Goal: Information Seeking & Learning: Learn about a topic

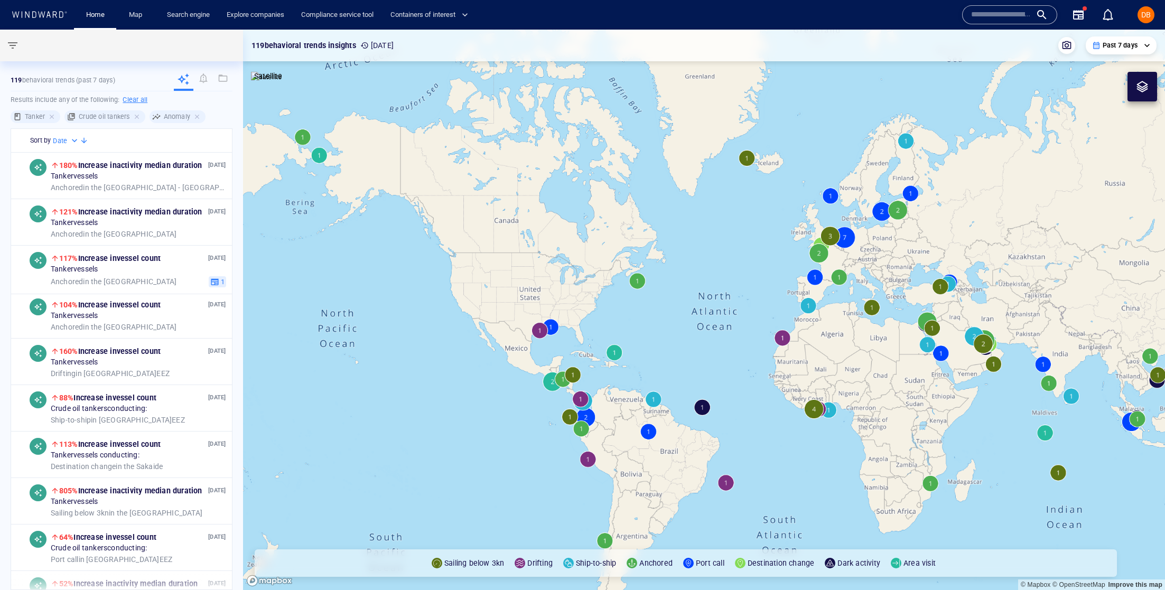
click at [994, 12] on input "text" at bounding box center [1001, 15] width 60 height 16
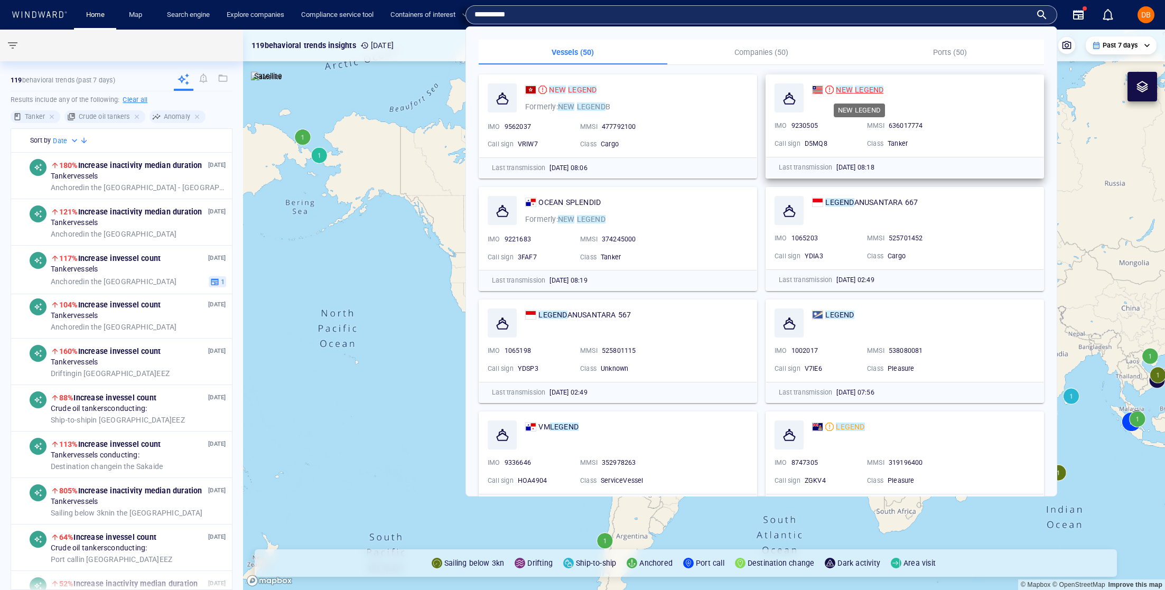
type input "**********"
click at [851, 86] on mark "NEW" at bounding box center [844, 90] width 17 height 8
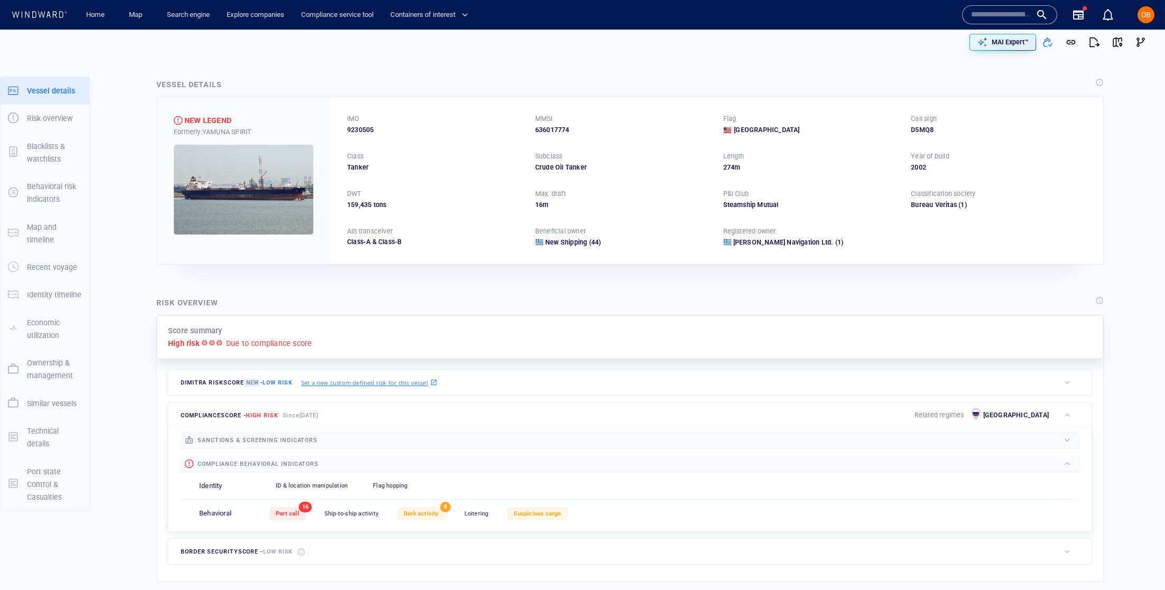
click at [287, 206] on img at bounding box center [244, 190] width 140 height 90
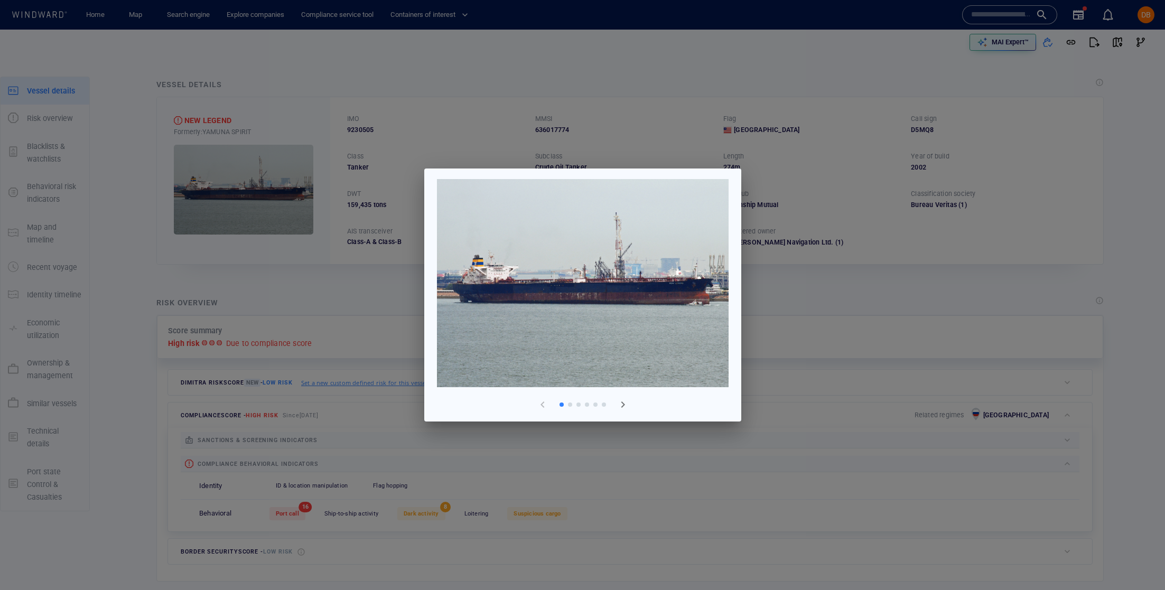
click at [705, 326] on img at bounding box center [583, 283] width 292 height 208
click at [891, 314] on div at bounding box center [582, 295] width 1165 height 590
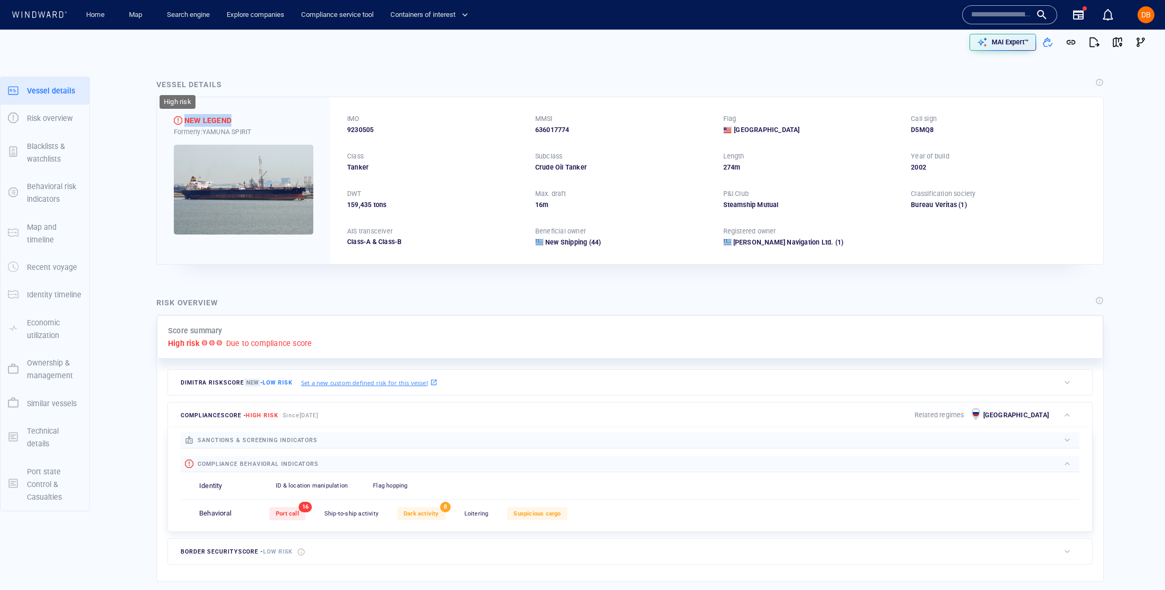
drag, startPoint x: 245, startPoint y: 119, endPoint x: 177, endPoint y: 117, distance: 67.7
click at [178, 118] on div "NEW LEGEND" at bounding box center [244, 120] width 140 height 13
click at [212, 140] on div "NEW LEGEND Formerly: YAMUNA SPIRIT" at bounding box center [243, 180] width 173 height 166
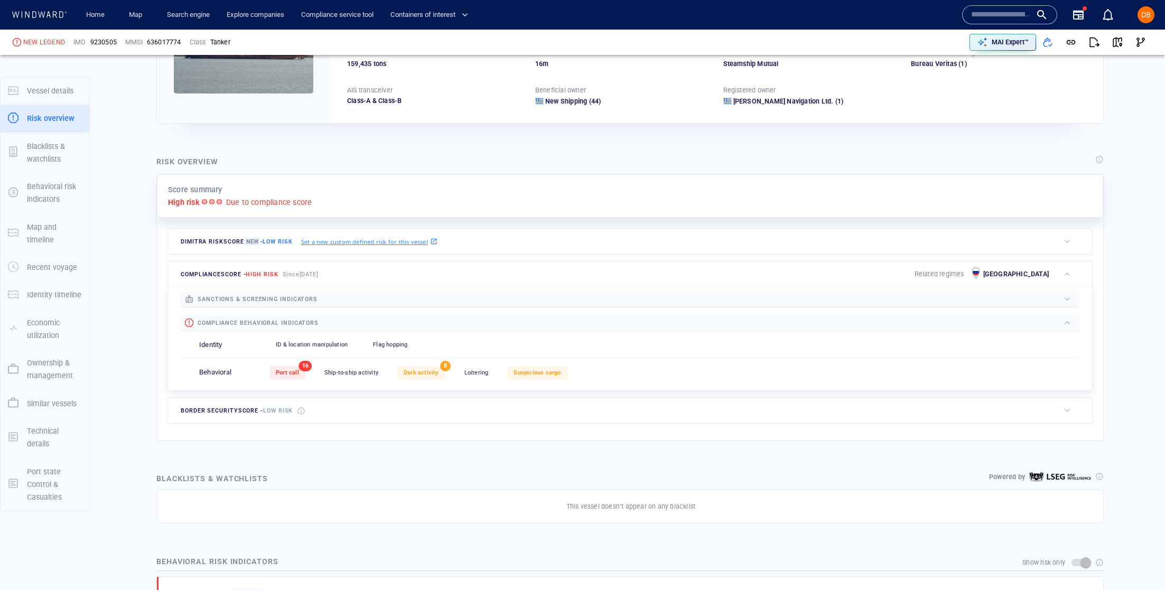
scroll to position [145, 0]
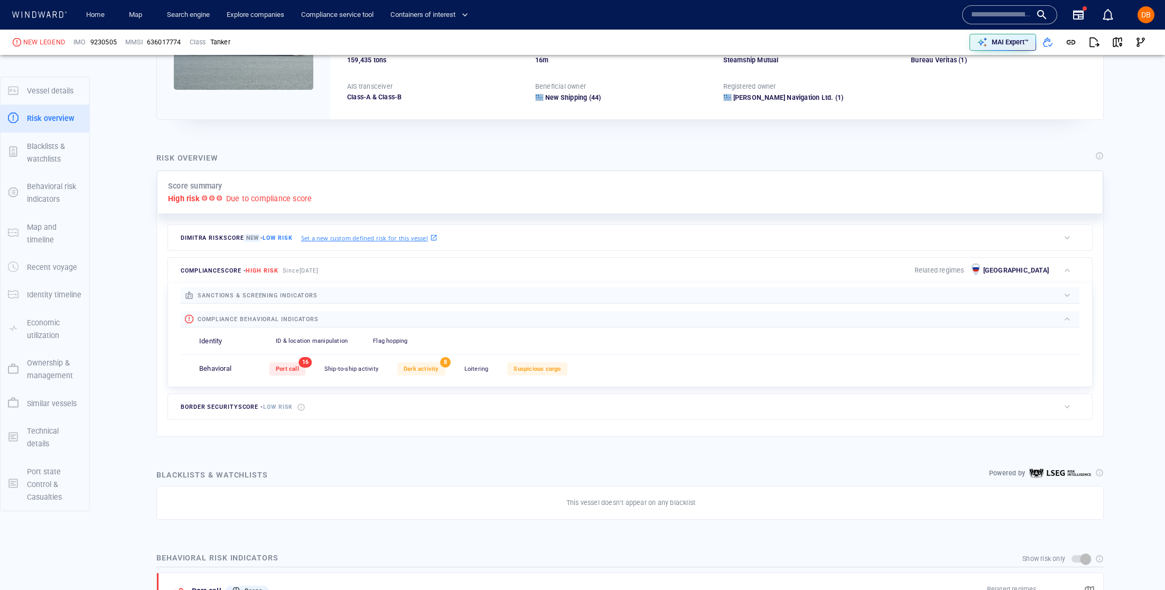
click at [1070, 294] on div "button" at bounding box center [1067, 295] width 11 height 11
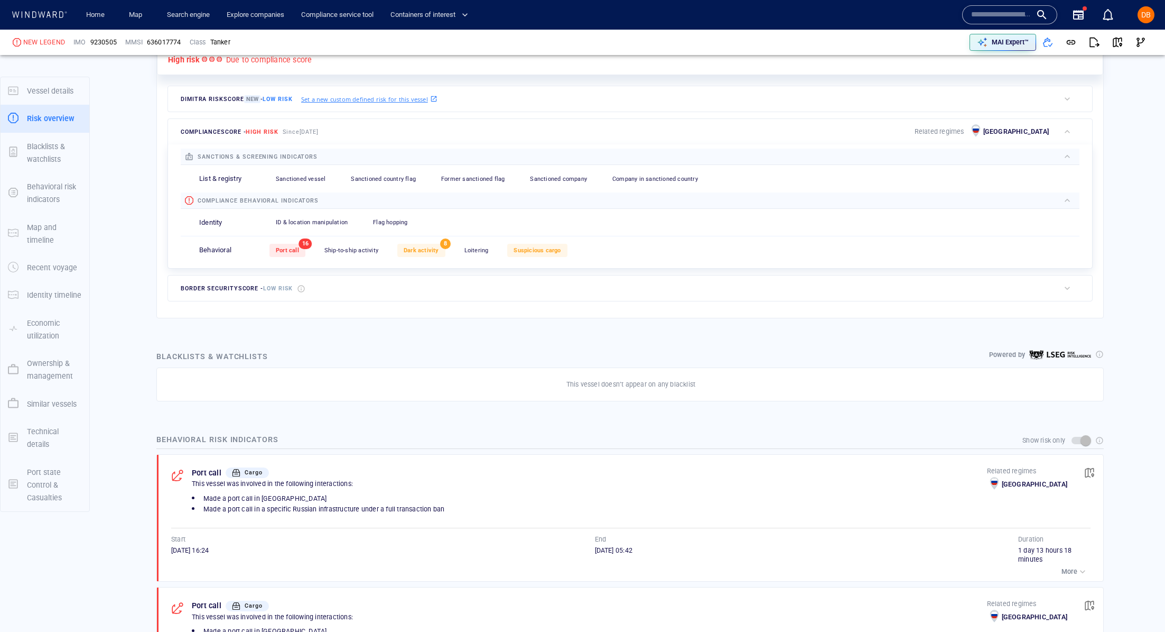
scroll to position [284, 0]
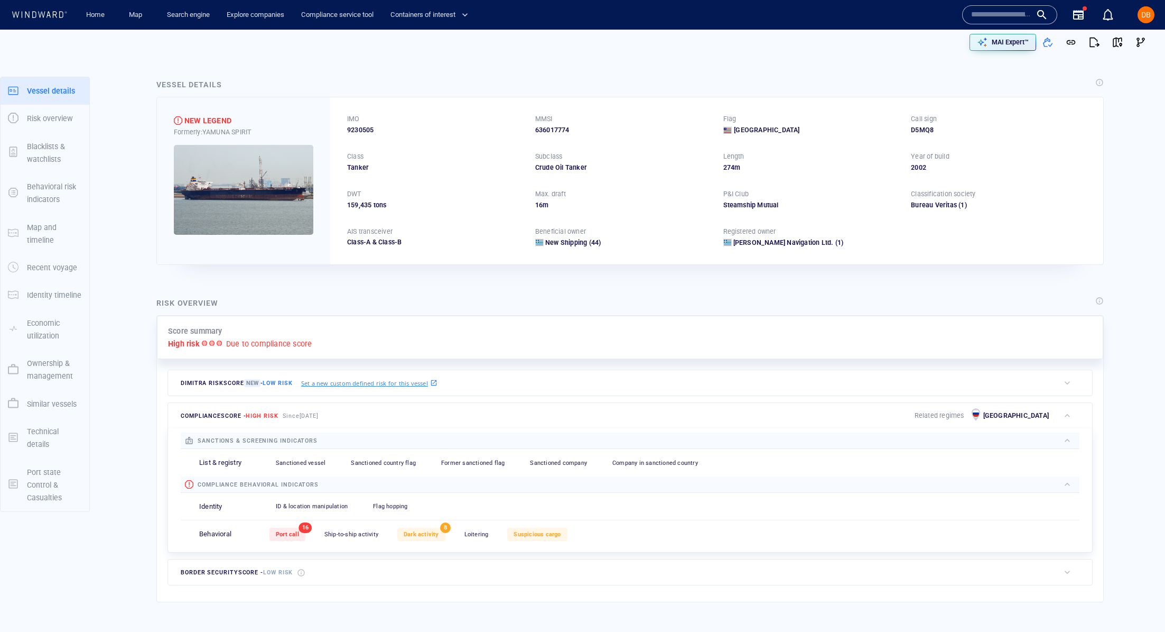
click at [266, 196] on img at bounding box center [244, 190] width 140 height 90
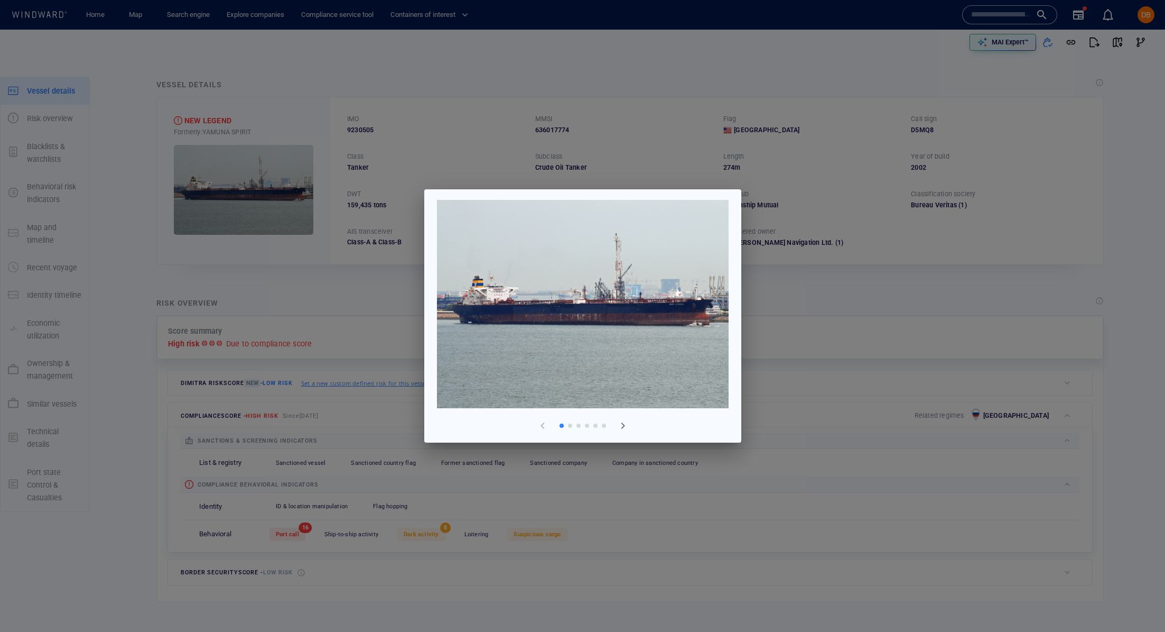
click at [728, 304] on img at bounding box center [583, 304] width 292 height 208
click at [686, 322] on img at bounding box center [583, 304] width 292 height 208
click at [671, 322] on img at bounding box center [583, 304] width 292 height 208
click at [619, 424] on span "button" at bounding box center [623, 425] width 13 height 13
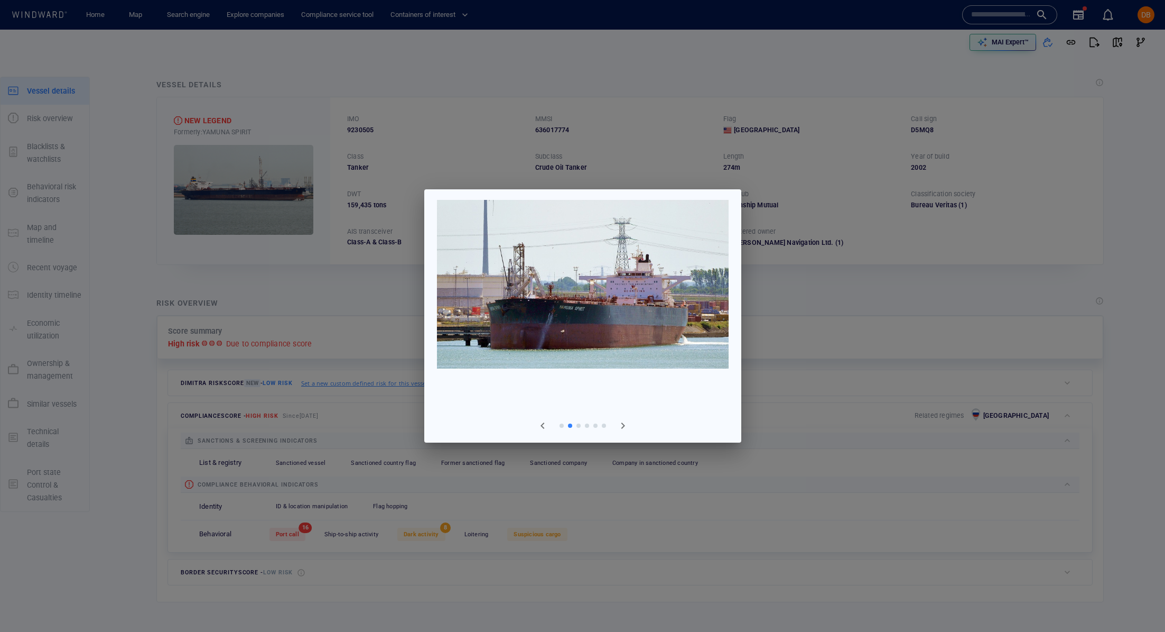
click at [619, 424] on span "button" at bounding box center [623, 425] width 13 height 13
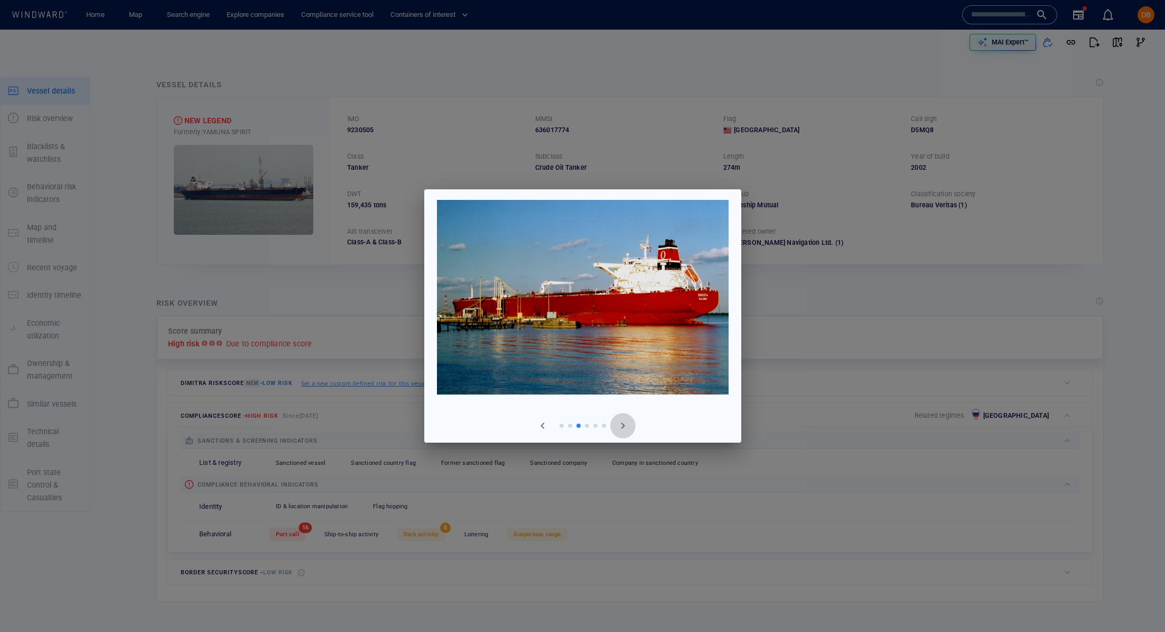
click at [619, 424] on span "button" at bounding box center [623, 425] width 13 height 13
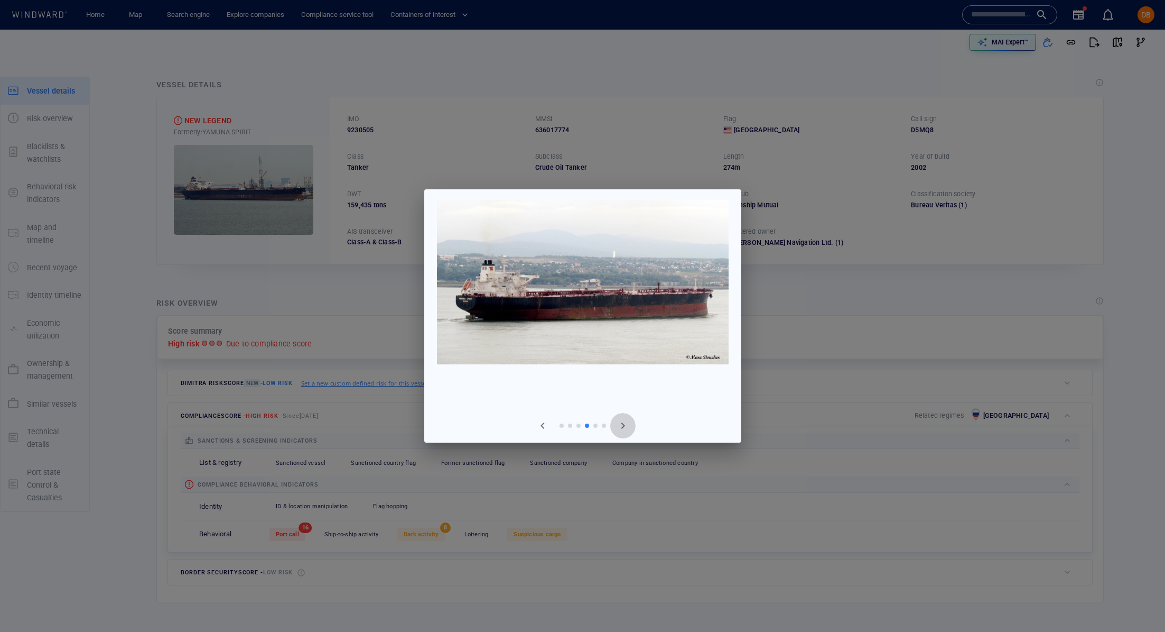
click at [619, 424] on span "button" at bounding box center [623, 425] width 13 height 13
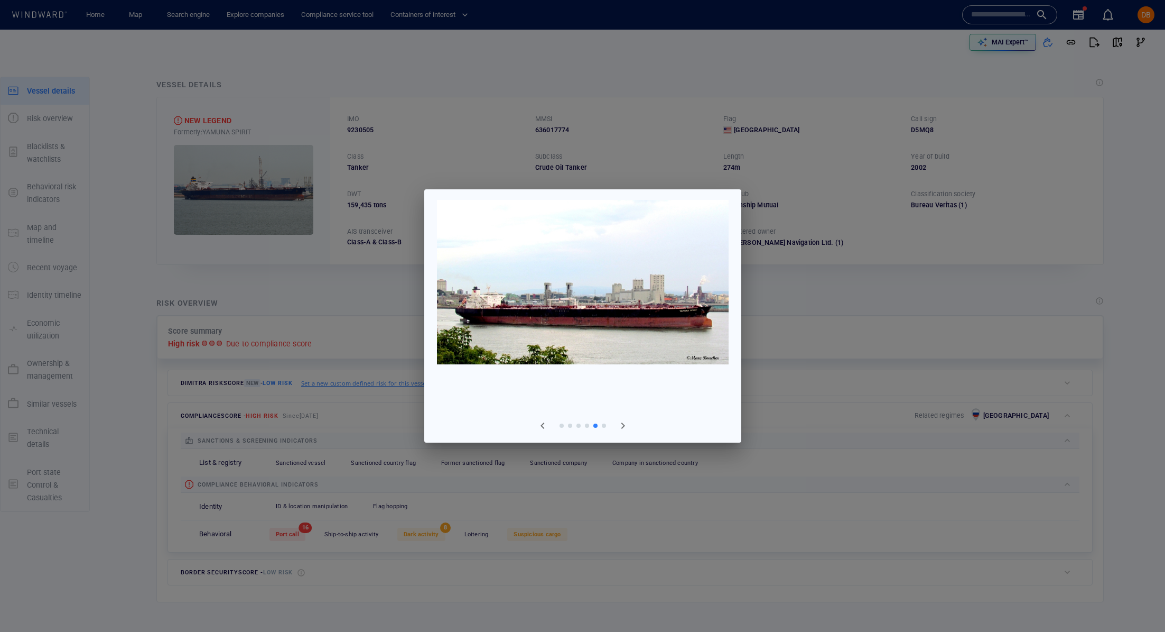
click at [892, 346] on div at bounding box center [582, 316] width 1165 height 632
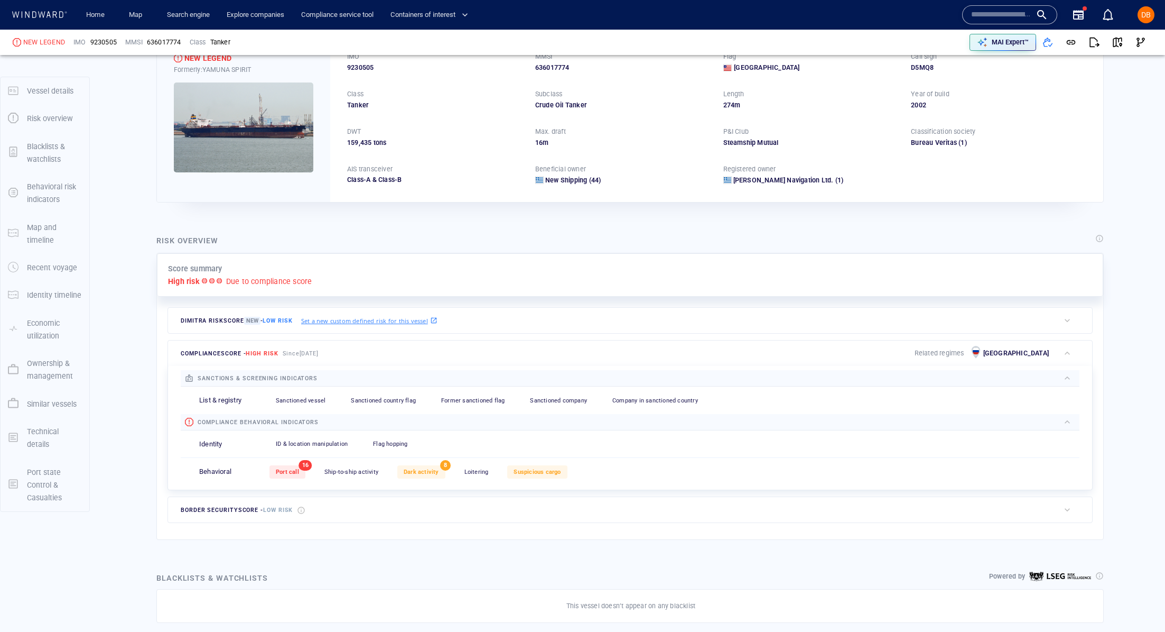
scroll to position [64, 0]
drag, startPoint x: 189, startPoint y: 396, endPoint x: 245, endPoint y: 400, distance: 56.2
click at [246, 401] on div "List & registry Sanctioned vessel 0 Sanctioned country flag 0 Former sanctioned…" at bounding box center [630, 398] width 899 height 27
click at [310, 399] on span "Sanctioned vessel" at bounding box center [301, 398] width 50 height 7
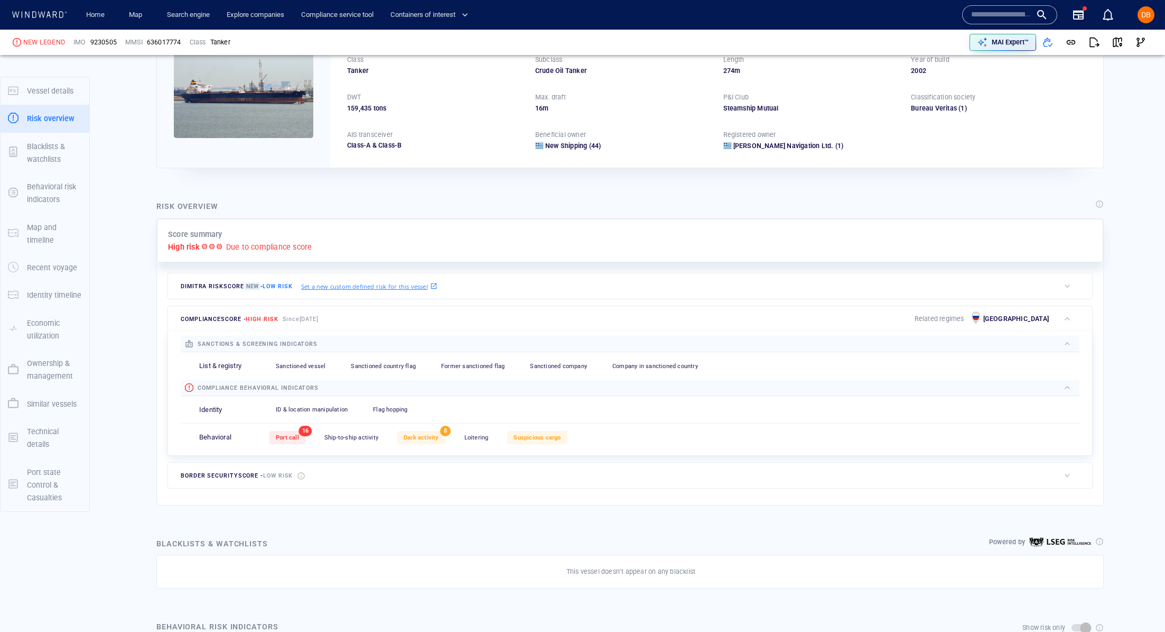
scroll to position [89, 0]
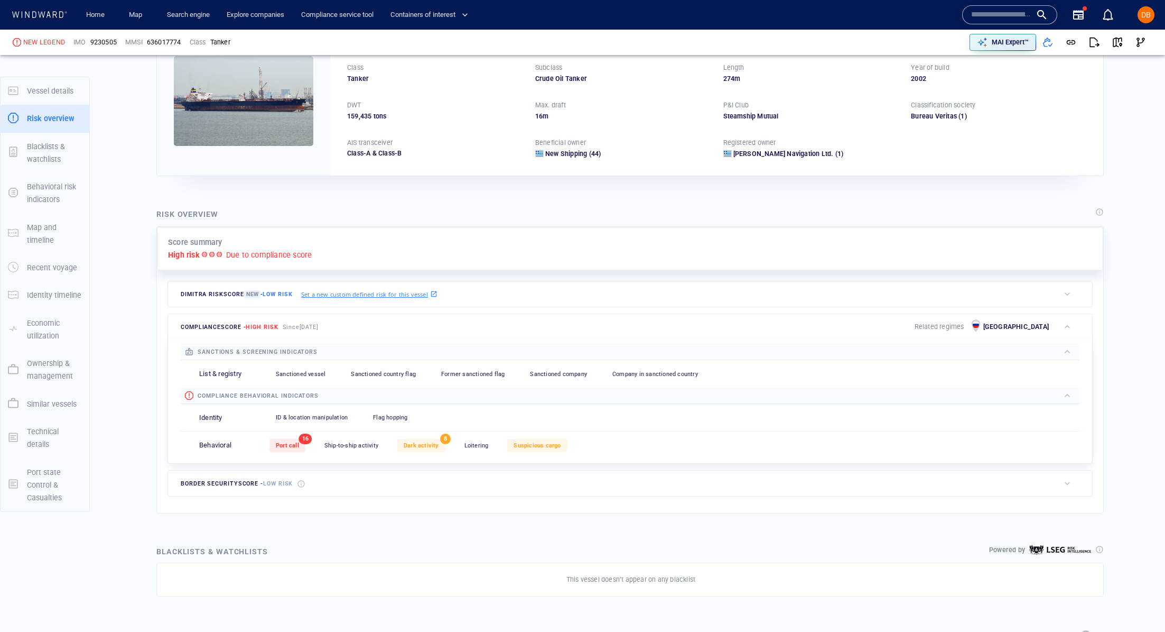
click at [468, 371] on span "Former sanctioned flag" at bounding box center [472, 374] width 63 height 7
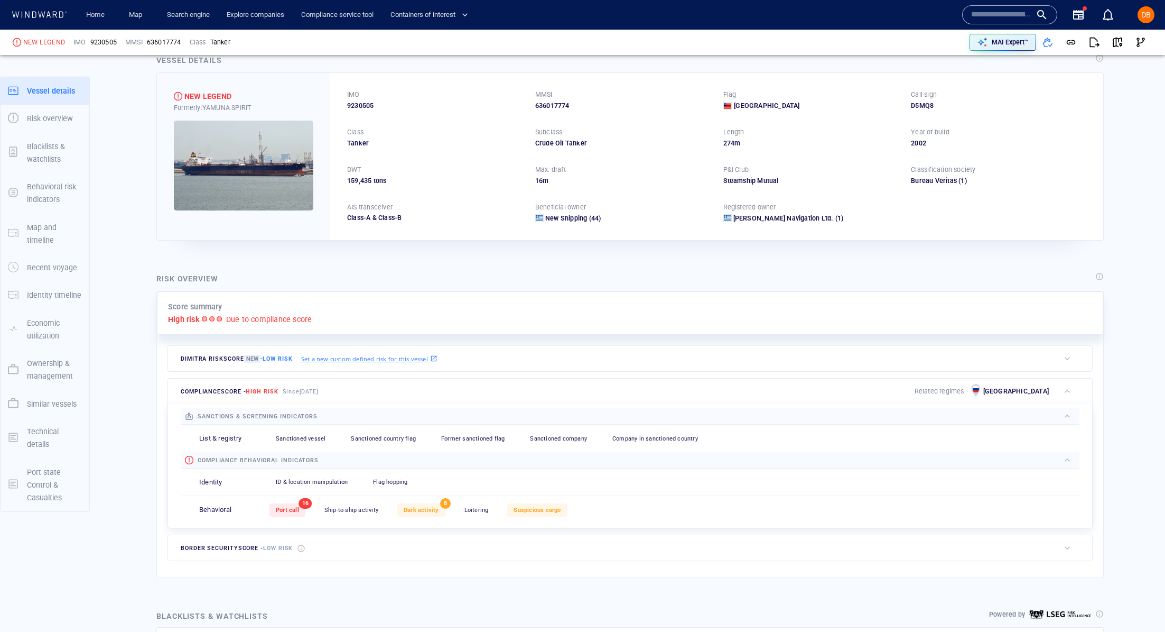
scroll to position [43, 0]
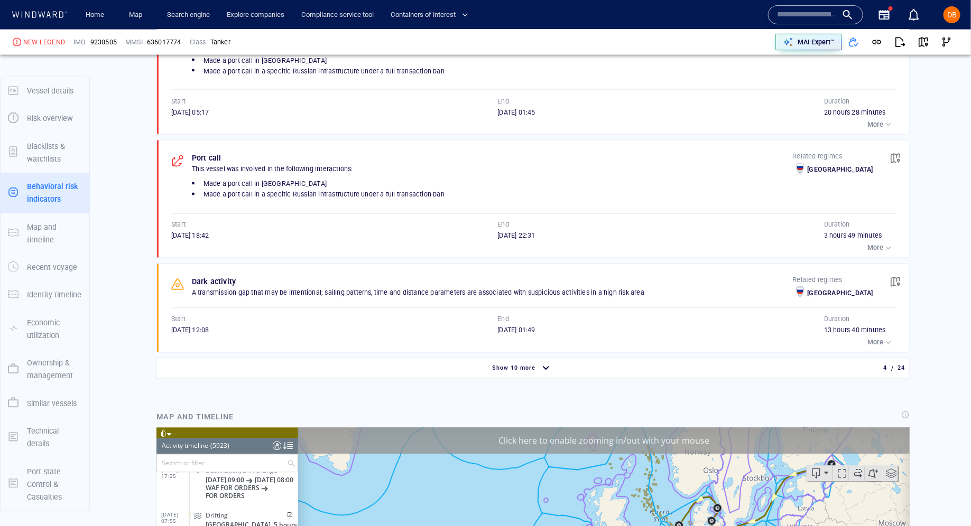
scroll to position [859, 0]
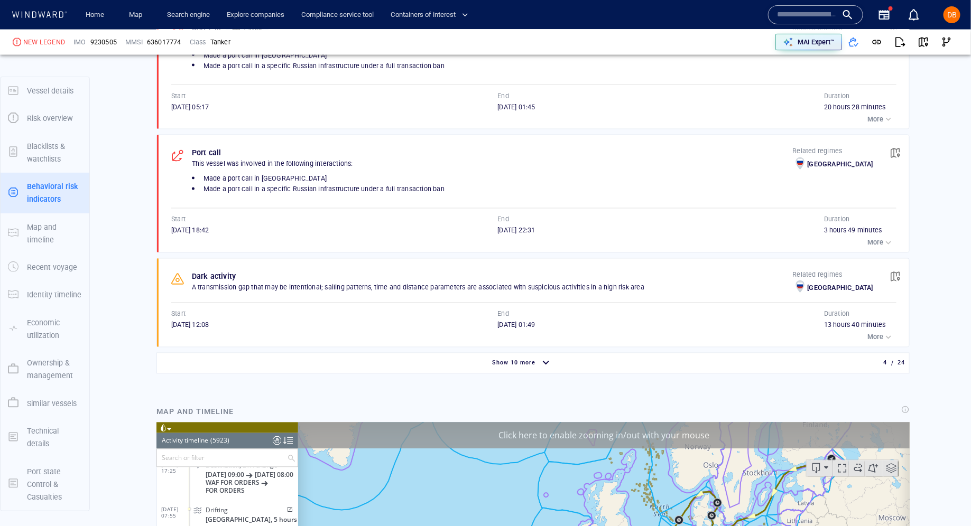
click at [883, 333] on p "More" at bounding box center [875, 338] width 16 height 10
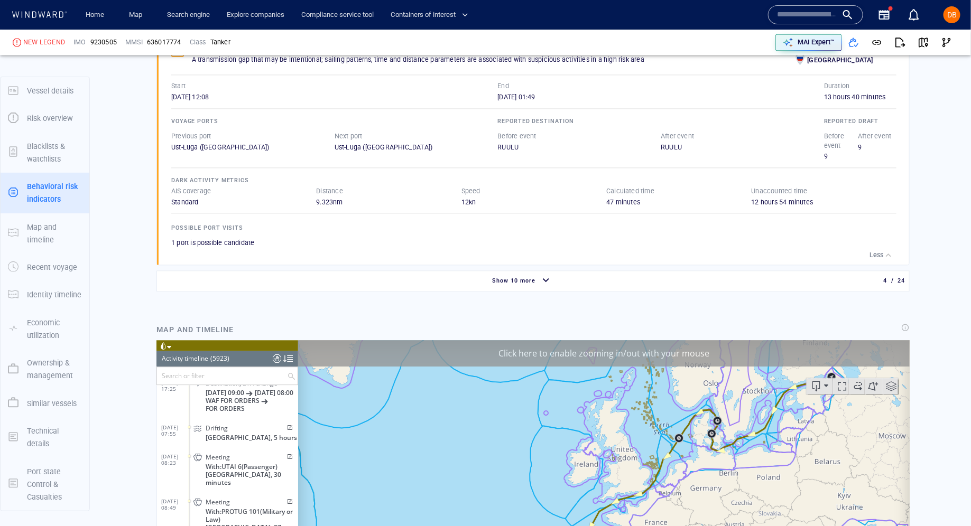
scroll to position [1031, 0]
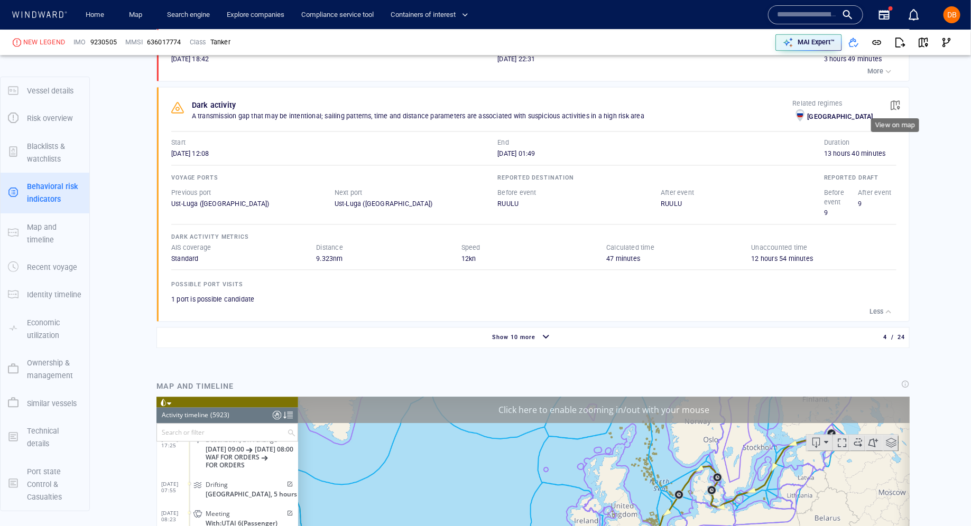
click at [897, 100] on span "button" at bounding box center [895, 105] width 11 height 11
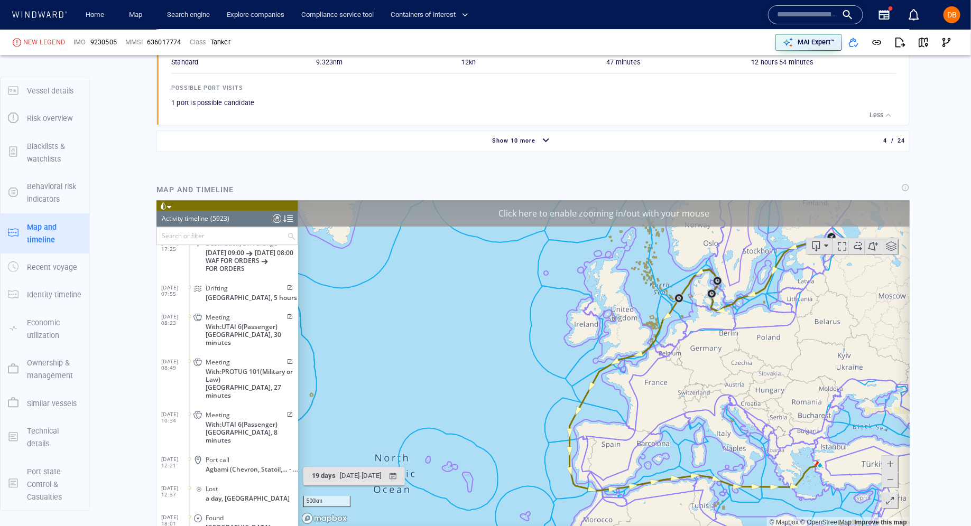
scroll to position [153173, 0]
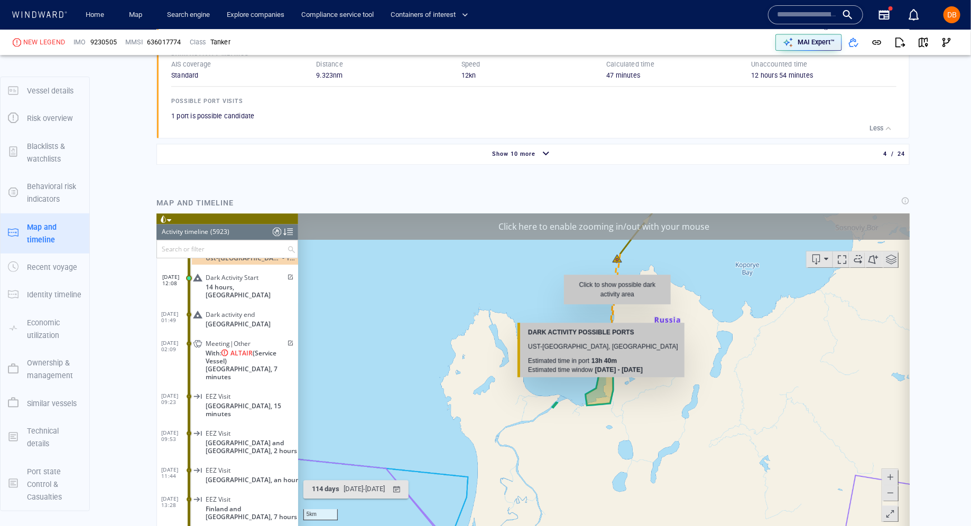
scroll to position [1216, 0]
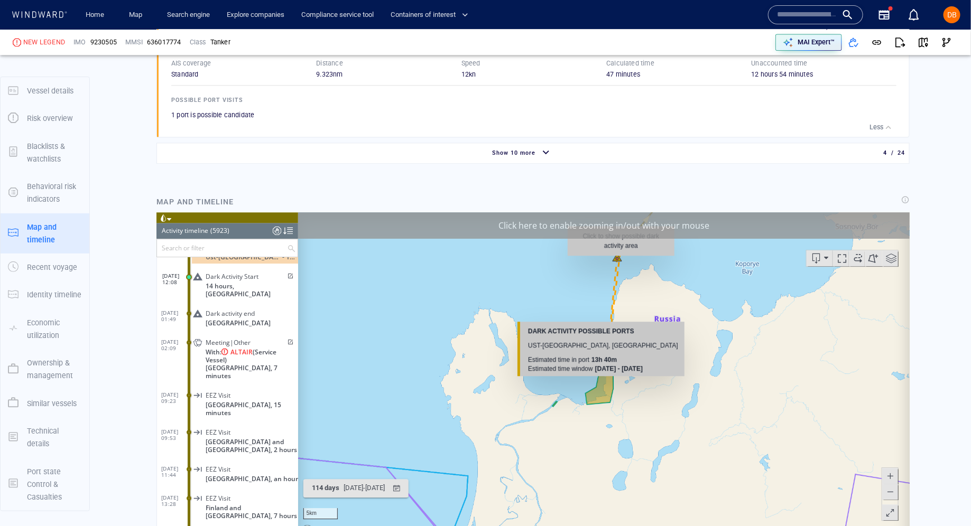
click at [621, 261] on canvas "Map" at bounding box center [604, 376] width 612 height 328
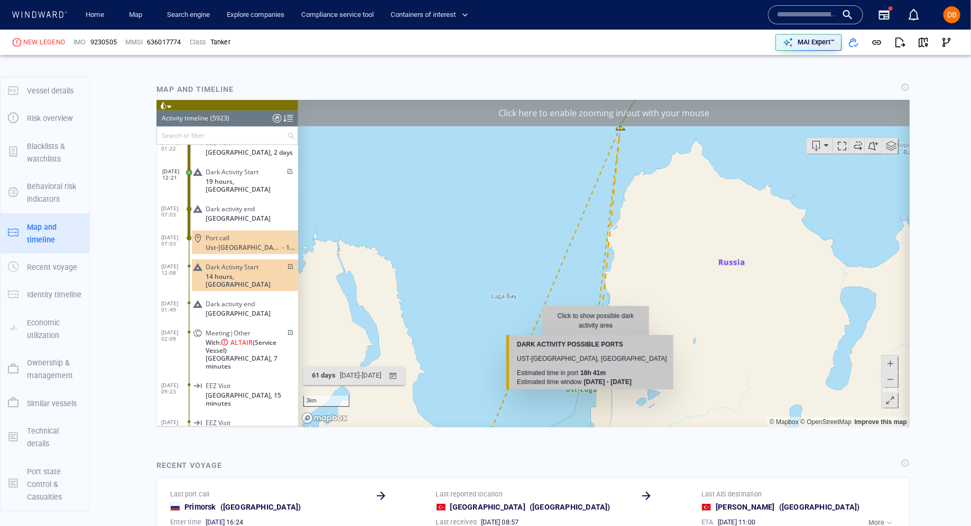
scroll to position [1329, 0]
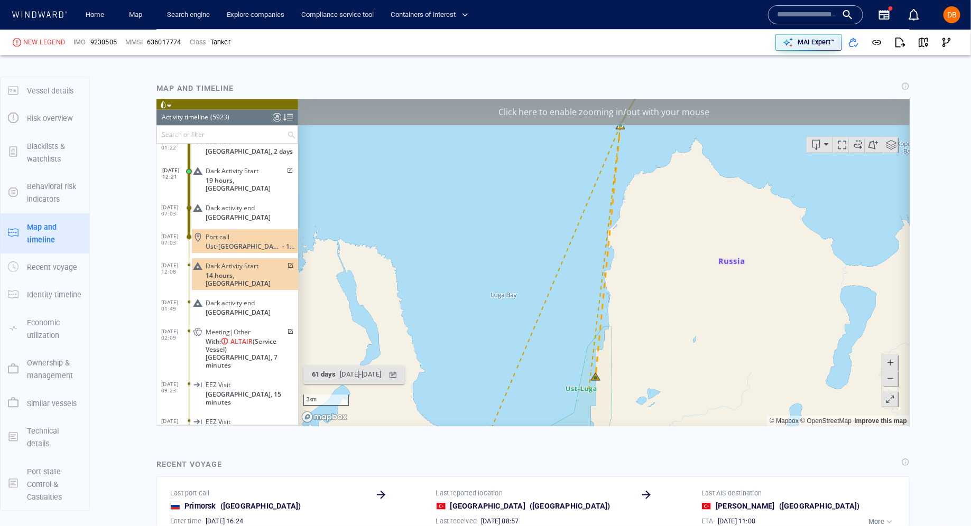
drag, startPoint x: 645, startPoint y: 409, endPoint x: 645, endPoint y: 266, distance: 142.7
click at [646, 265] on canvas "Map" at bounding box center [604, 262] width 612 height 328
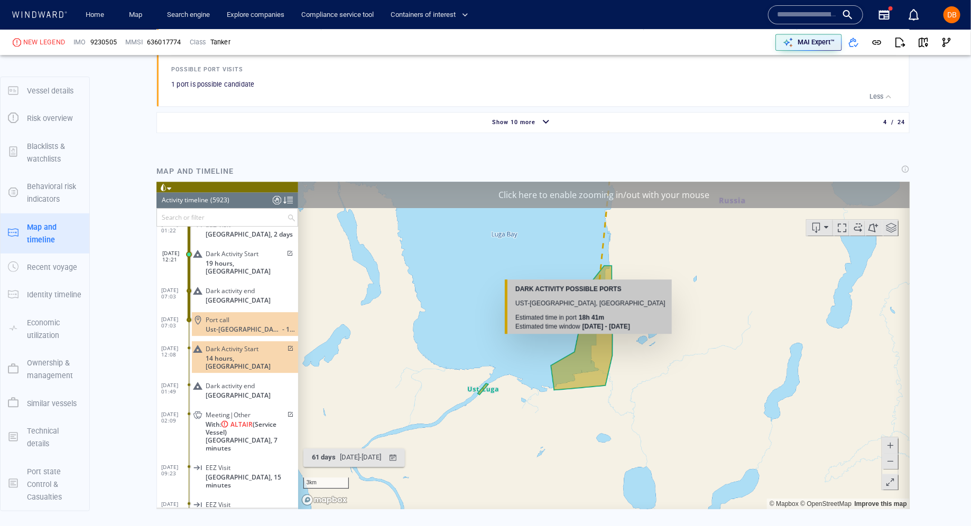
scroll to position [1245, 0]
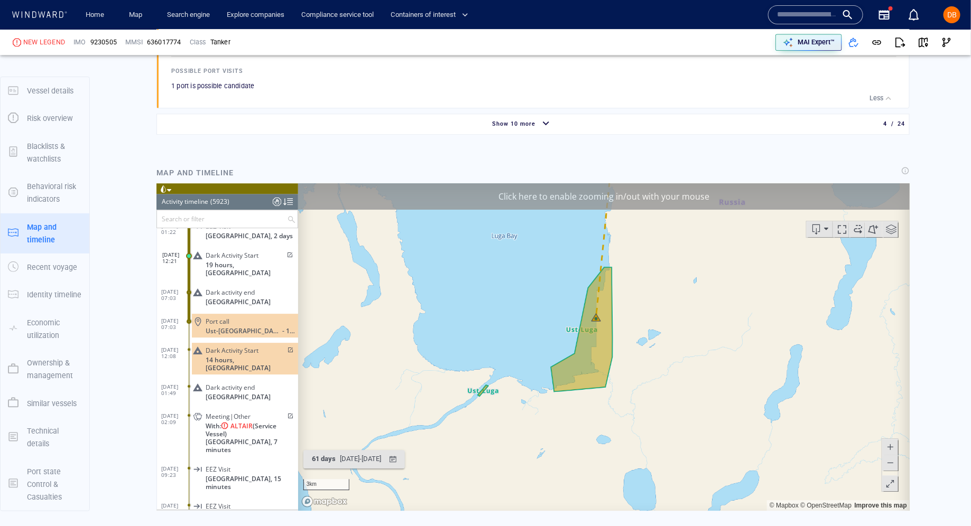
drag, startPoint x: 632, startPoint y: 269, endPoint x: 633, endPoint y: 380, distance: 110.5
click at [633, 381] on canvas "Map" at bounding box center [604, 347] width 612 height 328
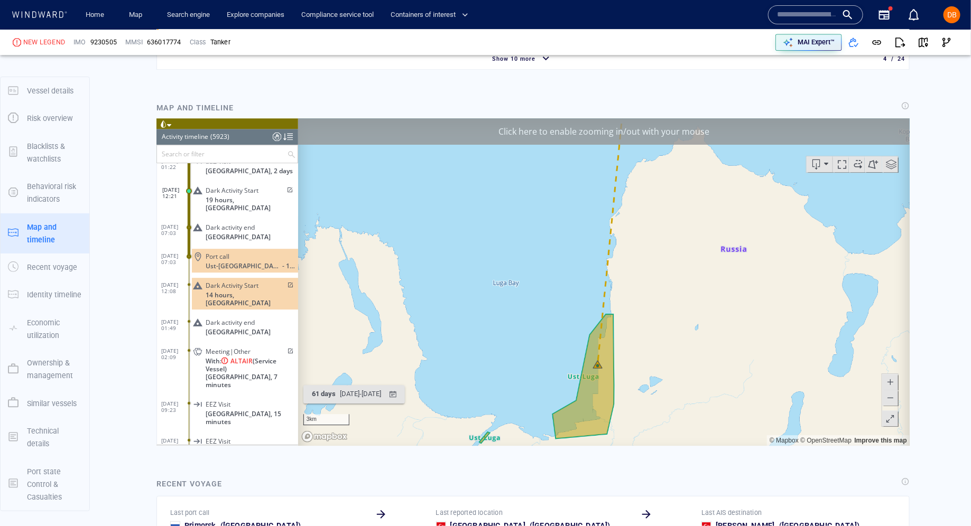
scroll to position [1309, 0]
click at [686, 124] on div "Click here to enable zooming in/out with your mouse" at bounding box center [604, 132] width 612 height 26
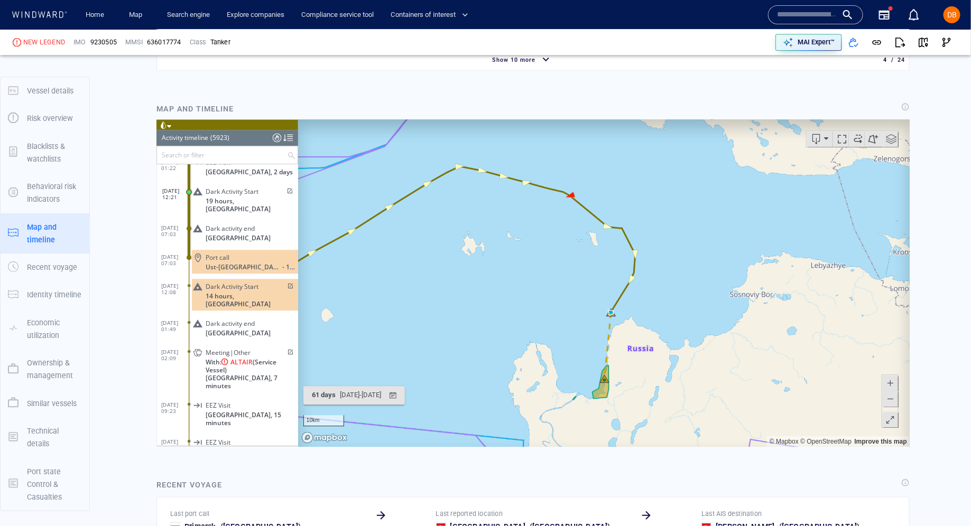
drag, startPoint x: 690, startPoint y: 182, endPoint x: 631, endPoint y: 339, distance: 168.1
click at [631, 339] on canvas "Map" at bounding box center [604, 283] width 612 height 328
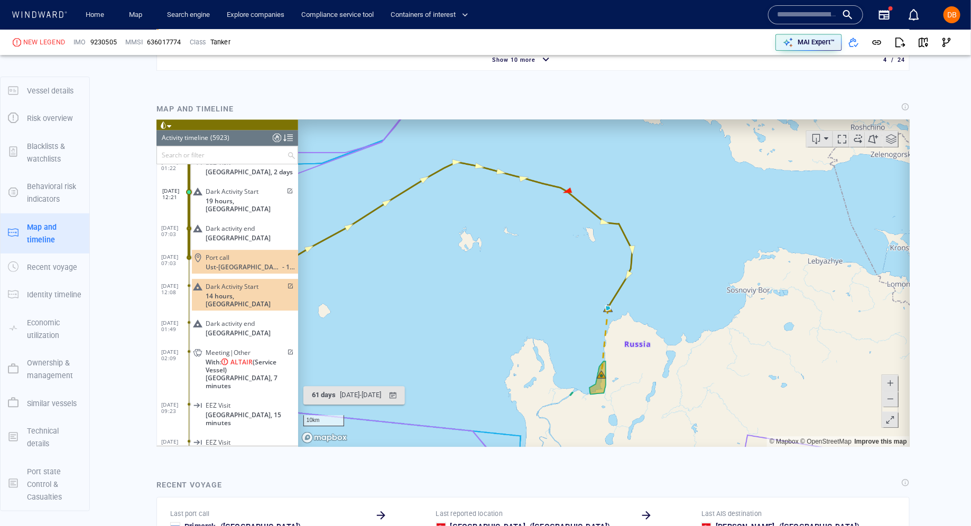
click at [276, 137] on div at bounding box center [276, 137] width 8 height 16
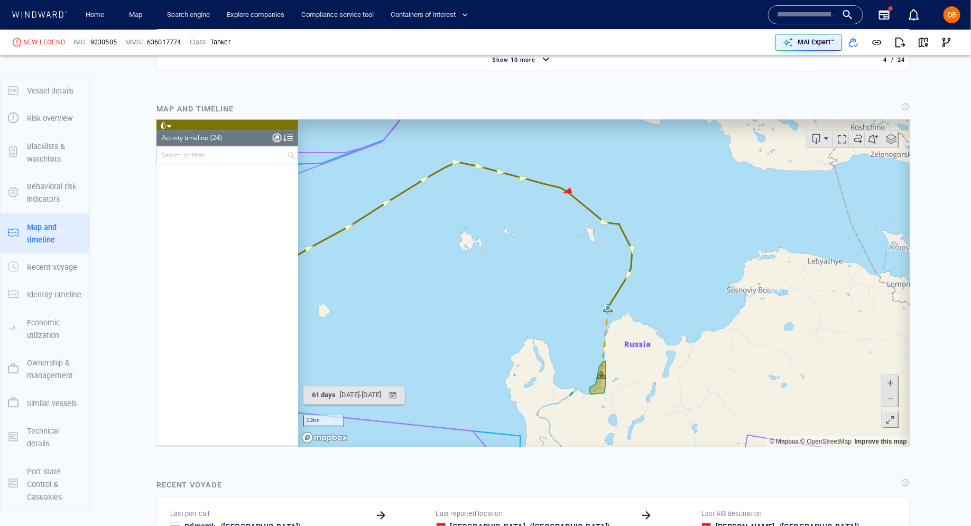
click at [274, 132] on div at bounding box center [276, 137] width 8 height 16
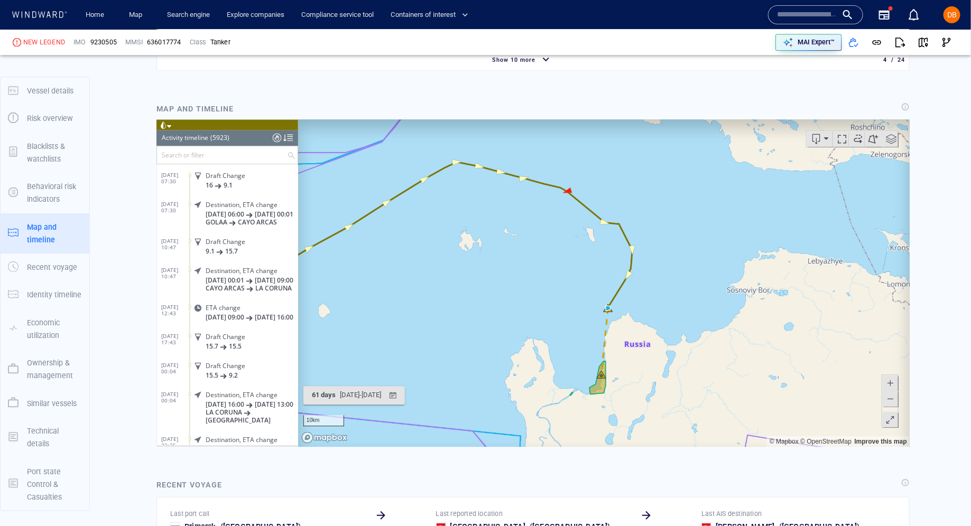
scroll to position [29, 0]
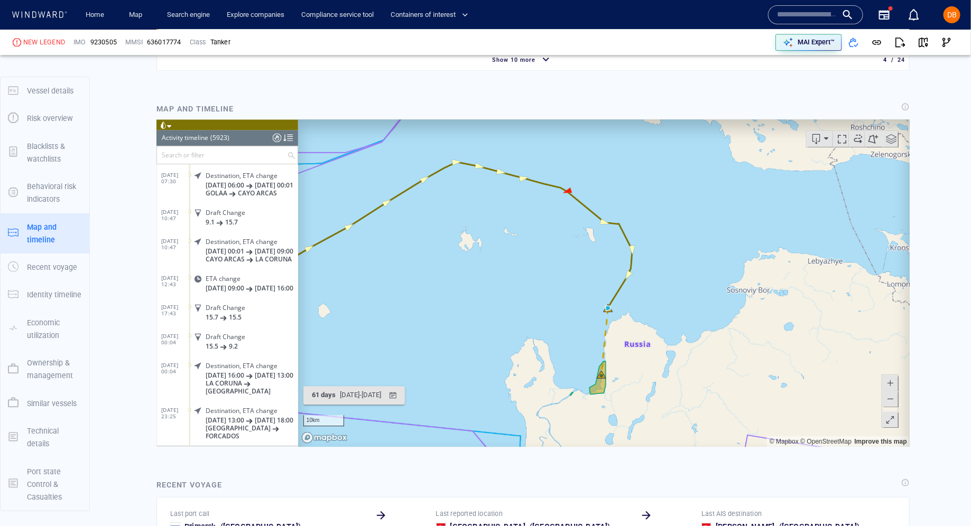
click at [273, 135] on div at bounding box center [276, 137] width 8 height 16
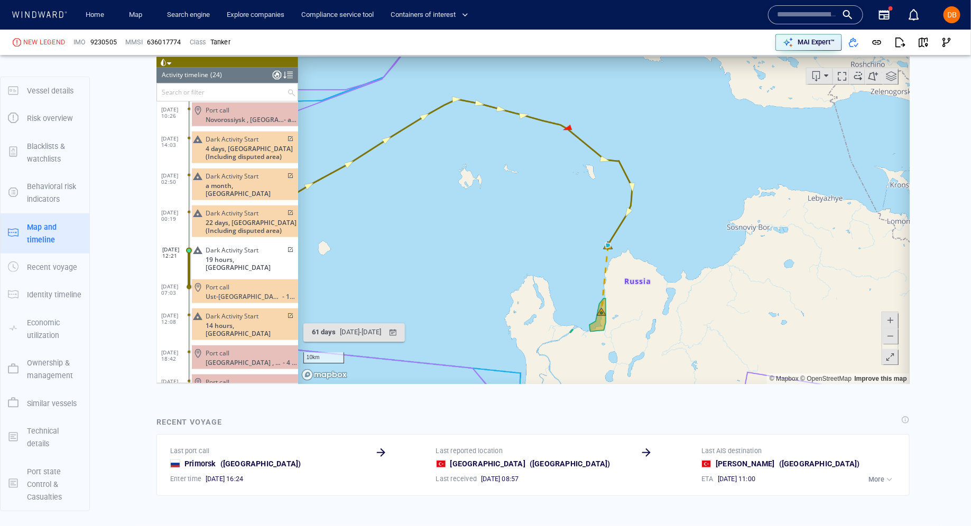
scroll to position [444, 0]
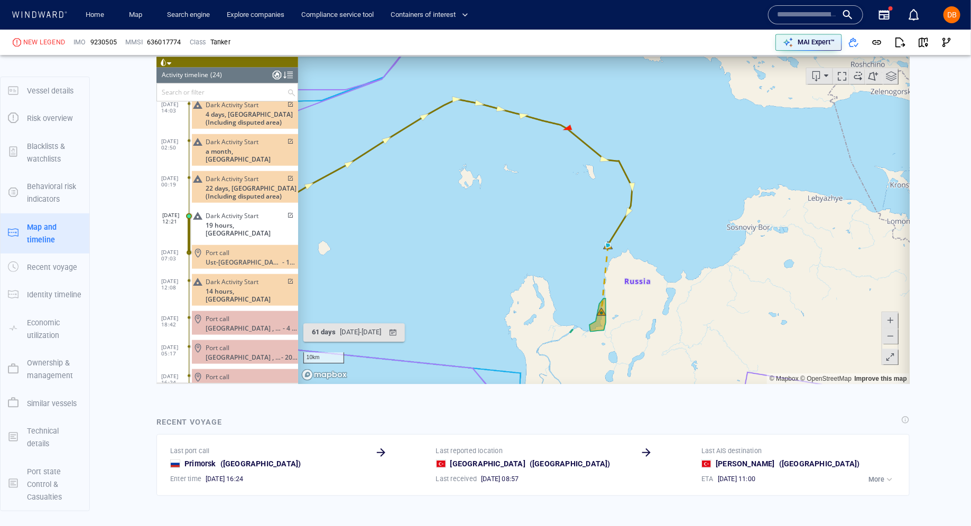
click at [275, 75] on div at bounding box center [276, 75] width 8 height 16
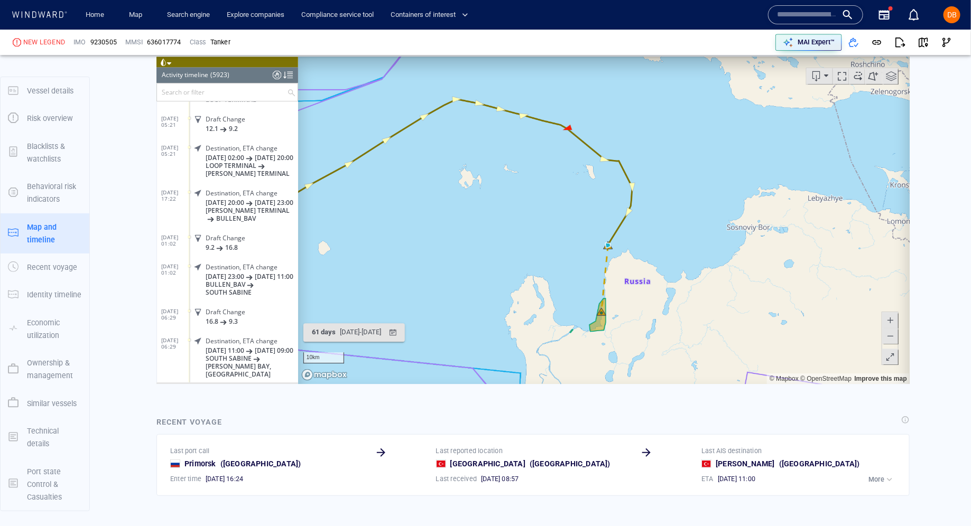
scroll to position [863, 0]
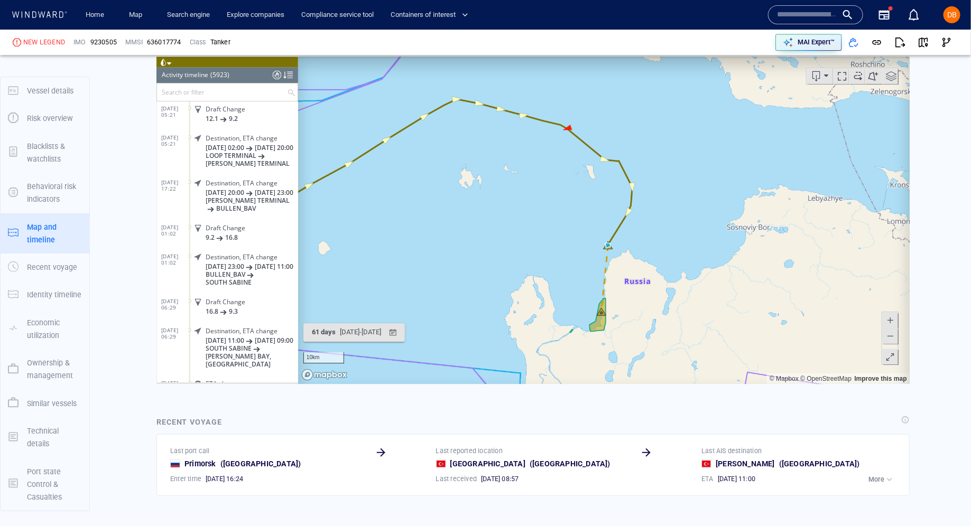
click at [234, 86] on input "text" at bounding box center [221, 92] width 130 height 17
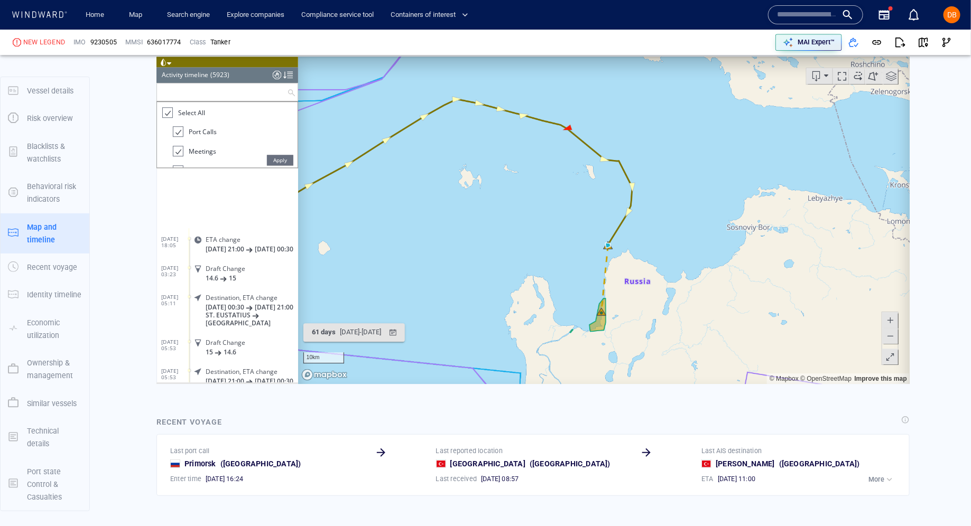
scroll to position [1377, 0]
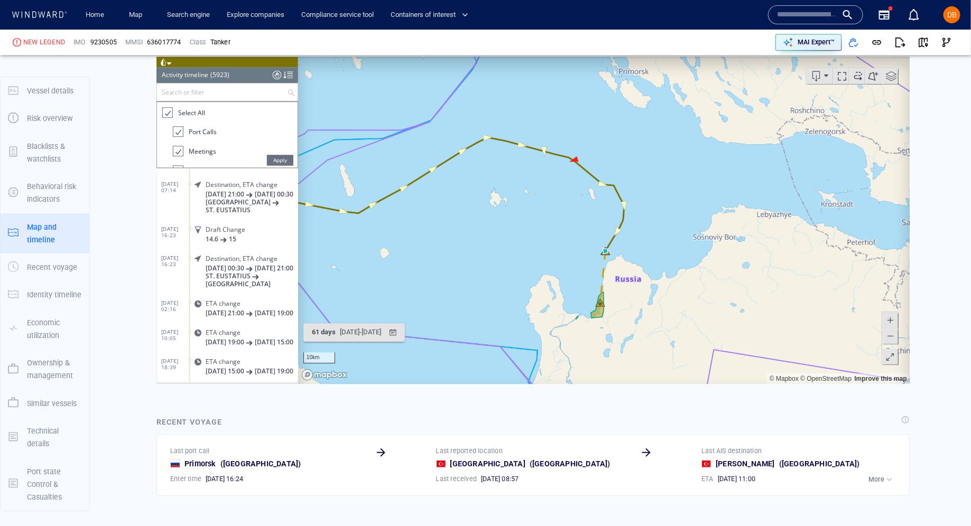
click at [860, 77] on span at bounding box center [857, 76] width 16 height 16
drag, startPoint x: 720, startPoint y: 298, endPoint x: 701, endPoint y: 230, distance: 70.1
click at [701, 230] on canvas "Map" at bounding box center [604, 221] width 612 height 328
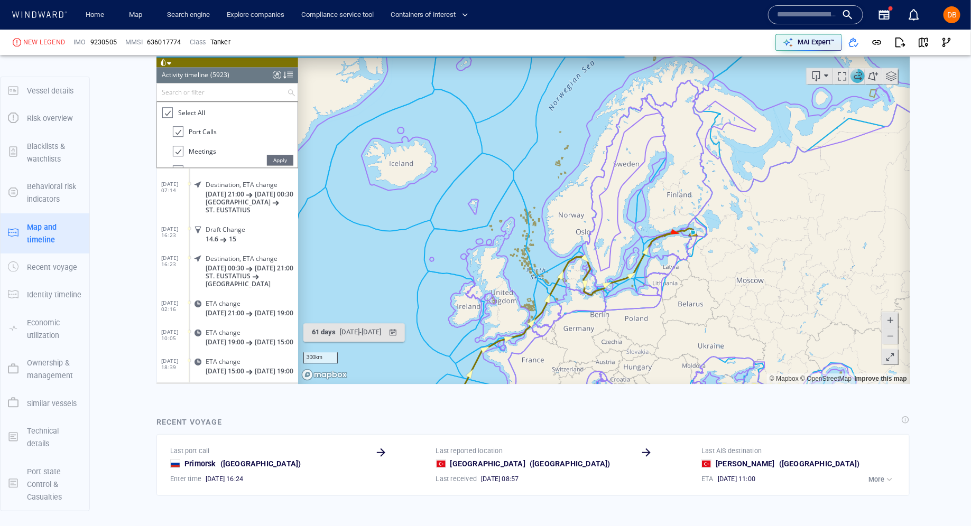
click at [893, 79] on span at bounding box center [891, 76] width 16 height 16
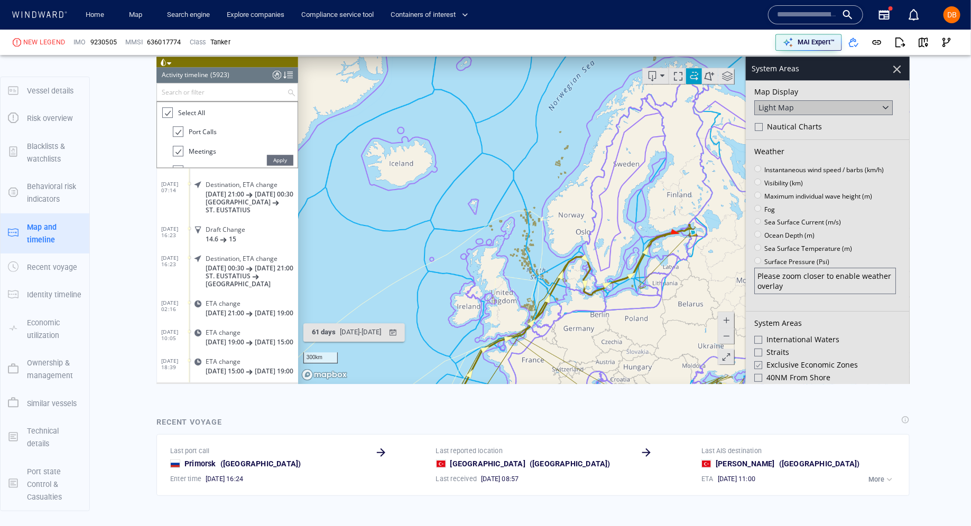
click at [759, 339] on div at bounding box center [758, 340] width 8 height 8
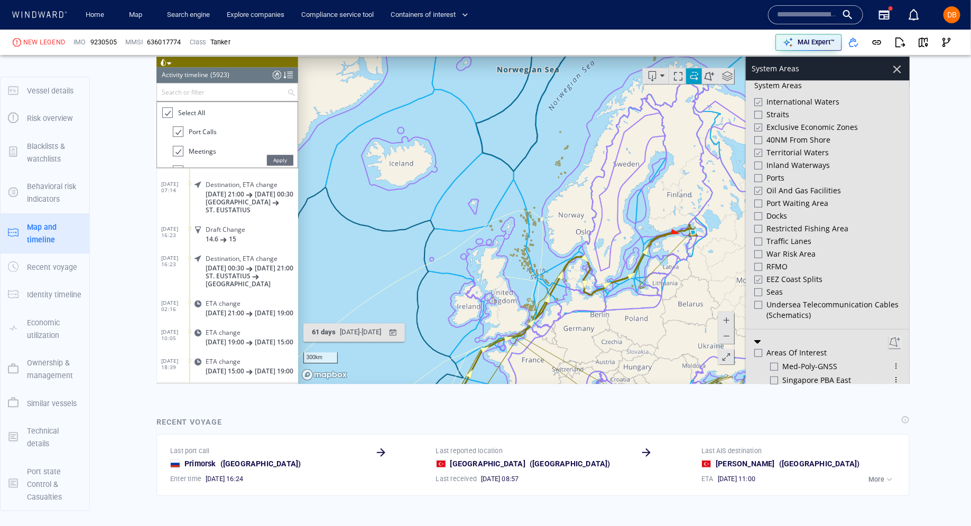
scroll to position [287, 0]
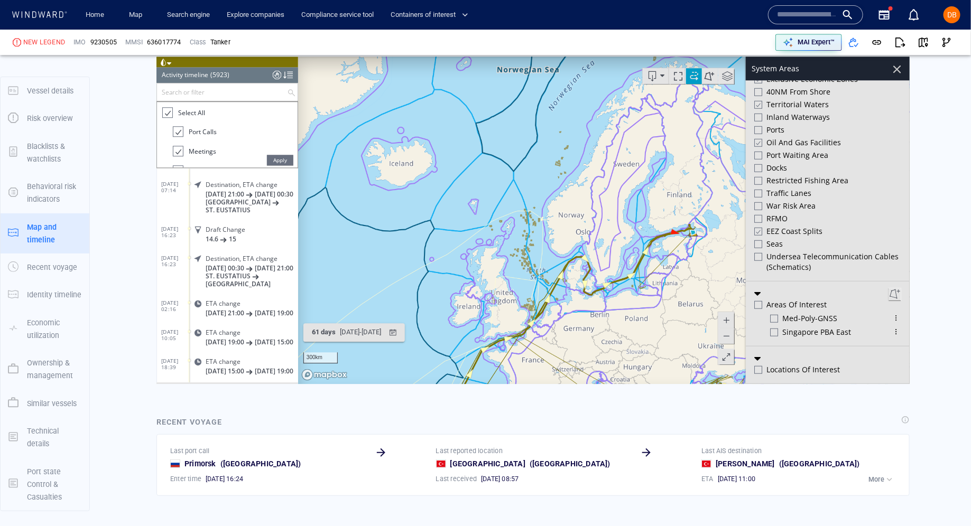
click at [757, 303] on div at bounding box center [758, 305] width 8 height 8
click at [758, 303] on div at bounding box center [757, 305] width 8 height 9
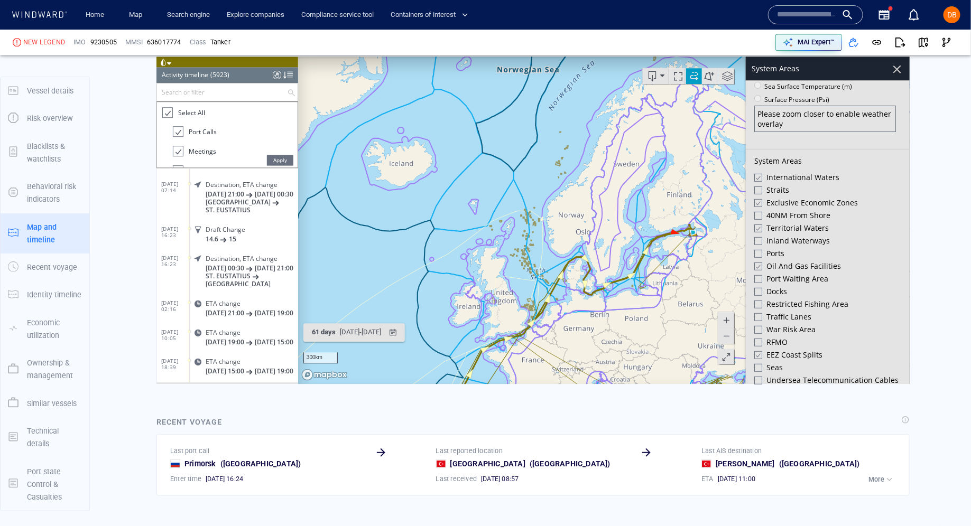
scroll to position [163, 0]
click at [754, 174] on div at bounding box center [757, 177] width 8 height 9
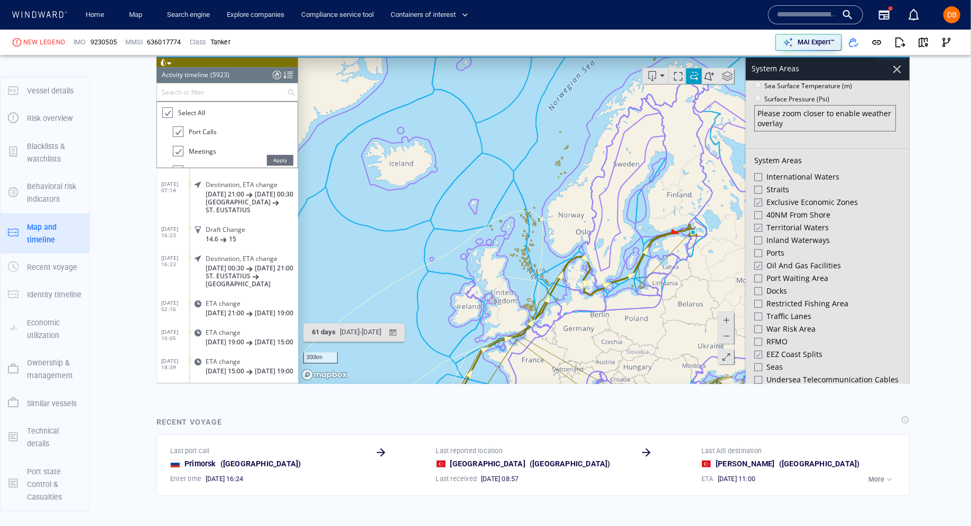
click at [753, 195] on div "System Areas International Waters Straits Exclusive Economic Zones 40NM from Sh…" at bounding box center [827, 277] width 164 height 256
click at [756, 198] on div at bounding box center [757, 202] width 8 height 9
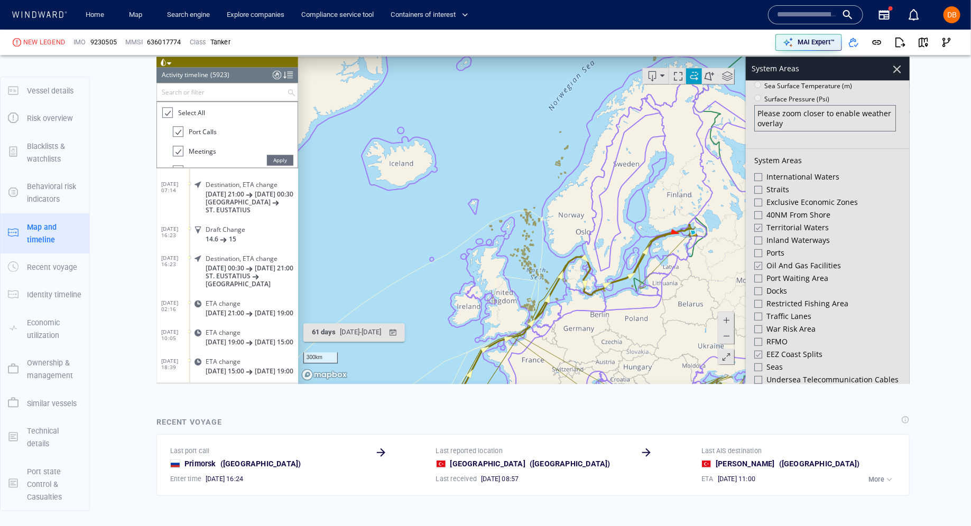
click at [757, 224] on div at bounding box center [757, 228] width 8 height 9
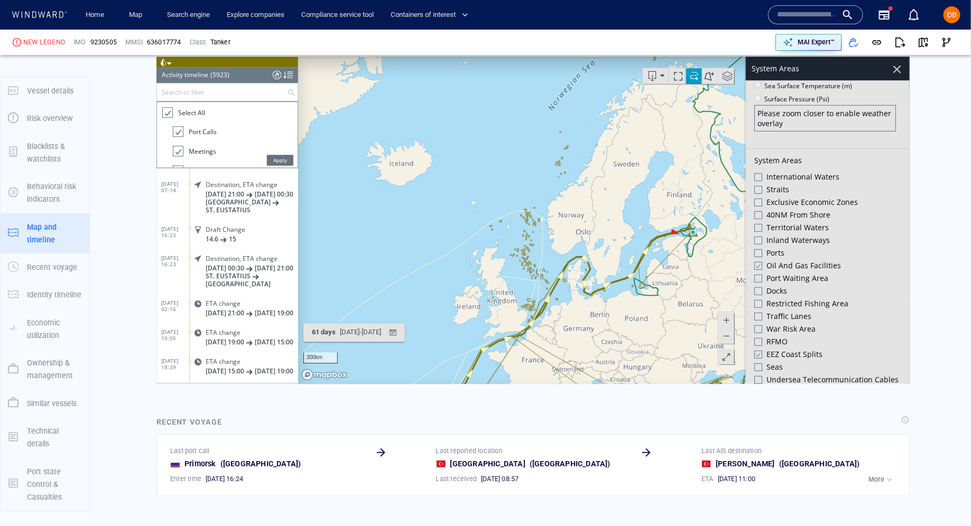
click at [758, 263] on div at bounding box center [757, 266] width 8 height 9
click at [896, 66] on div at bounding box center [896, 69] width 18 height 18
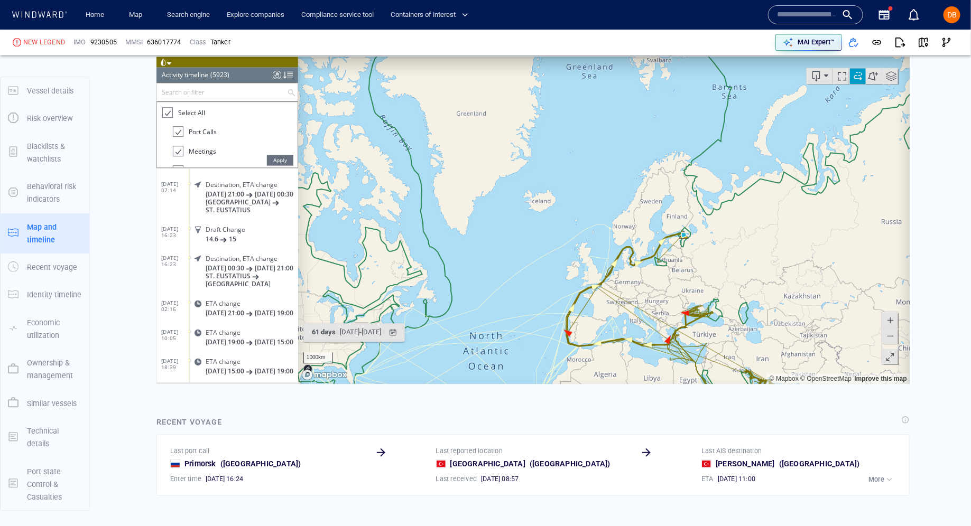
drag, startPoint x: 605, startPoint y: 322, endPoint x: 633, endPoint y: 163, distance: 161.0
click at [633, 166] on canvas "Map" at bounding box center [604, 221] width 612 height 328
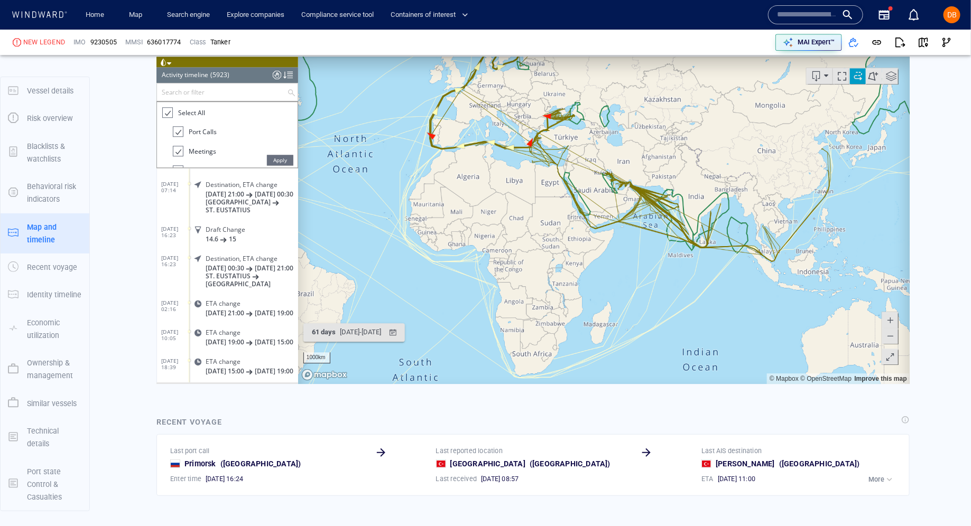
drag, startPoint x: 798, startPoint y: 251, endPoint x: 737, endPoint y: 135, distance: 130.5
click at [729, 136] on canvas "Map" at bounding box center [604, 221] width 612 height 328
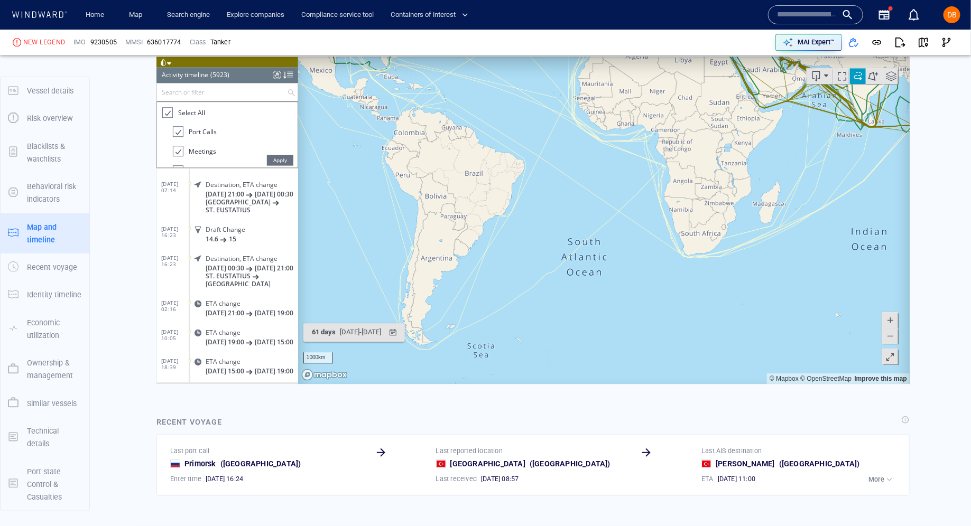
click at [893, 340] on span at bounding box center [889, 336] width 11 height 16
drag, startPoint x: 789, startPoint y: 254, endPoint x: 773, endPoint y: 367, distance: 113.8
click at [773, 367] on canvas "Map" at bounding box center [604, 221] width 612 height 328
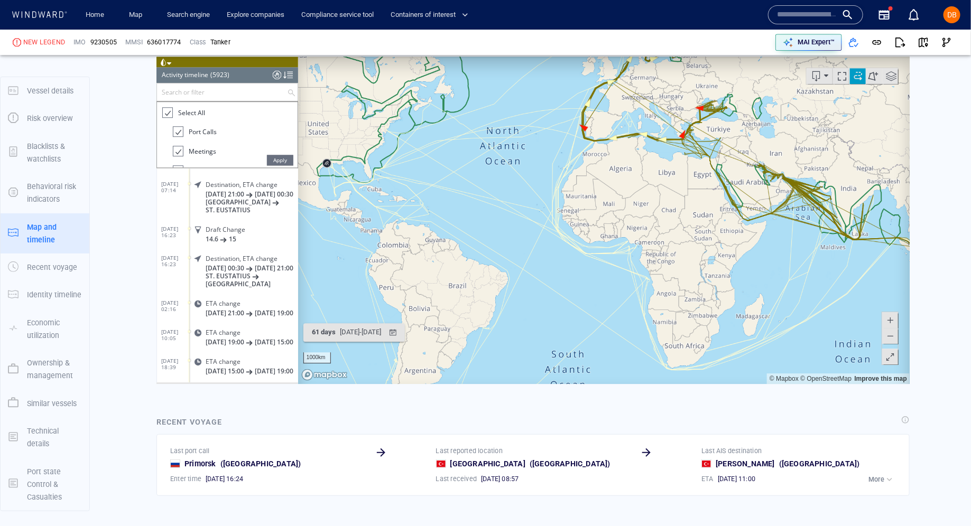
click at [838, 78] on span at bounding box center [842, 76] width 16 height 16
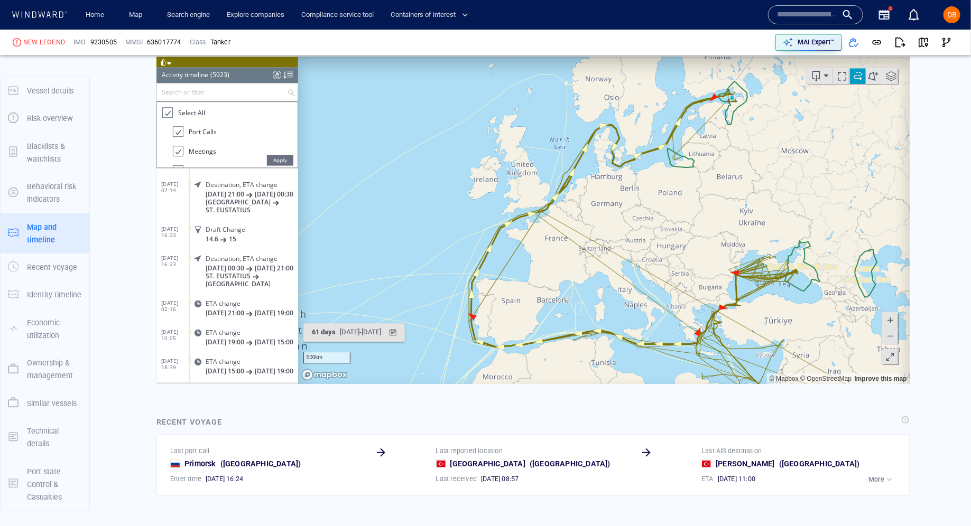
click at [894, 362] on span at bounding box center [890, 357] width 11 height 16
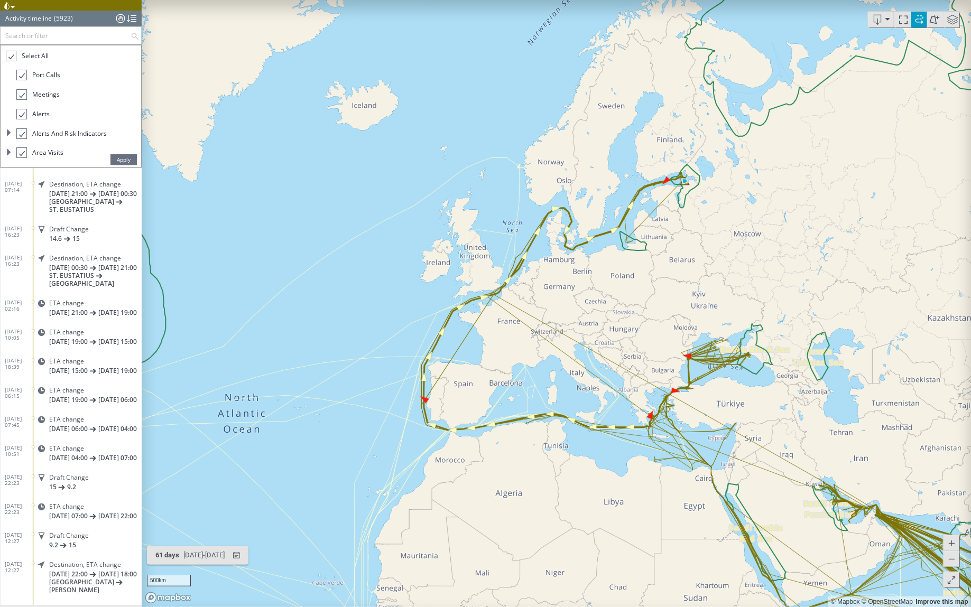
drag, startPoint x: 844, startPoint y: 477, endPoint x: 752, endPoint y: 433, distance: 101.9
click at [752, 434] on canvas "Map" at bounding box center [557, 303] width 830 height 607
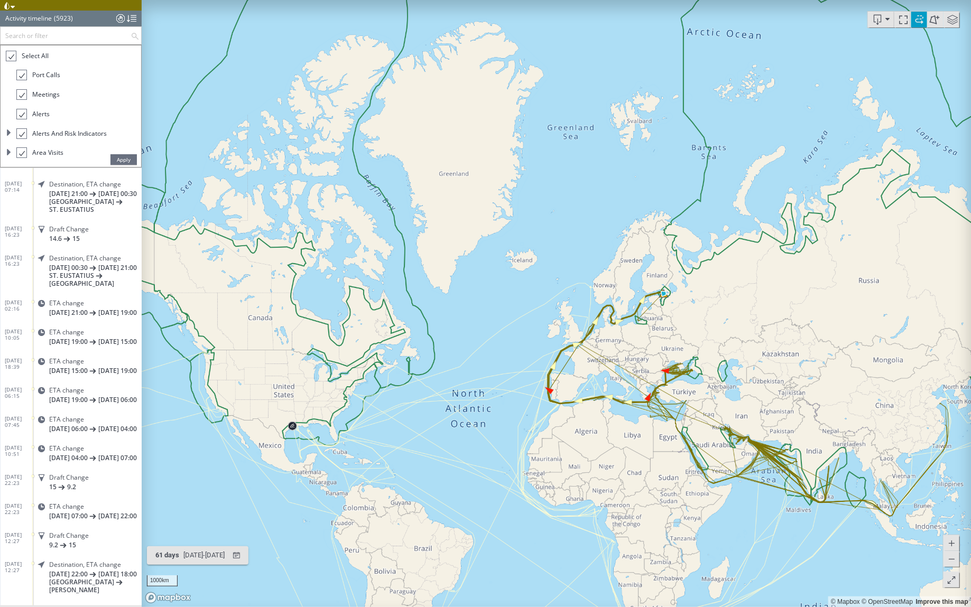
drag, startPoint x: 786, startPoint y: 520, endPoint x: 770, endPoint y: 384, distance: 136.8
click at [770, 385] on canvas "Map" at bounding box center [557, 303] width 830 height 607
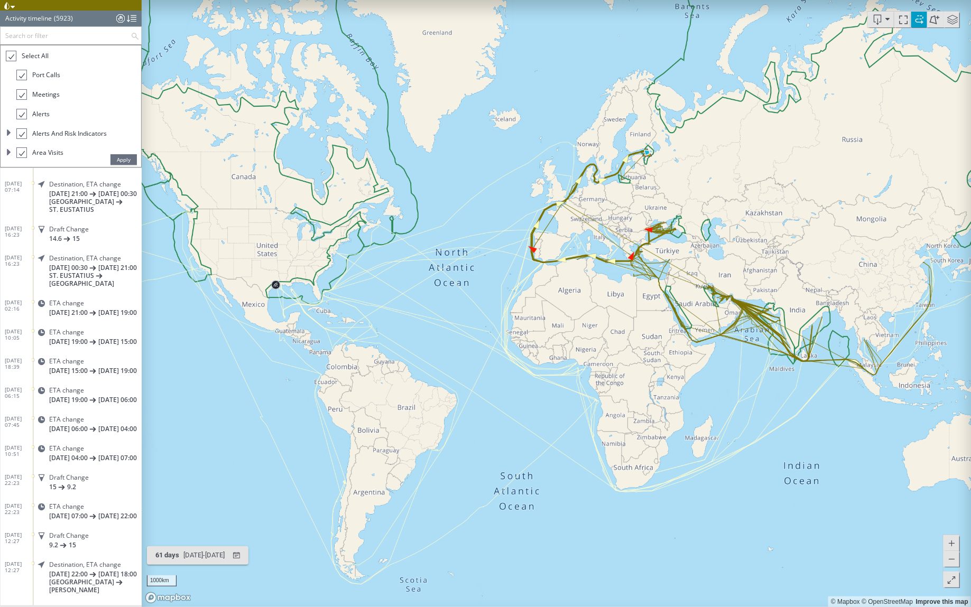
drag, startPoint x: 827, startPoint y: 386, endPoint x: 742, endPoint y: 378, distance: 86.0
click at [742, 378] on canvas "Map" at bounding box center [557, 303] width 830 height 607
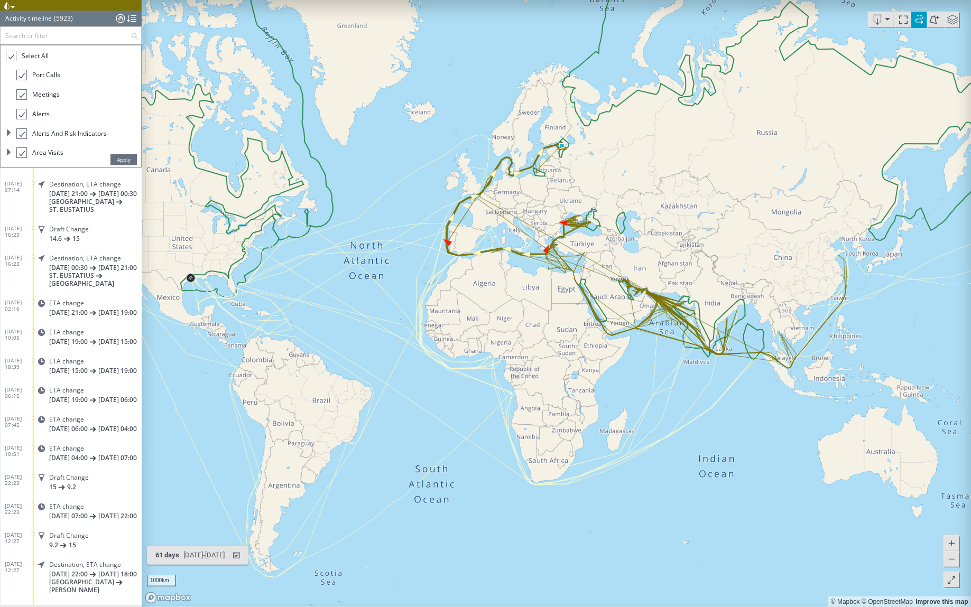
click at [953, 590] on canvas "Map" at bounding box center [557, 303] width 830 height 607
click at [954, 581] on span at bounding box center [952, 580] width 11 height 16
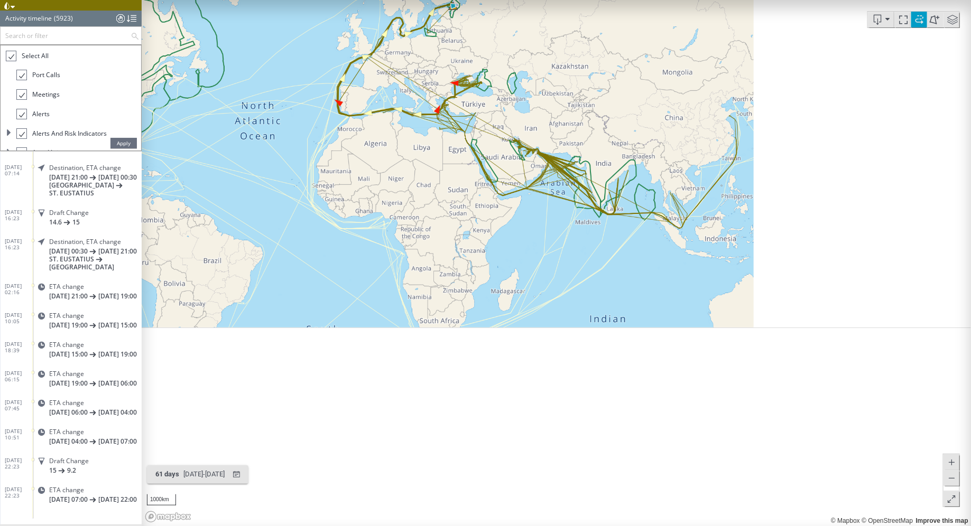
scroll to position [1652, 0]
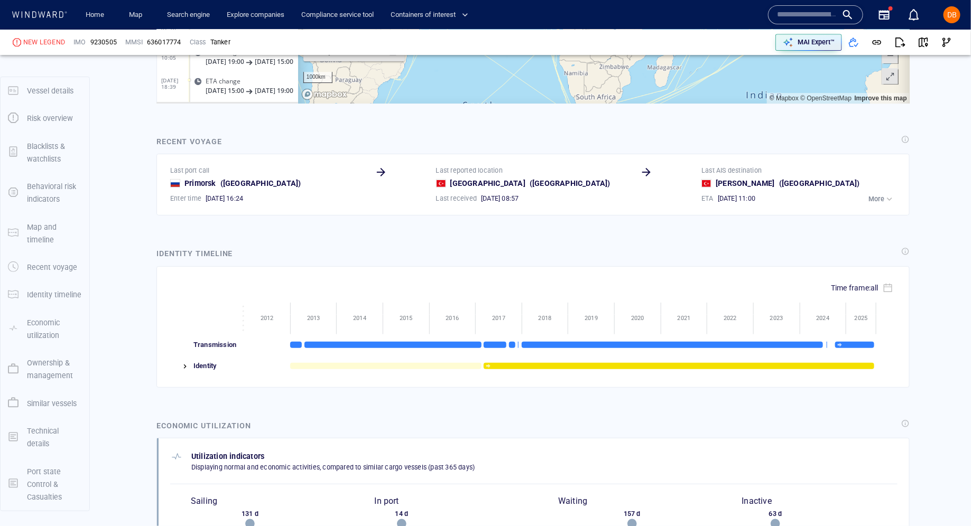
click at [879, 178] on div "Aliaga ( Turkey )" at bounding box center [799, 183] width 196 height 13
click at [879, 192] on button "More" at bounding box center [882, 199] width 32 height 15
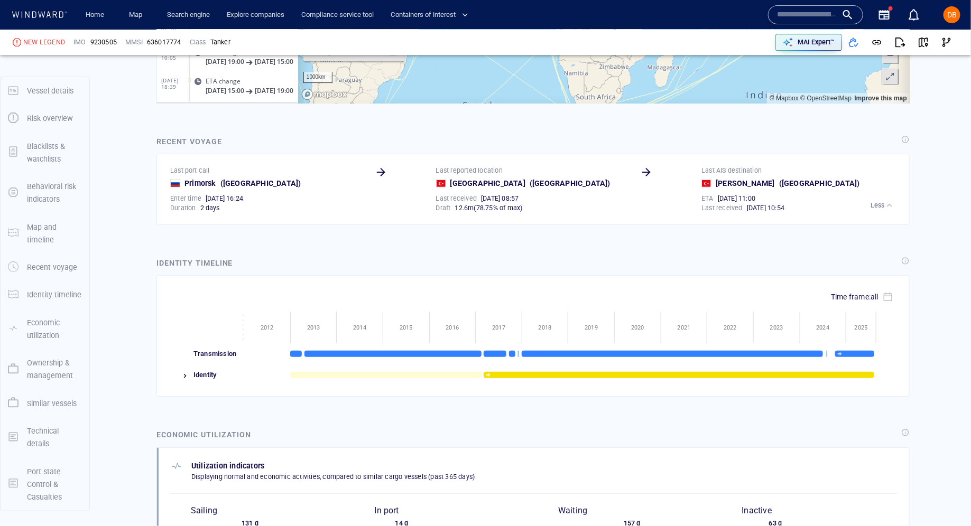
click at [786, 201] on div "26/08/2025 10:54" at bounding box center [822, 208] width 155 height 14
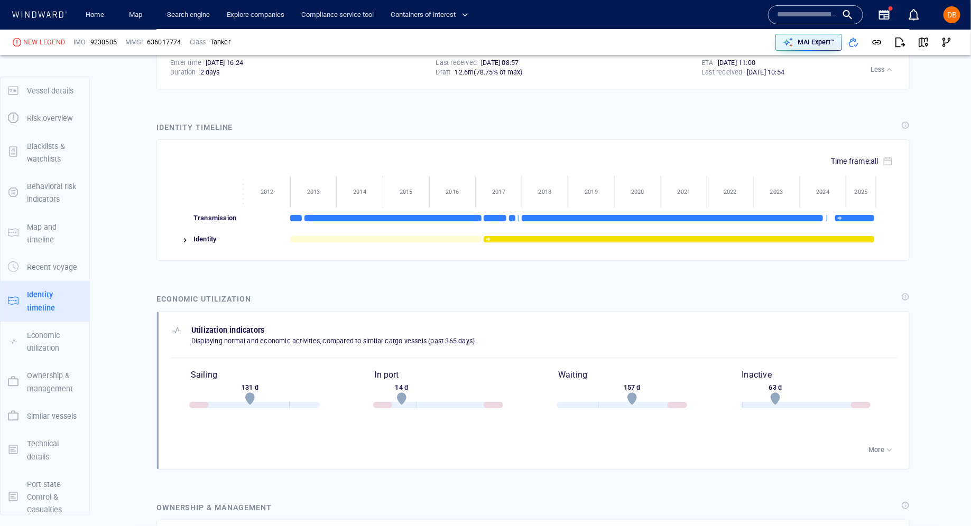
scroll to position [1798, 0]
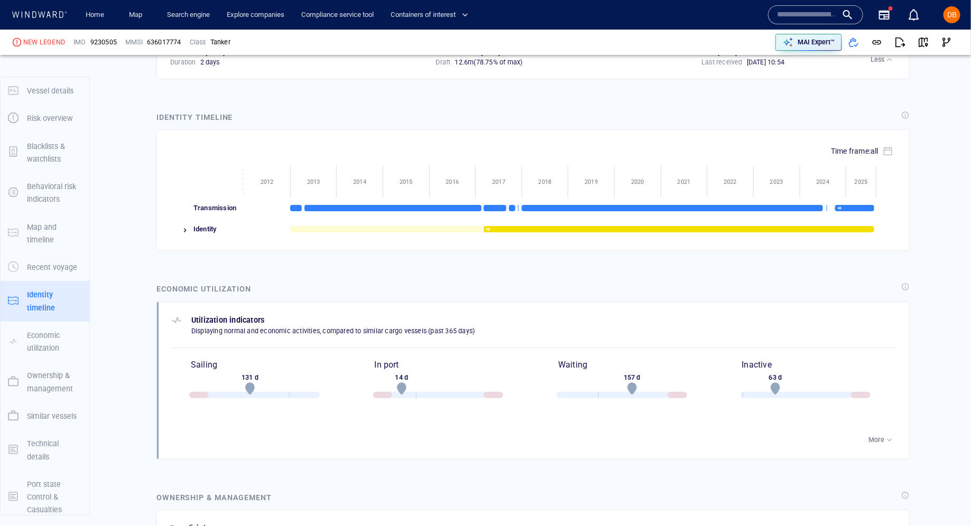
click at [181, 226] on img at bounding box center [185, 230] width 8 height 8
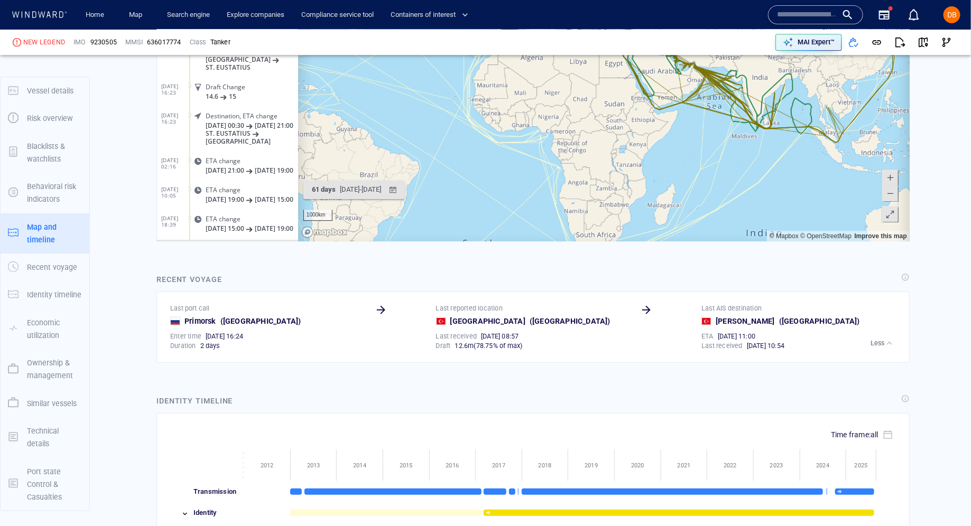
scroll to position [1476, 0]
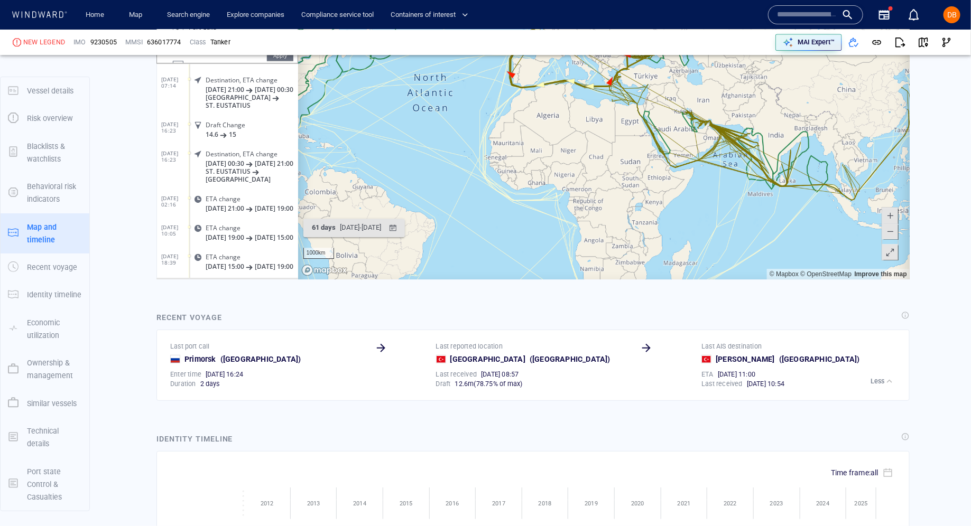
drag, startPoint x: 807, startPoint y: 233, endPoint x: 642, endPoint y: 182, distance: 172.5
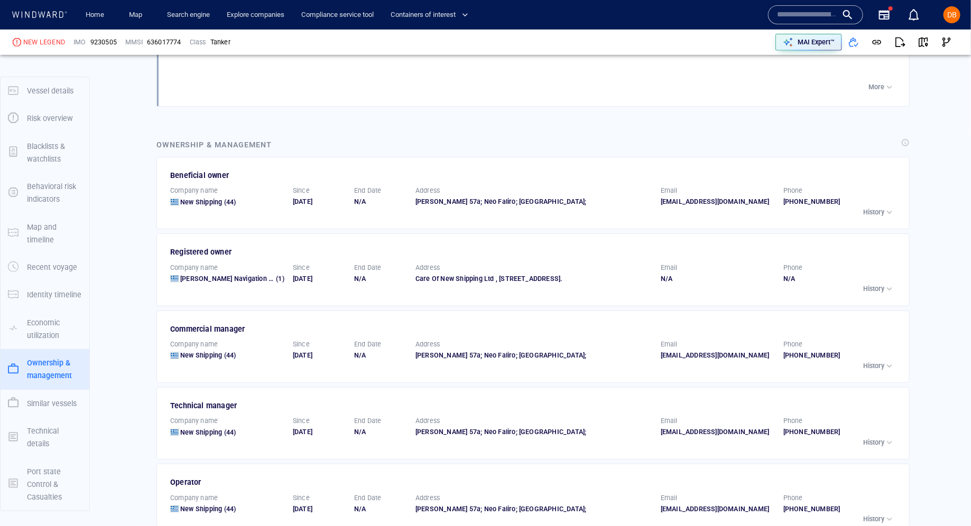
scroll to position [2216, 0]
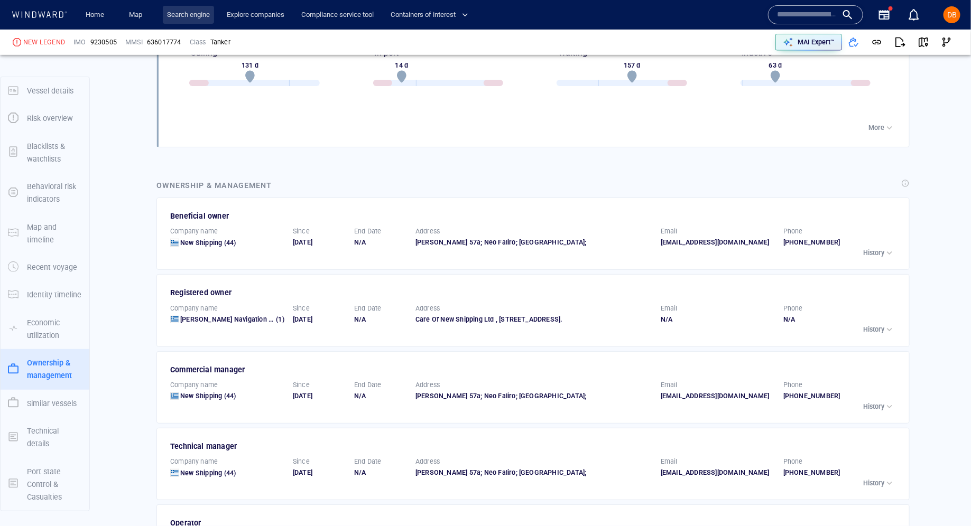
click at [182, 23] on link "Search engine" at bounding box center [188, 15] width 51 height 18
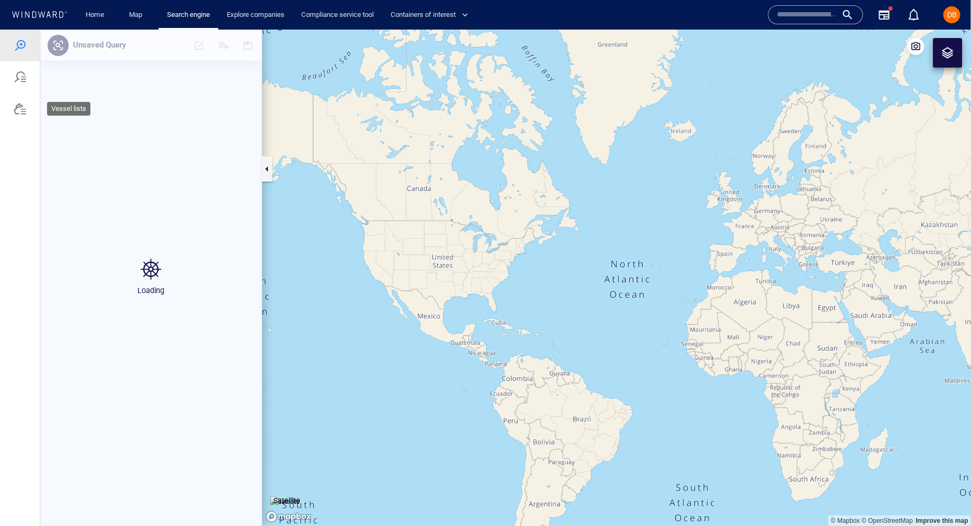
click at [12, 109] on div at bounding box center [20, 108] width 40 height 32
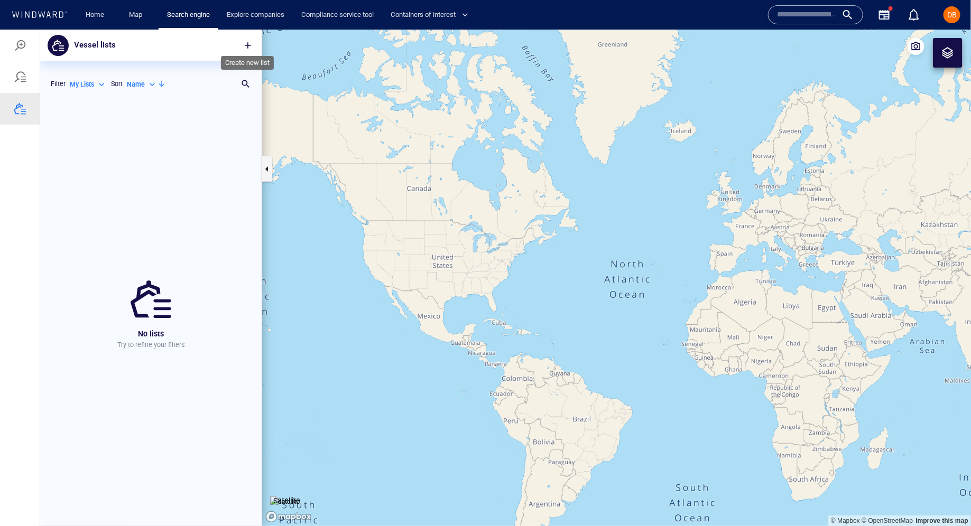
click at [246, 54] on button "button" at bounding box center [247, 44] width 23 height 23
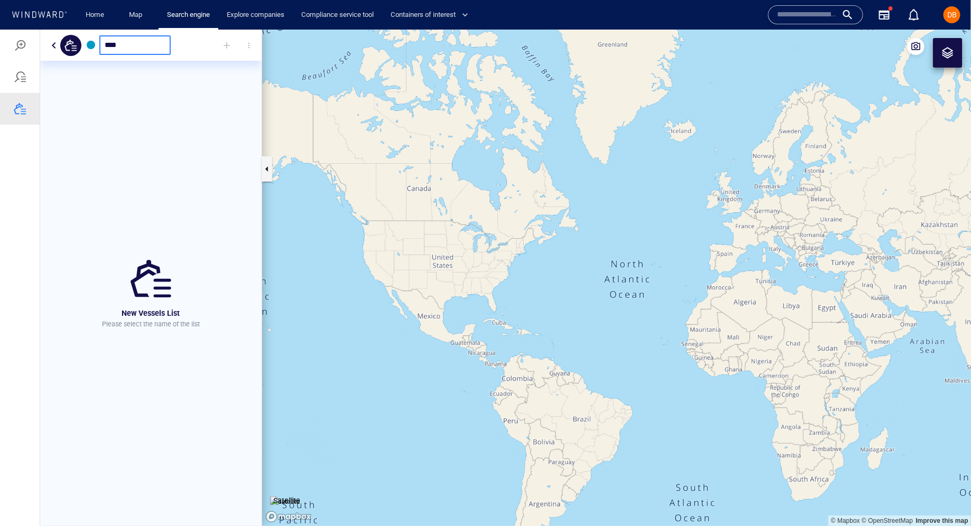
type input "****"
click at [210, 148] on div "New Vessels List Please select the name of the list" at bounding box center [150, 293] width 221 height 466
click at [223, 50] on div at bounding box center [226, 44] width 23 height 23
click at [151, 74] on div "New Vessels List Please select the name of the list" at bounding box center [150, 293] width 221 height 466
click at [94, 42] on div at bounding box center [91, 44] width 8 height 8
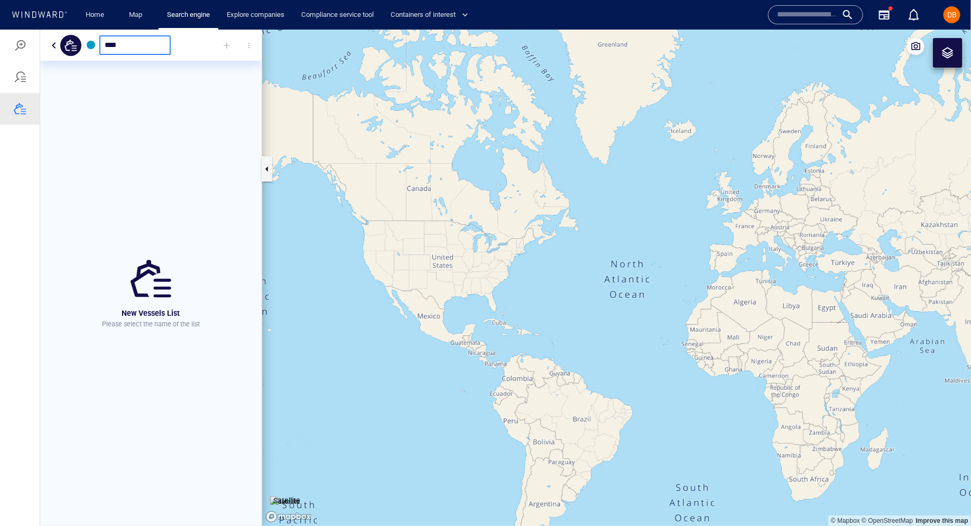
click at [160, 43] on input "****" at bounding box center [135, 44] width 61 height 9
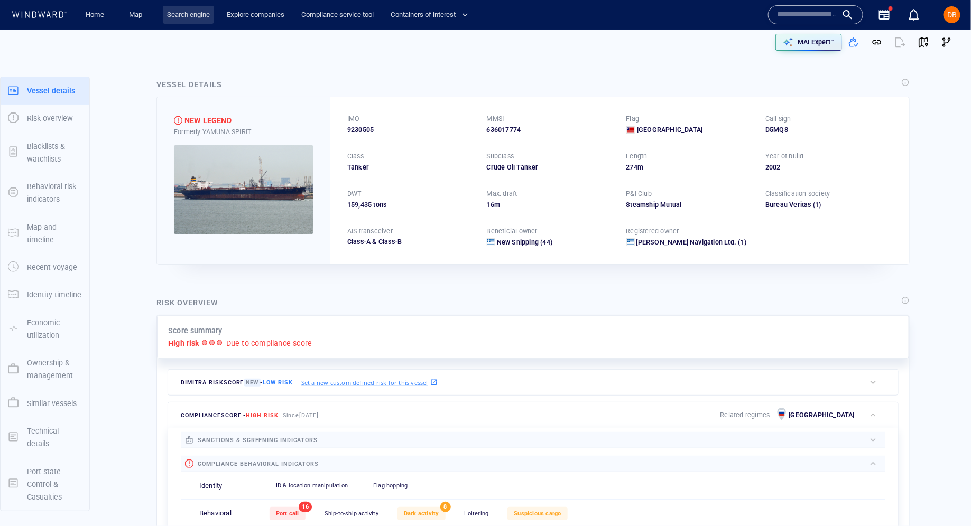
click at [205, 12] on link "Search engine" at bounding box center [188, 15] width 51 height 18
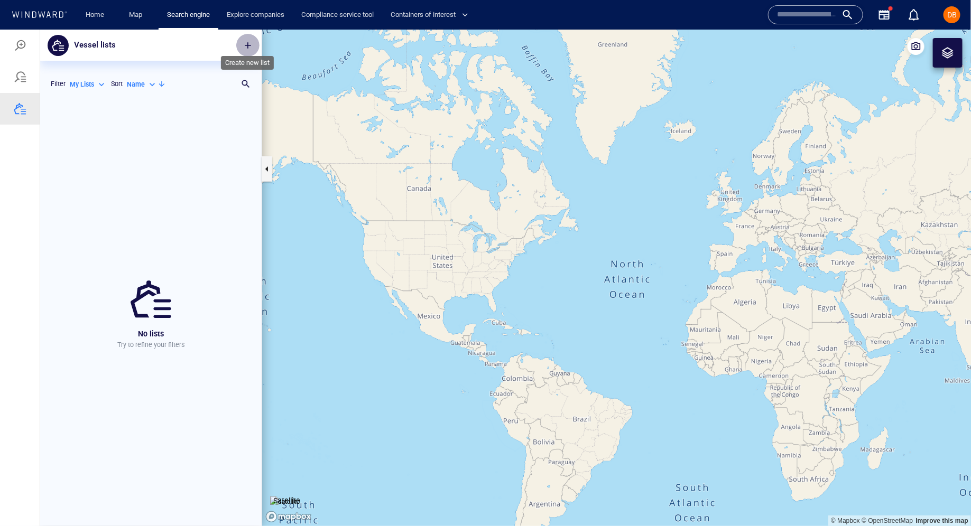
click at [252, 48] on span "button" at bounding box center [248, 45] width 11 height 11
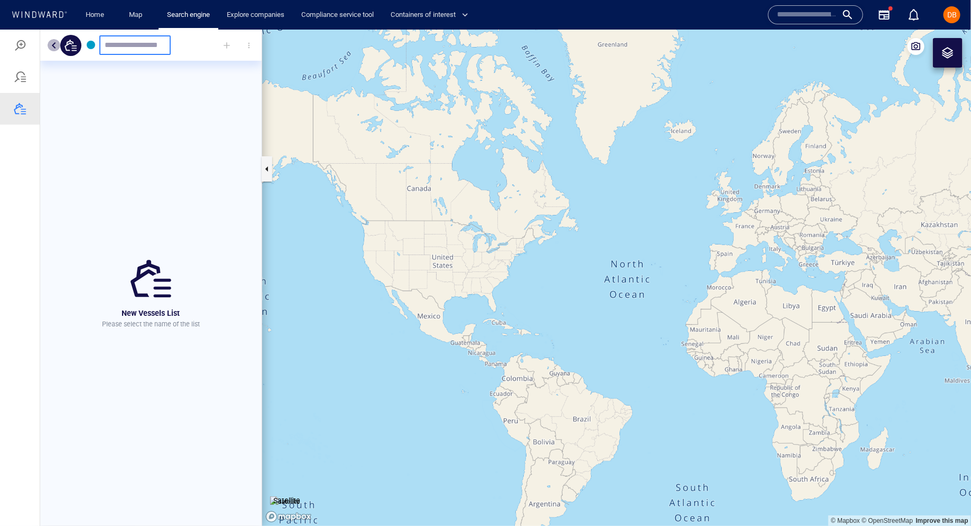
click at [53, 39] on button "button" at bounding box center [54, 45] width 13 height 13
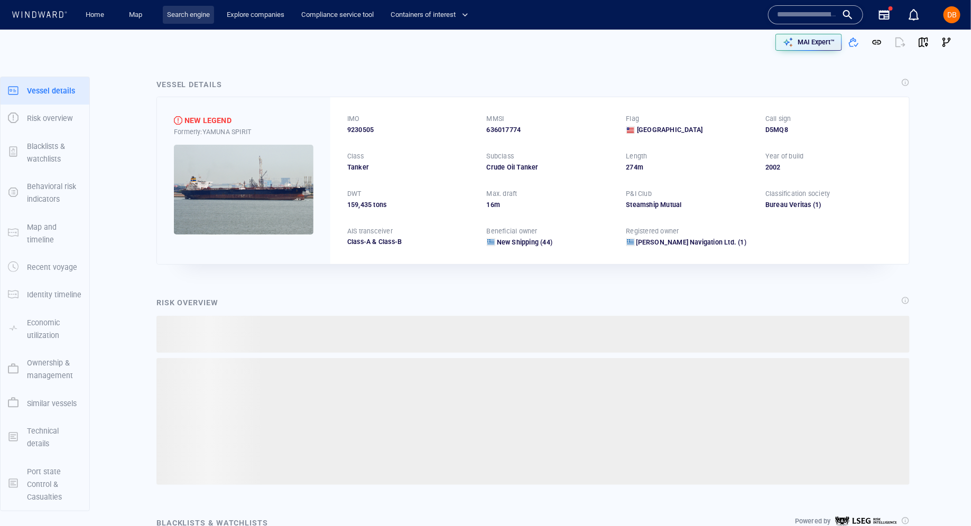
click at [194, 16] on link "Search engine" at bounding box center [188, 15] width 51 height 18
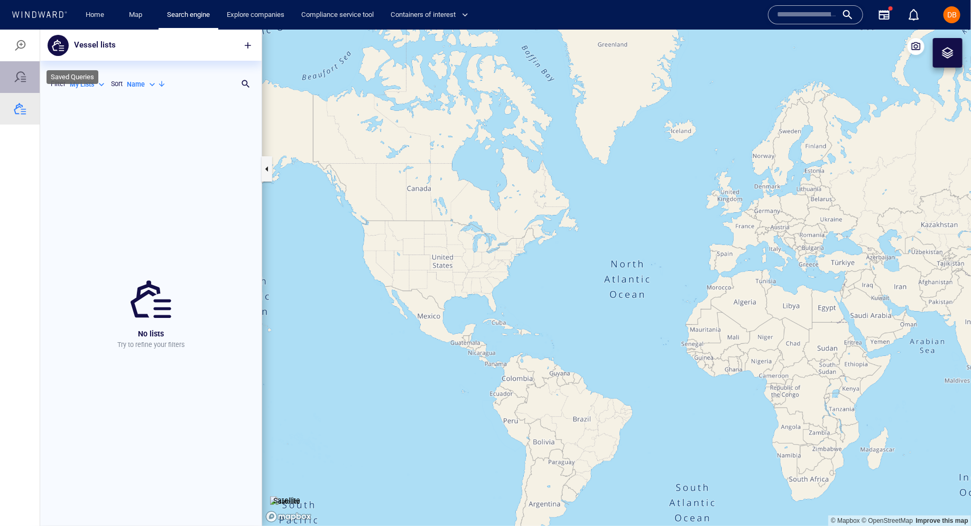
click at [25, 70] on div at bounding box center [20, 76] width 13 height 13
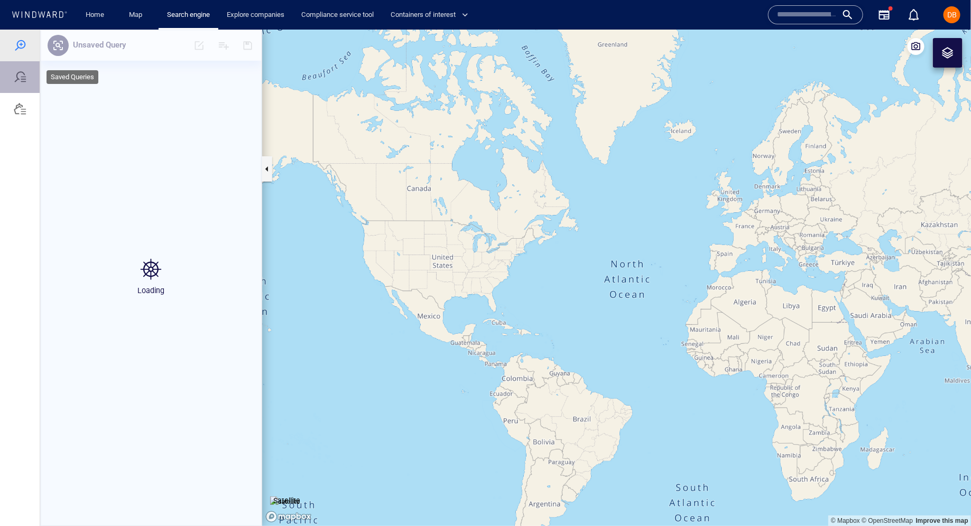
click at [20, 84] on div at bounding box center [20, 77] width 40 height 32
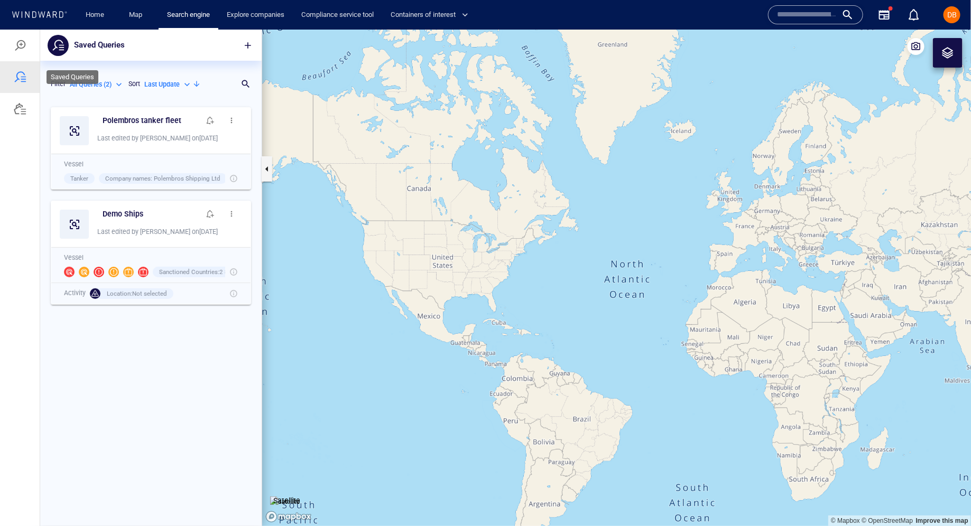
scroll to position [424, 221]
click at [18, 101] on div at bounding box center [20, 108] width 40 height 32
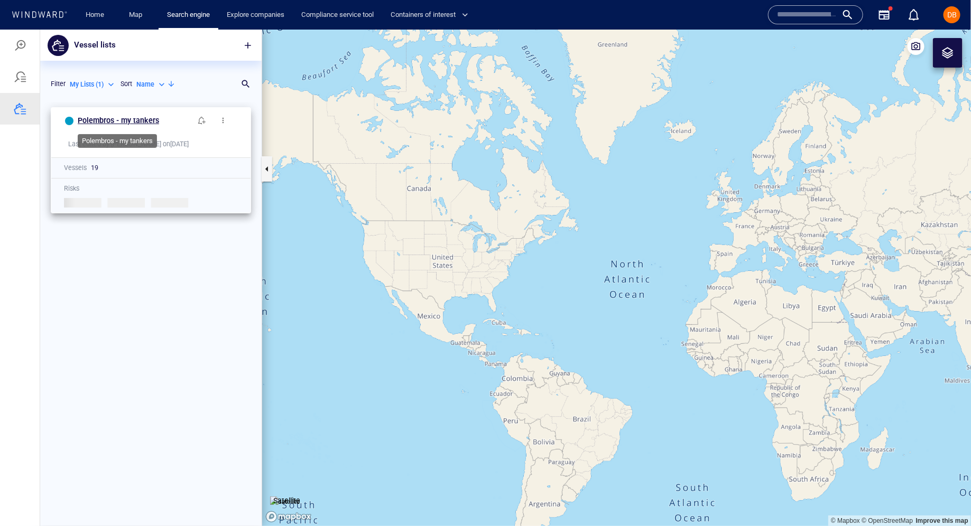
click at [93, 117] on h6 "Polembros - my tankers" at bounding box center [118, 120] width 81 height 13
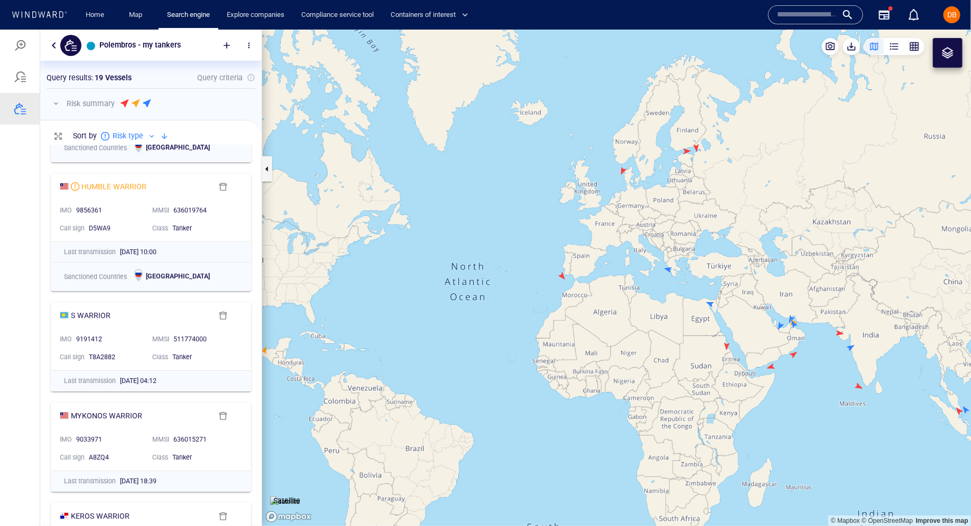
scroll to position [1595, 0]
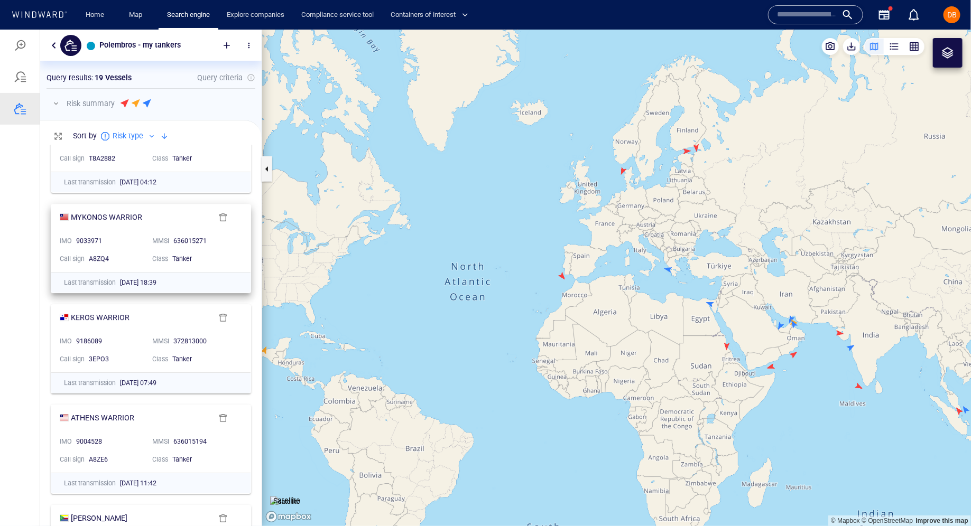
click at [144, 270] on div "MYKONOS WARRIOR IMO 9033971 MMSI 636015271 Call sign A8ZQ4 Class Tanker Last tr…" at bounding box center [150, 248] width 199 height 88
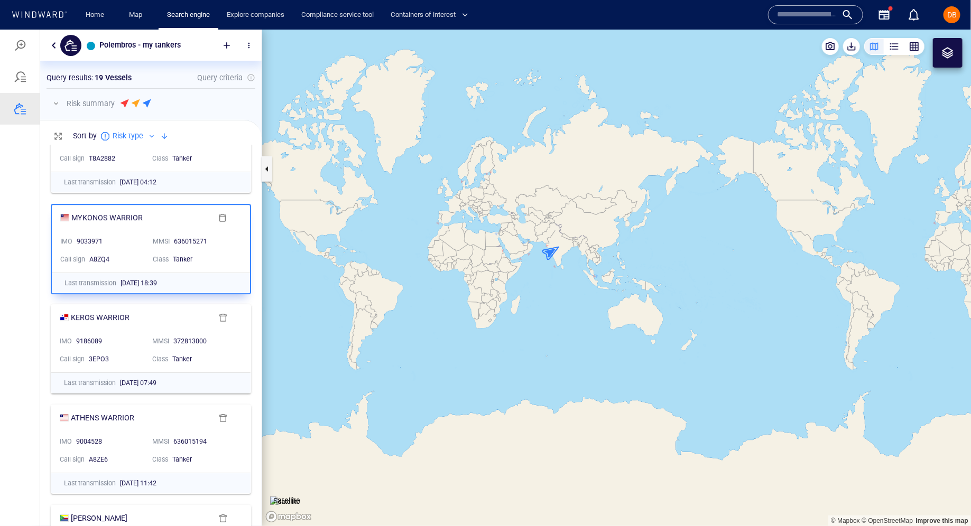
drag, startPoint x: 472, startPoint y: 262, endPoint x: 560, endPoint y: 280, distance: 89.6
click at [560, 281] on canvas "Map" at bounding box center [616, 277] width 709 height 497
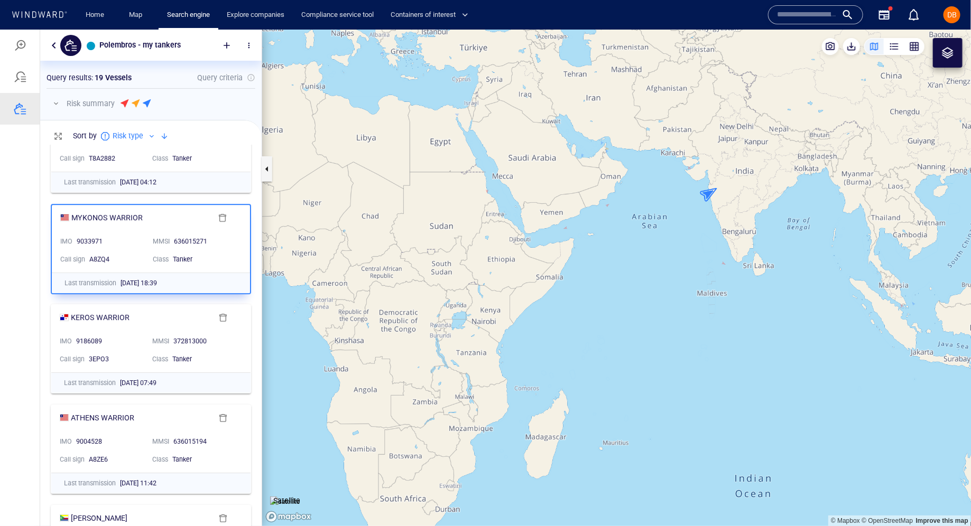
click at [560, 232] on canvas "Map" at bounding box center [616, 277] width 709 height 497
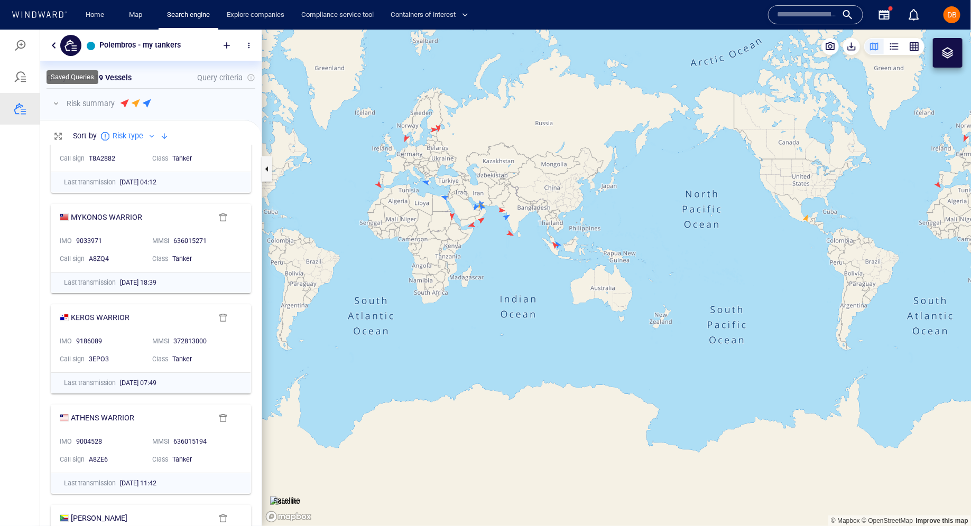
click at [15, 73] on div at bounding box center [20, 76] width 13 height 13
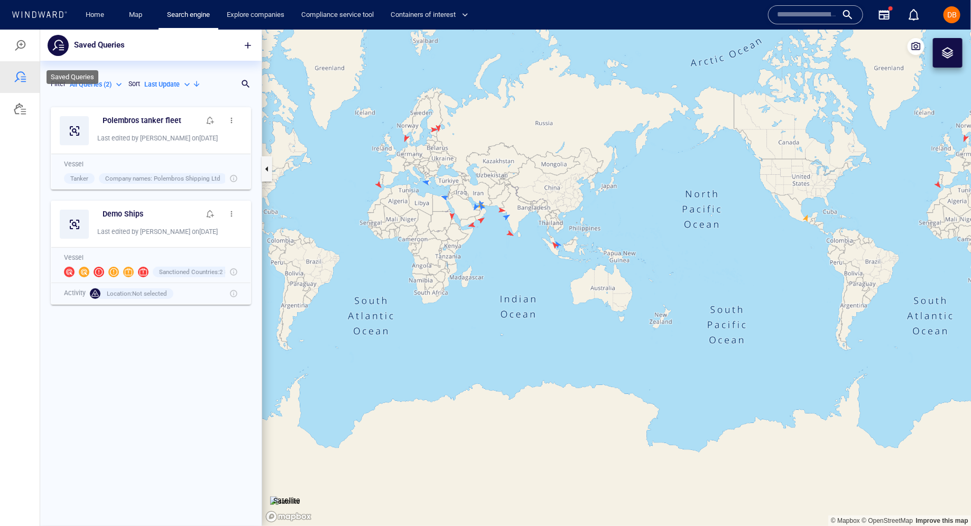
scroll to position [424, 221]
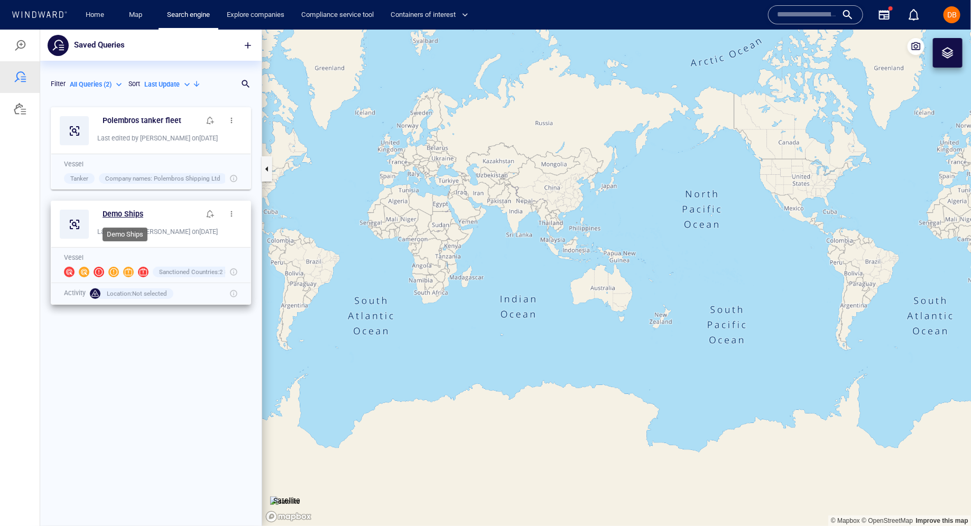
click at [114, 212] on h6 "Demo Ships" at bounding box center [123, 213] width 41 height 13
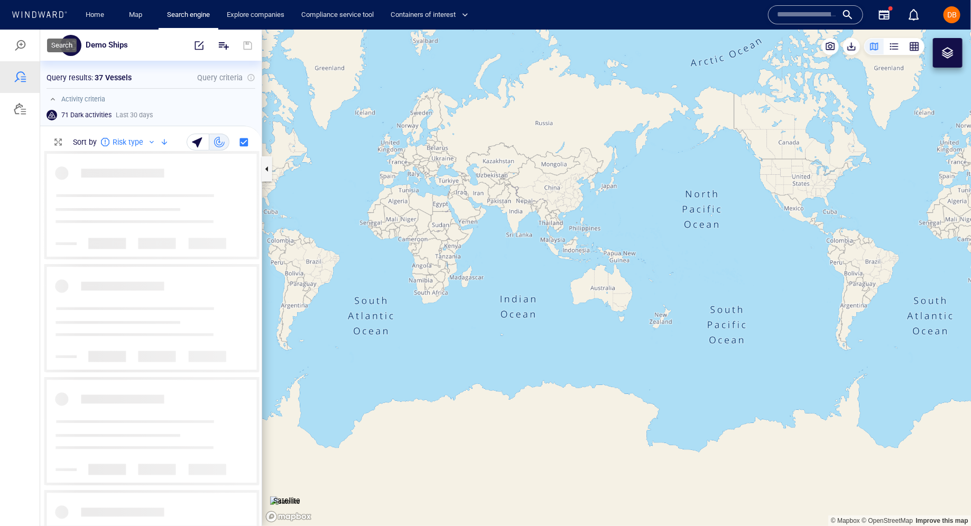
click at [27, 57] on div at bounding box center [20, 45] width 40 height 32
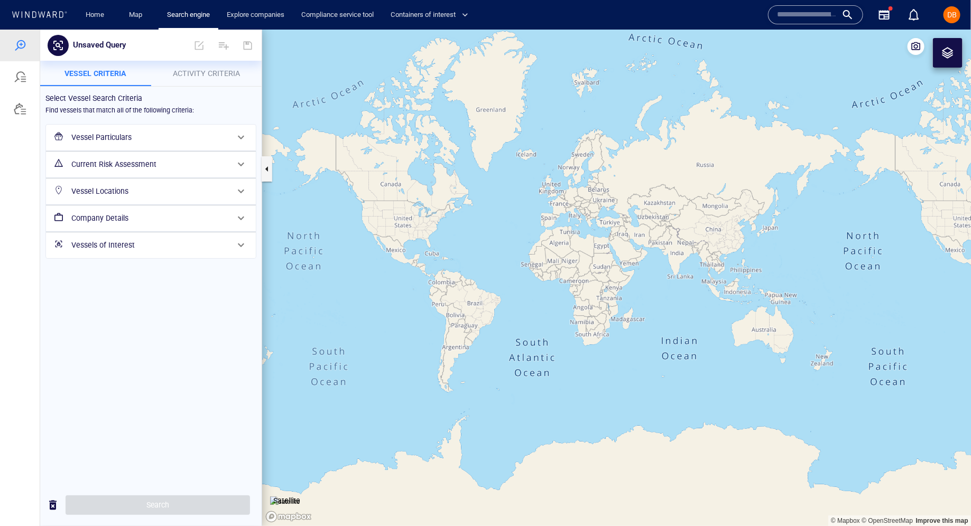
drag, startPoint x: 384, startPoint y: 270, endPoint x: 548, endPoint y: 312, distance: 168.6
click at [548, 312] on canvas "Map" at bounding box center [616, 277] width 709 height 497
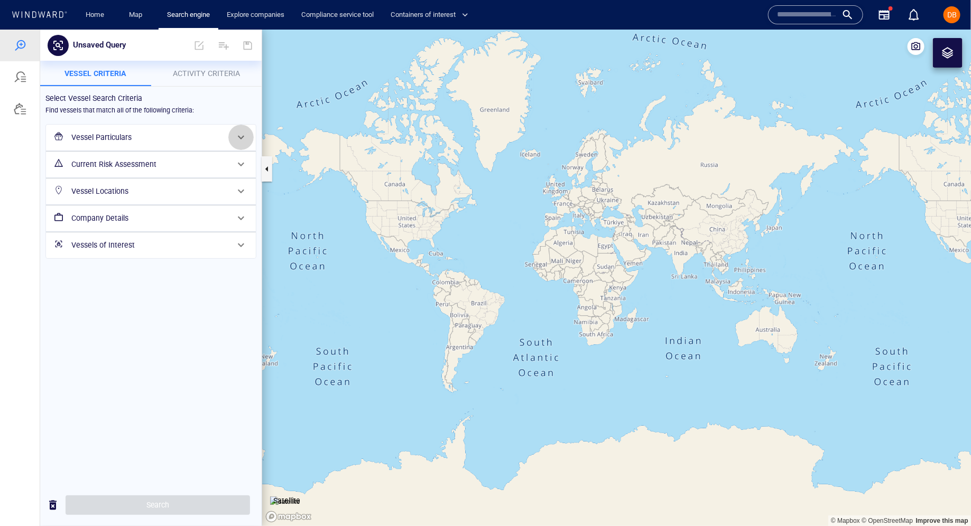
click at [239, 134] on span at bounding box center [241, 137] width 13 height 13
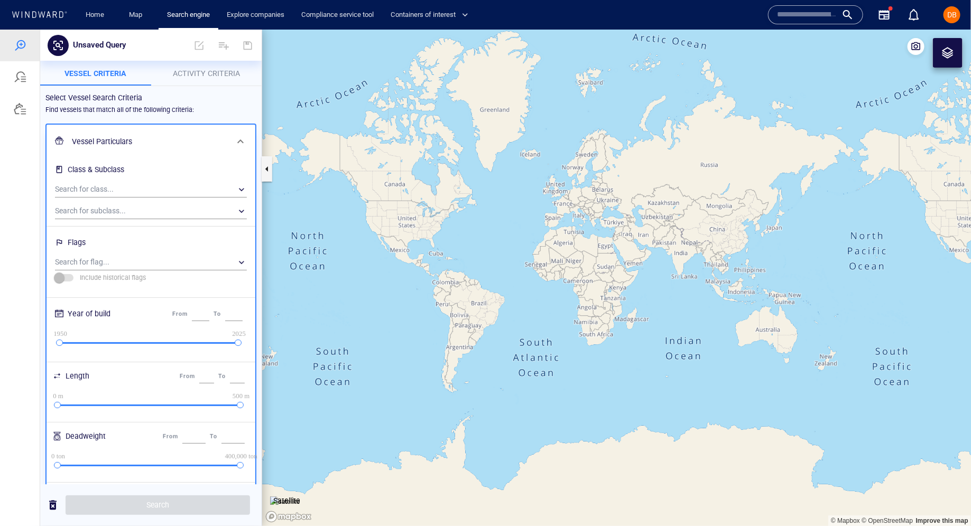
click at [163, 181] on div "Search for class... ​" at bounding box center [151, 188] width 200 height 22
click at [137, 187] on div "​" at bounding box center [151, 189] width 192 height 16
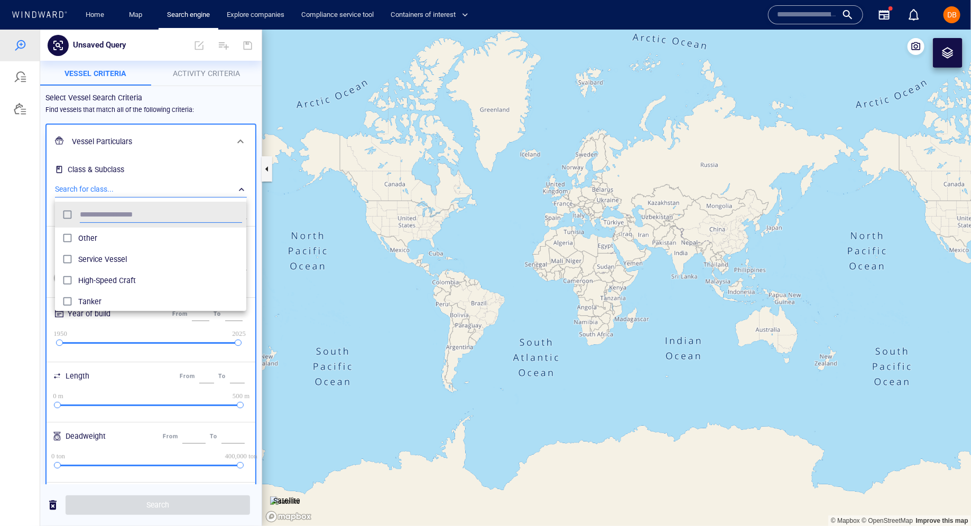
scroll to position [105, 191]
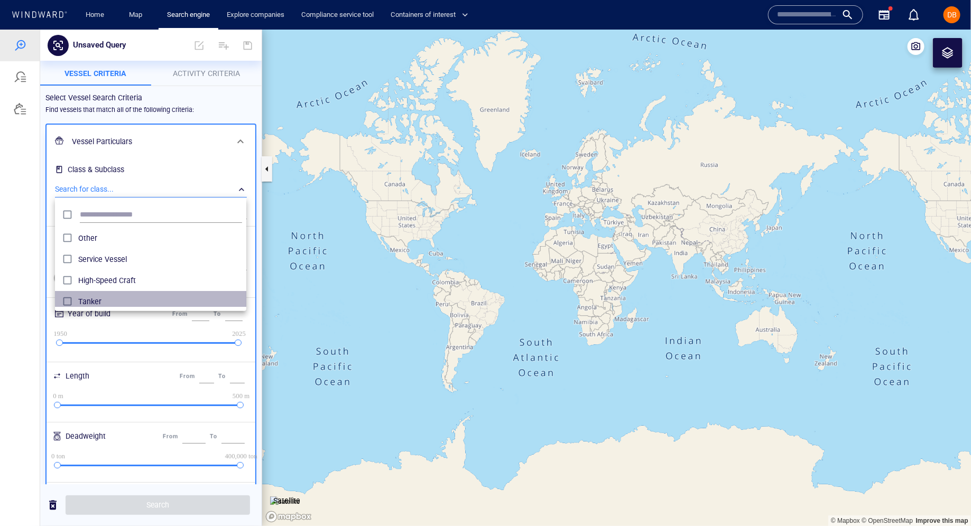
click at [105, 294] on div "Tanker" at bounding box center [160, 301] width 164 height 17
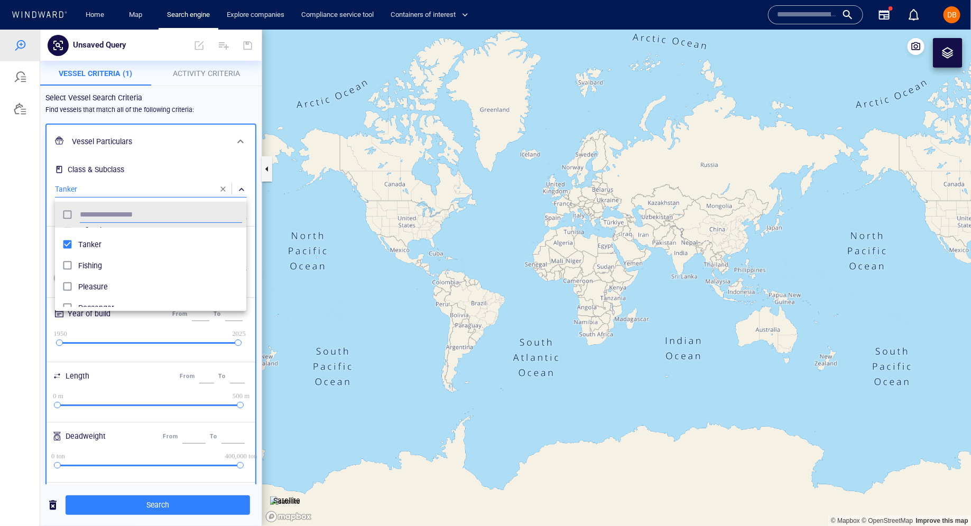
scroll to position [70, 0]
click at [144, 169] on div at bounding box center [485, 277] width 971 height 497
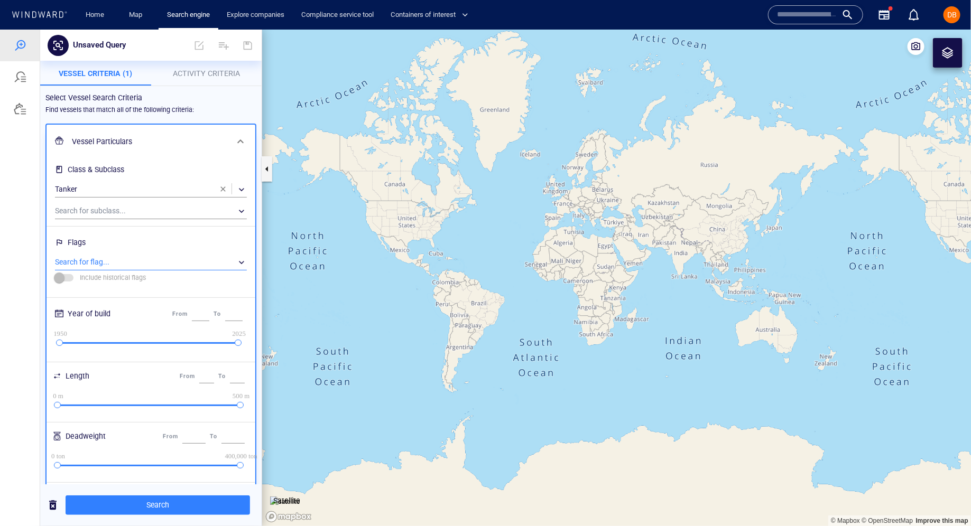
click at [82, 256] on div "​" at bounding box center [151, 262] width 192 height 16
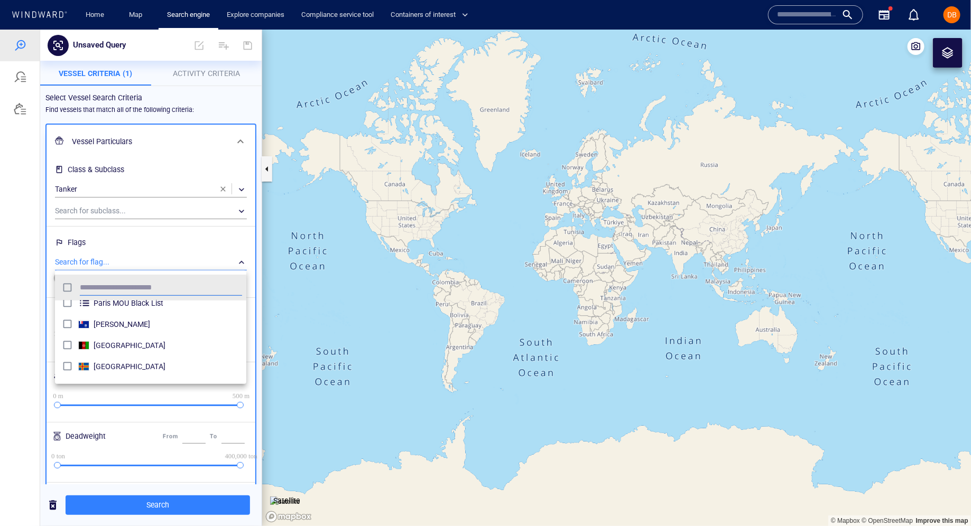
scroll to position [0, 0]
click at [162, 243] on div at bounding box center [485, 277] width 971 height 497
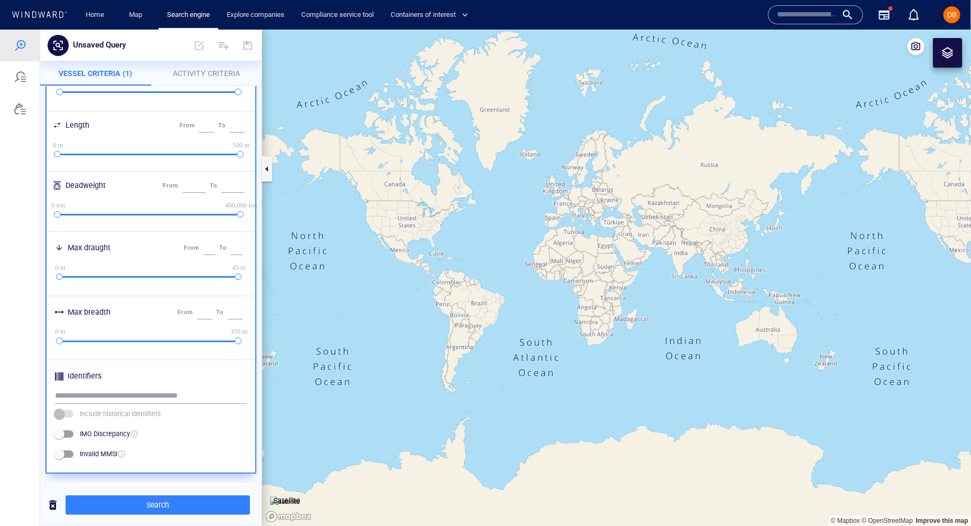
scroll to position [361, 0]
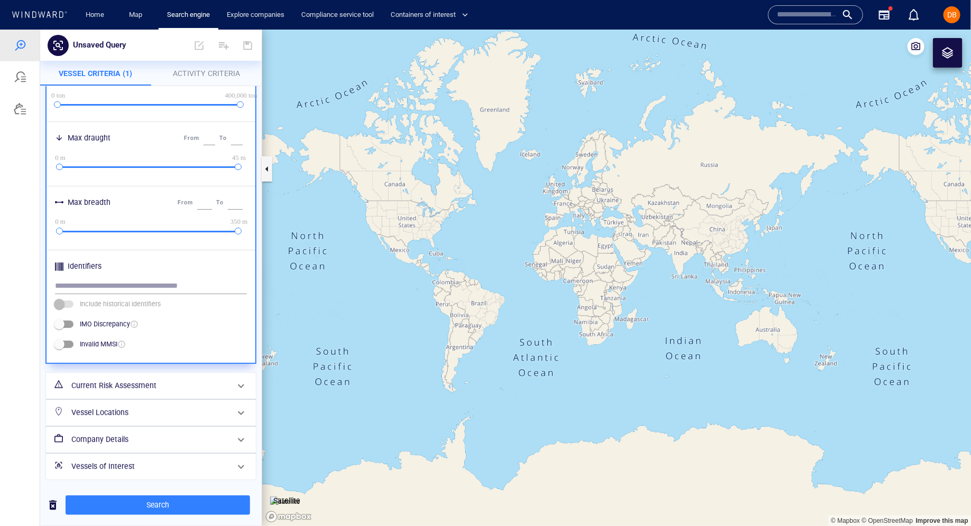
click at [160, 386] on h6 "Current Risk Assessment" at bounding box center [149, 385] width 157 height 13
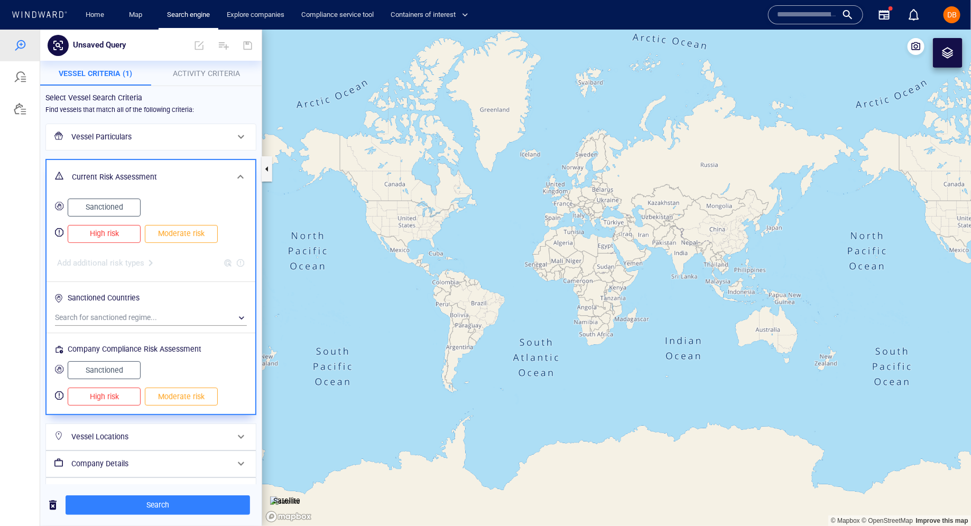
scroll to position [24, 0]
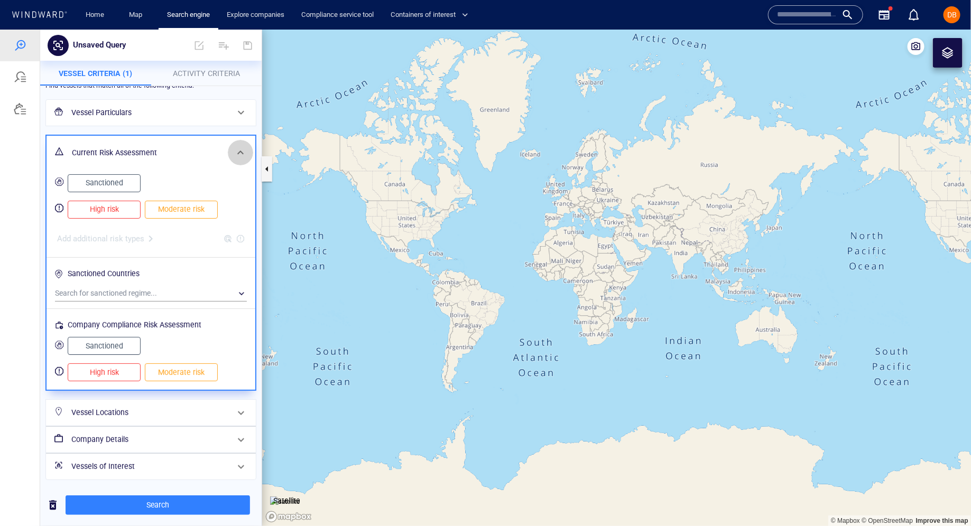
click at [242, 150] on span at bounding box center [240, 152] width 13 height 13
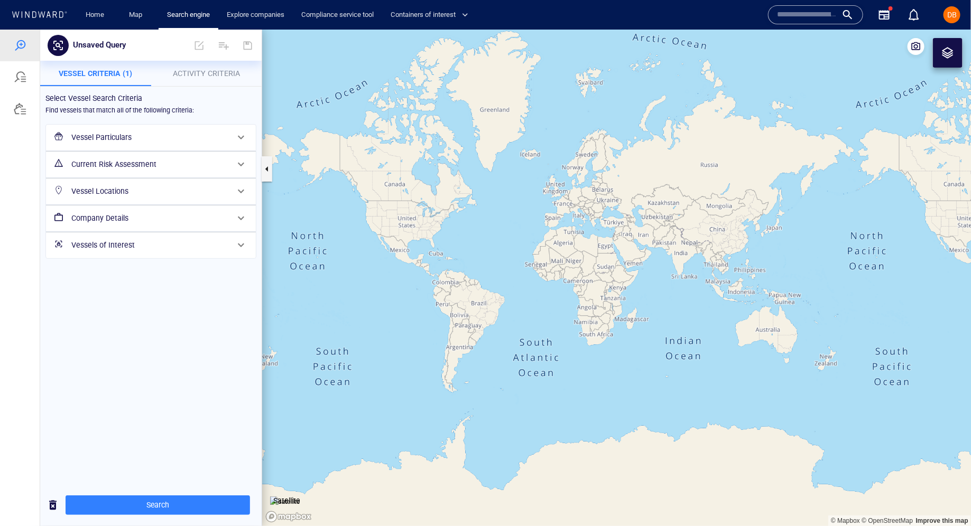
click at [227, 187] on h6 "Vessel Locations" at bounding box center [149, 190] width 157 height 13
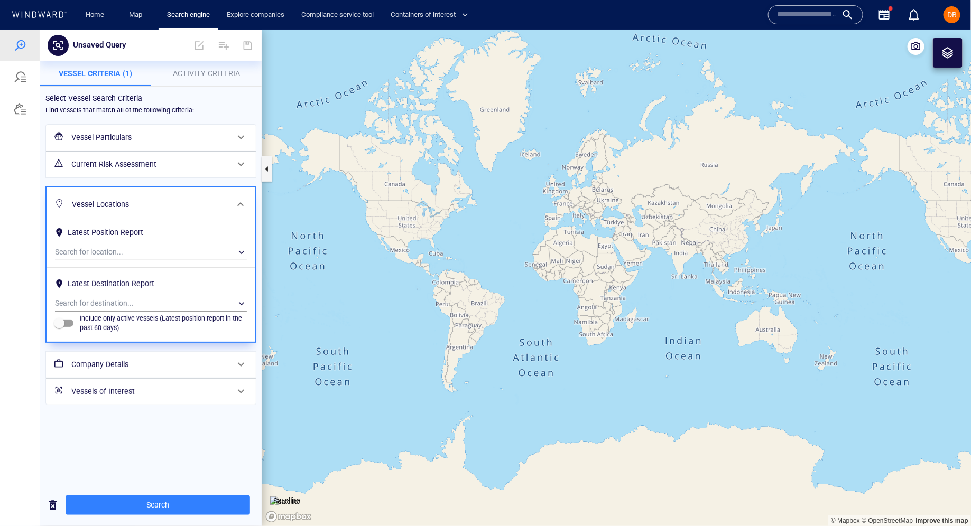
click at [225, 202] on h6 "Vessel Locations" at bounding box center [150, 204] width 156 height 13
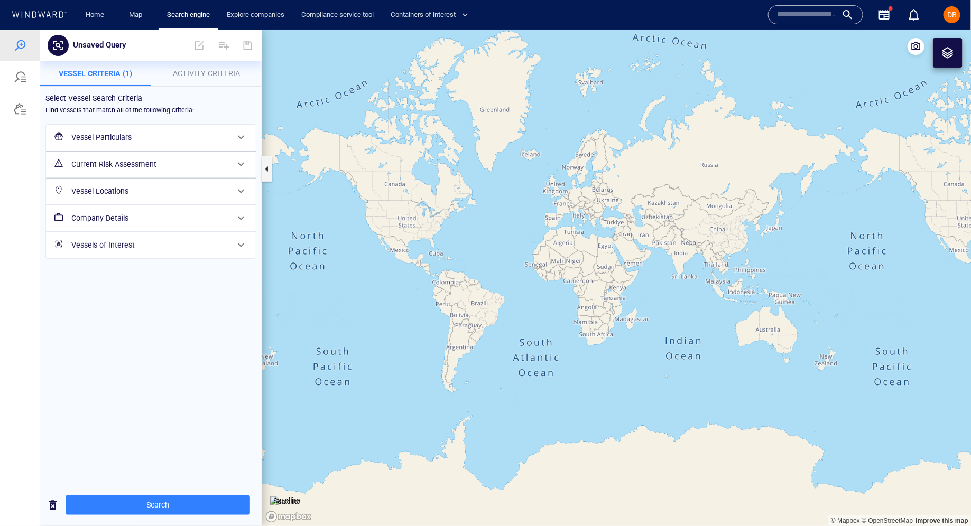
click at [203, 216] on h6 "Company Details" at bounding box center [149, 217] width 157 height 13
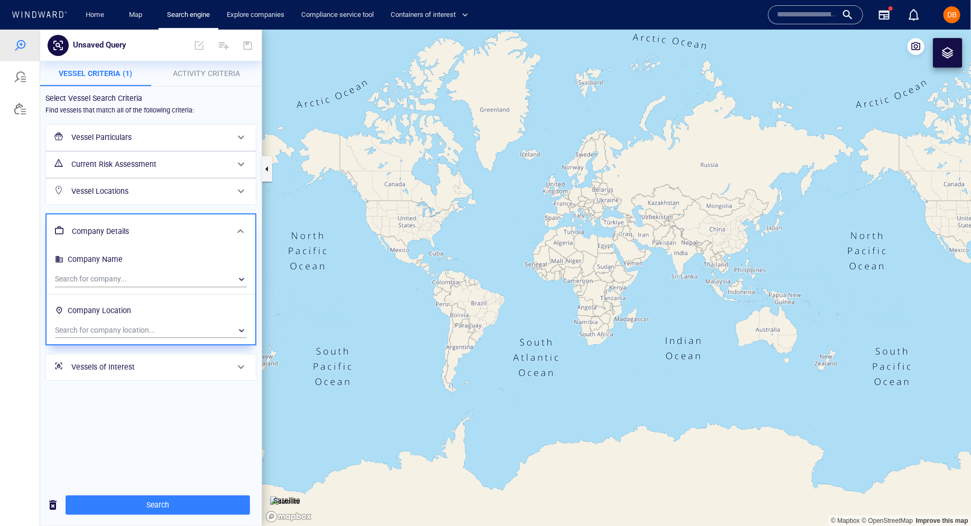
click at [203, 216] on div "Company Details" at bounding box center [151, 231] width 209 height 34
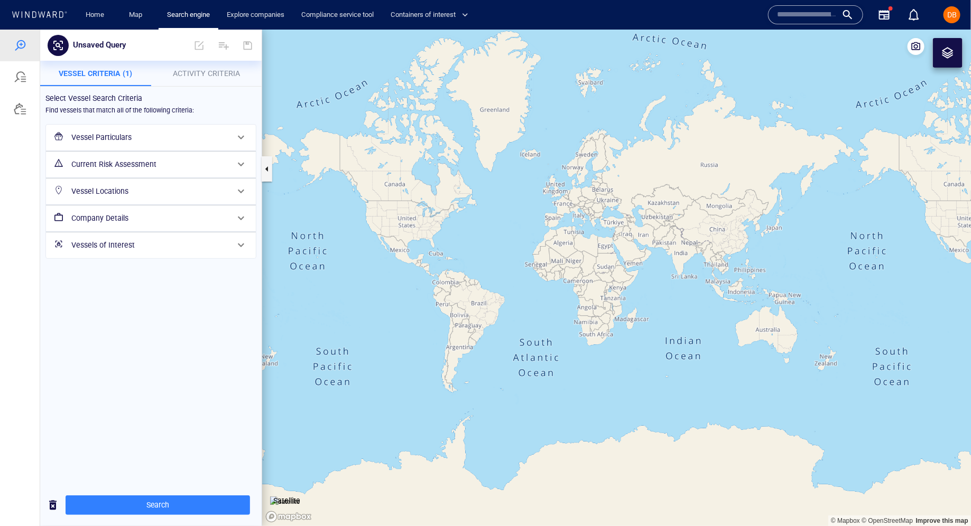
click at [174, 248] on h6 "Vessels of Interest" at bounding box center [149, 244] width 157 height 13
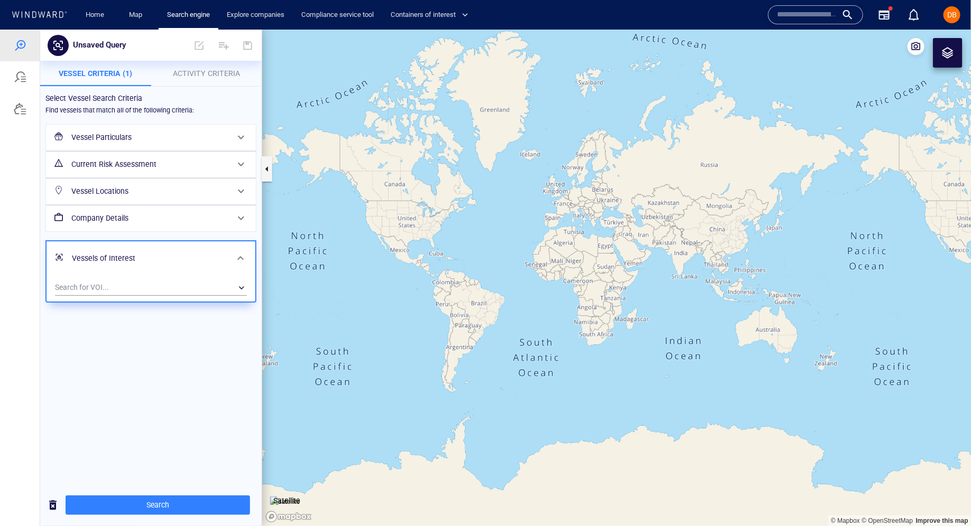
click at [194, 247] on div "Vessels of Interest" at bounding box center [150, 258] width 164 height 22
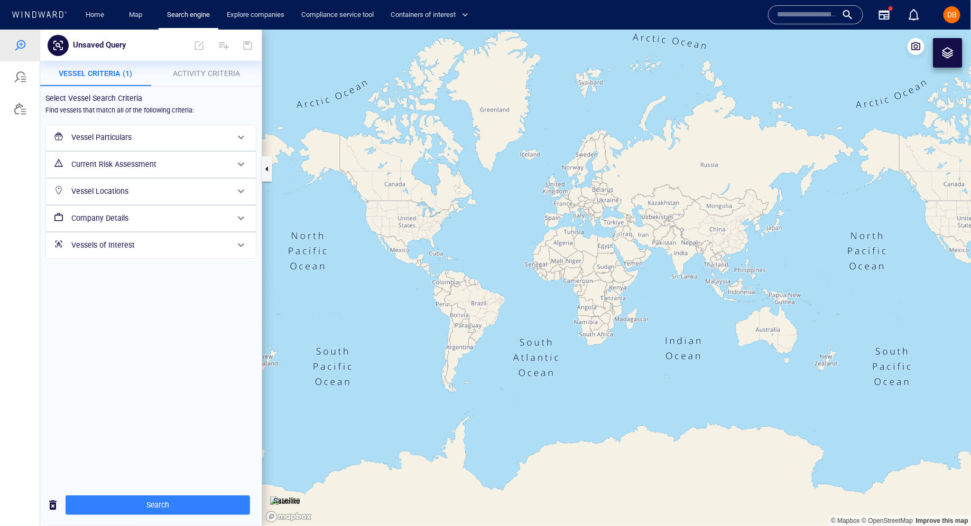
click at [158, 247] on h6 "Vessels of Interest" at bounding box center [149, 244] width 157 height 13
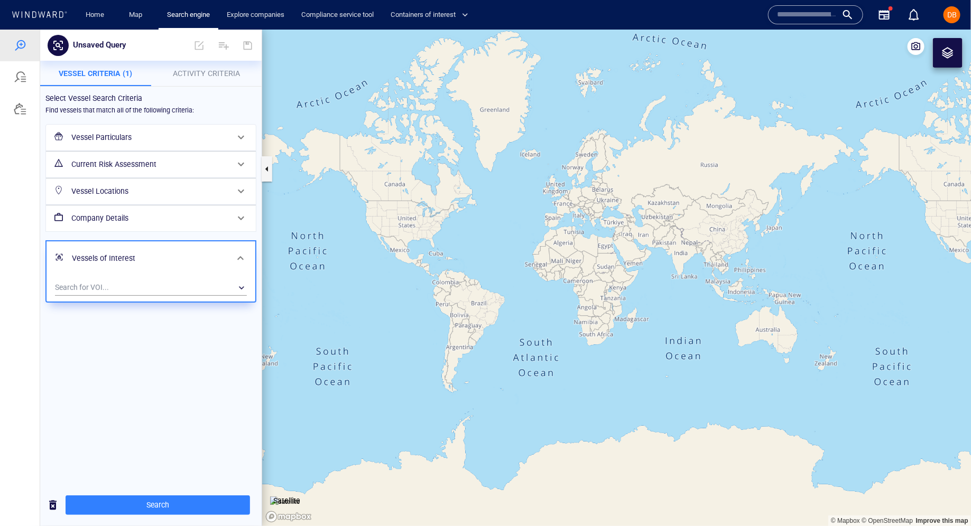
click at [210, 106] on div "Select Vessel Search Criteria" at bounding box center [150, 98] width 219 height 22
click at [240, 259] on span at bounding box center [240, 258] width 13 height 13
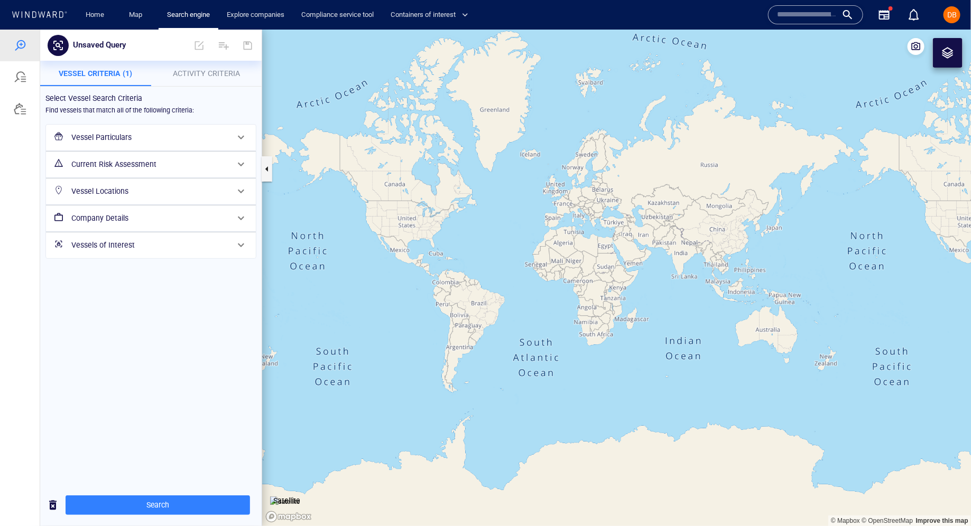
click at [195, 67] on p "Activity Criteria" at bounding box center [207, 73] width 98 height 13
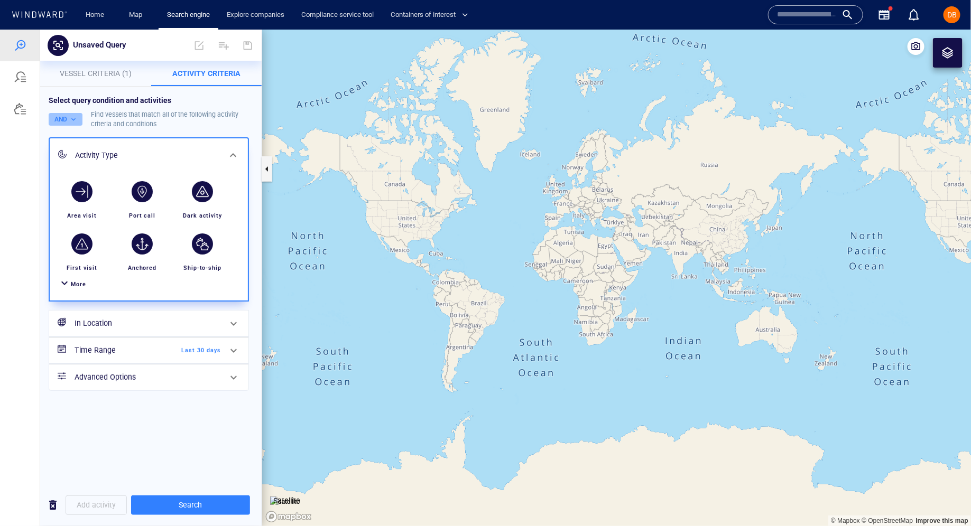
click at [75, 118] on button "AND" at bounding box center [66, 119] width 34 height 13
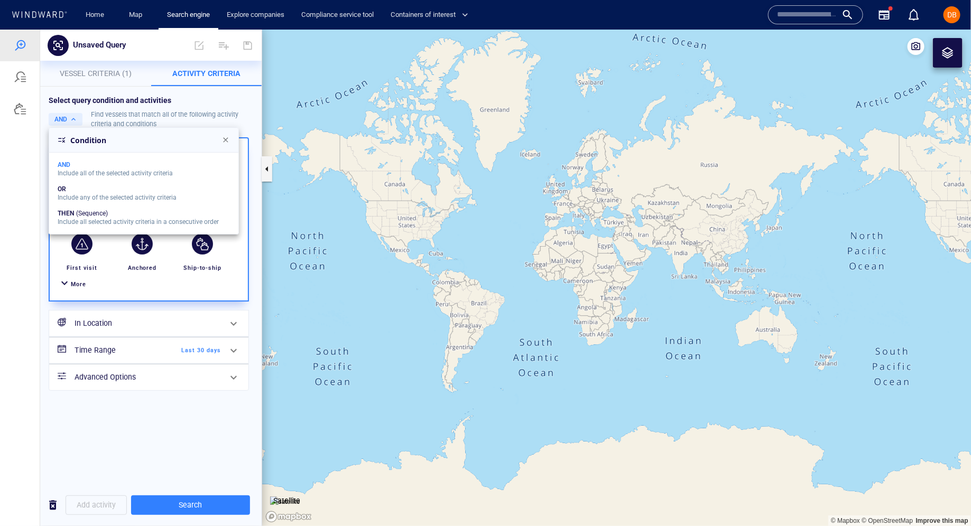
click at [186, 464] on div at bounding box center [485, 277] width 971 height 497
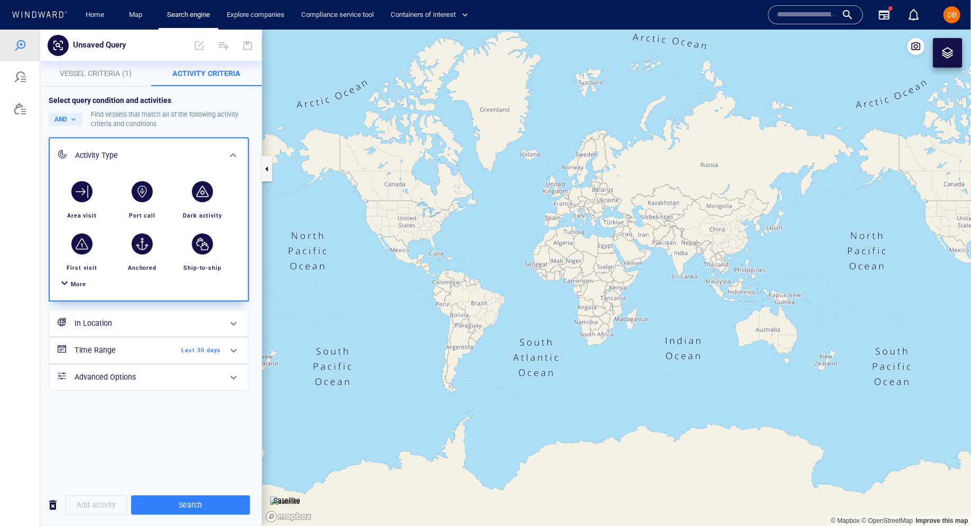
click at [70, 277] on div at bounding box center [64, 283] width 13 height 15
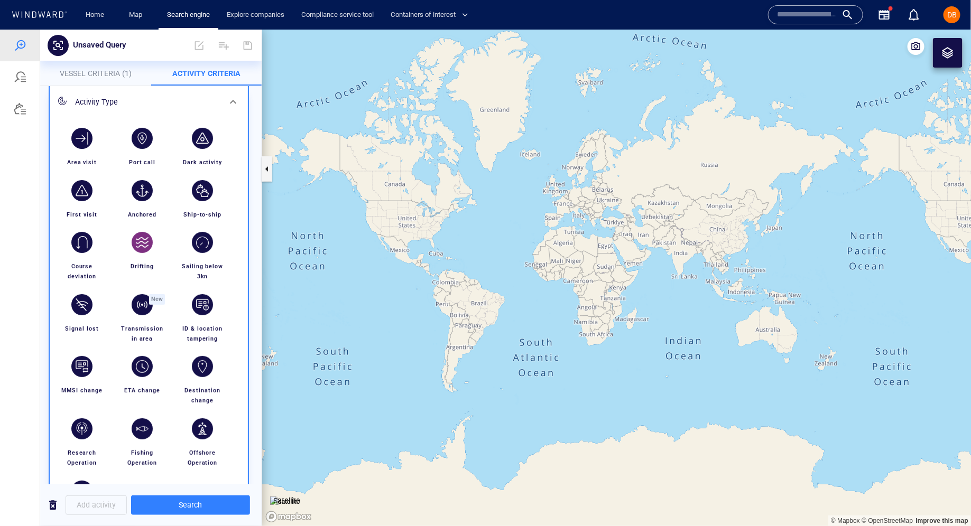
scroll to position [80, 0]
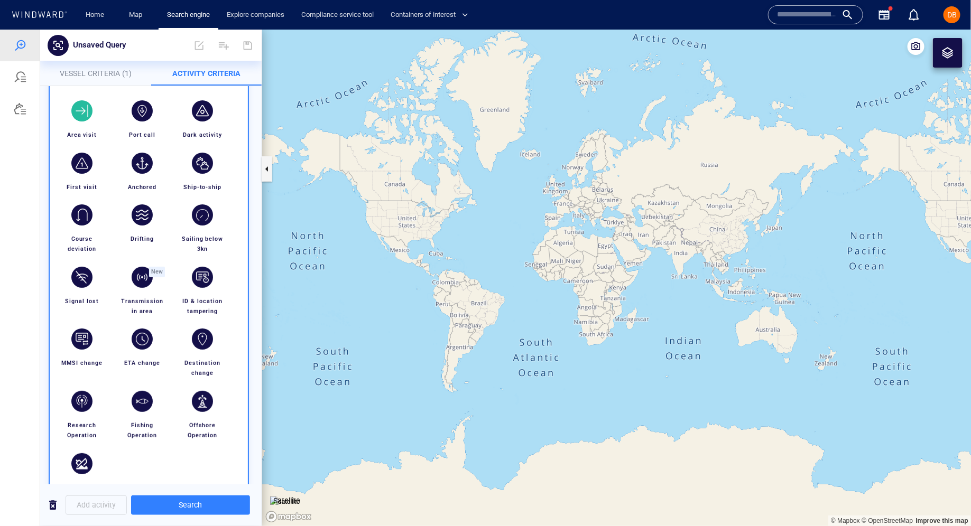
click at [83, 119] on div "button" at bounding box center [81, 110] width 21 height 21
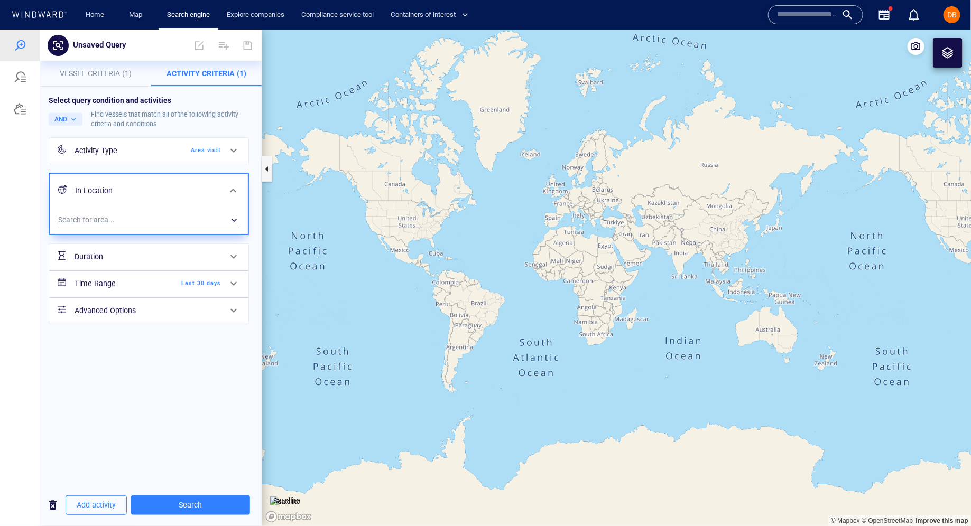
click at [229, 142] on div at bounding box center [233, 149] width 25 height 25
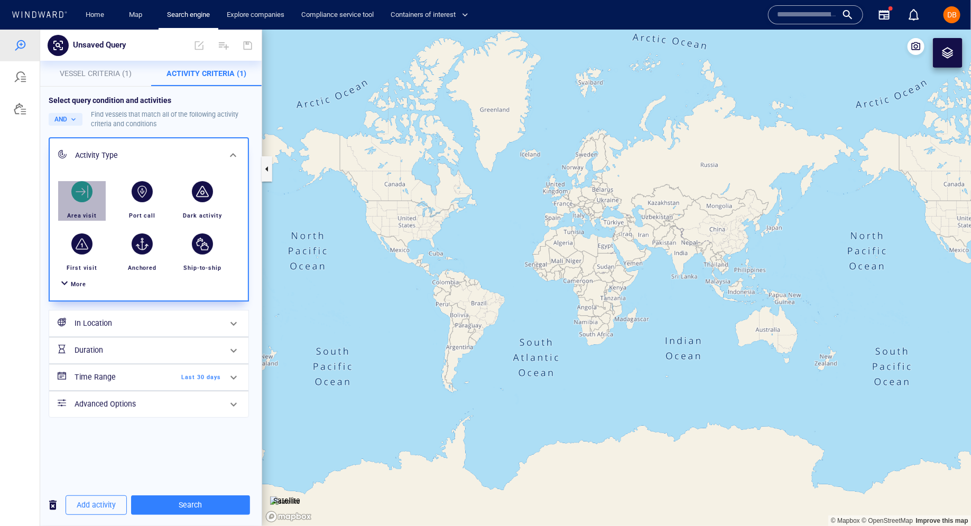
click at [84, 191] on div "button" at bounding box center [81, 191] width 21 height 21
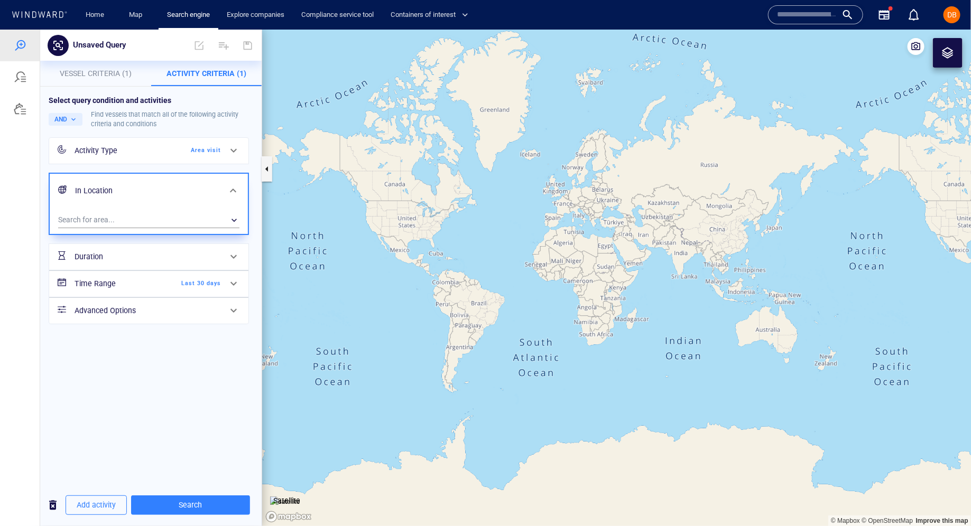
click at [196, 145] on div "Area visit" at bounding box center [190, 150] width 61 height 10
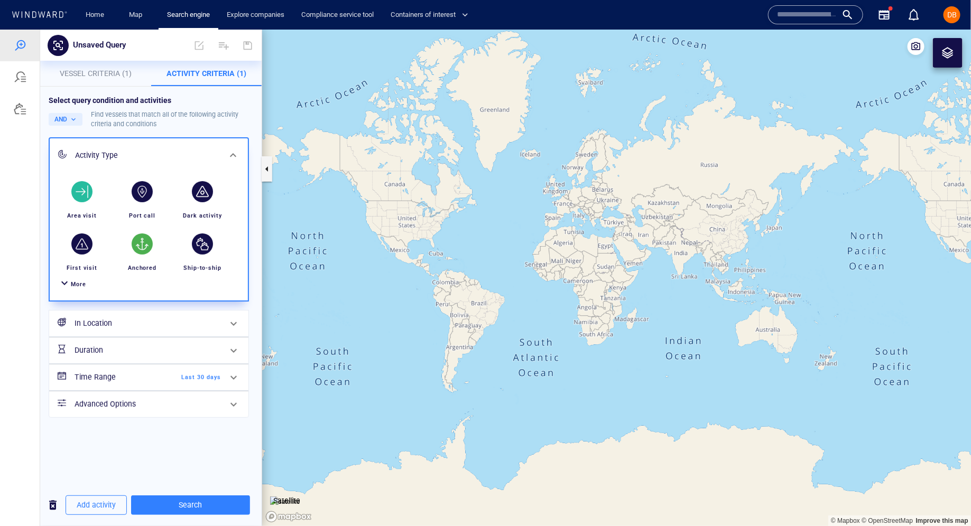
click at [144, 246] on div "button" at bounding box center [142, 243] width 21 height 21
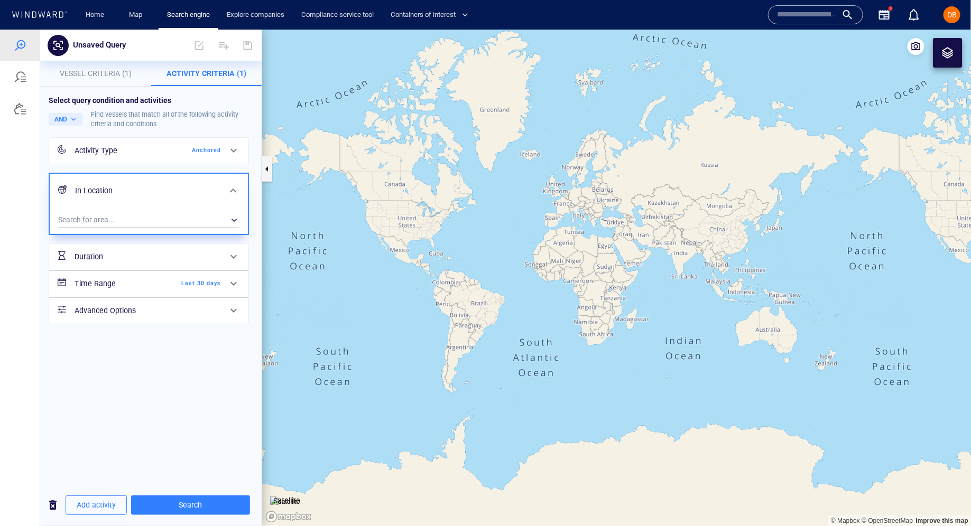
click at [207, 149] on div "Anchored" at bounding box center [190, 150] width 61 height 10
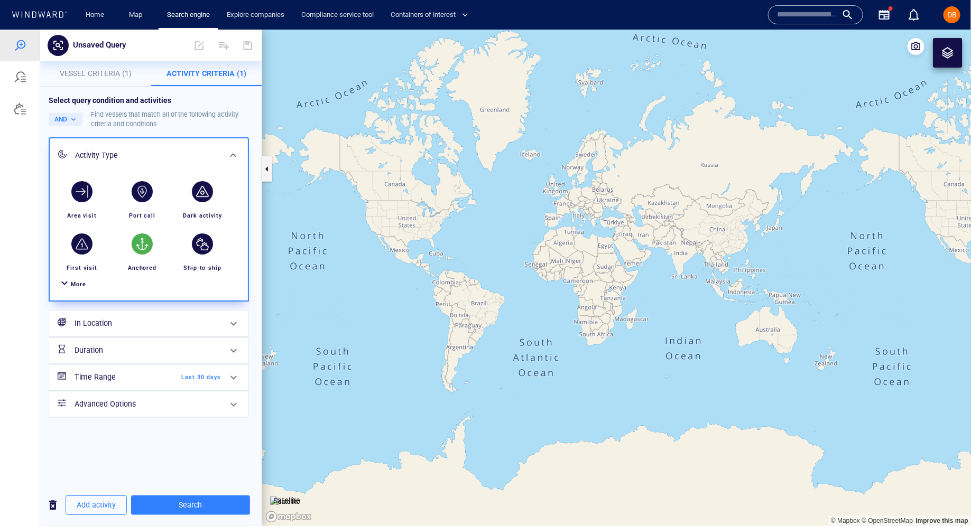
click at [78, 285] on span "More" at bounding box center [78, 284] width 15 height 7
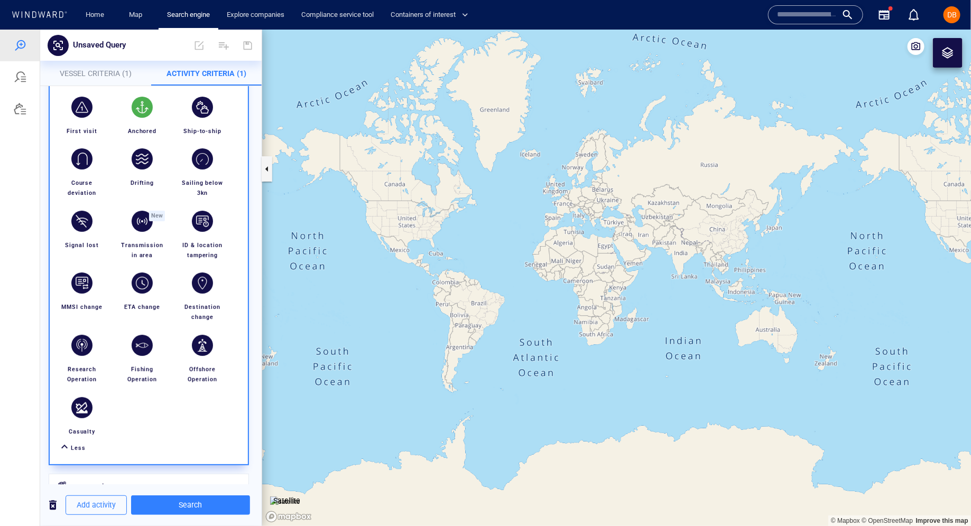
scroll to position [238, 0]
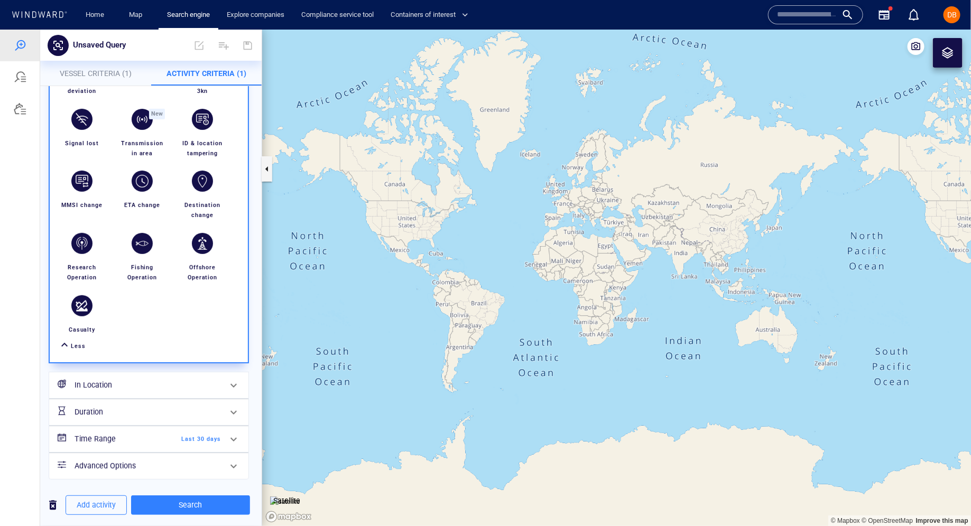
click at [77, 346] on span "Less" at bounding box center [78, 346] width 15 height 7
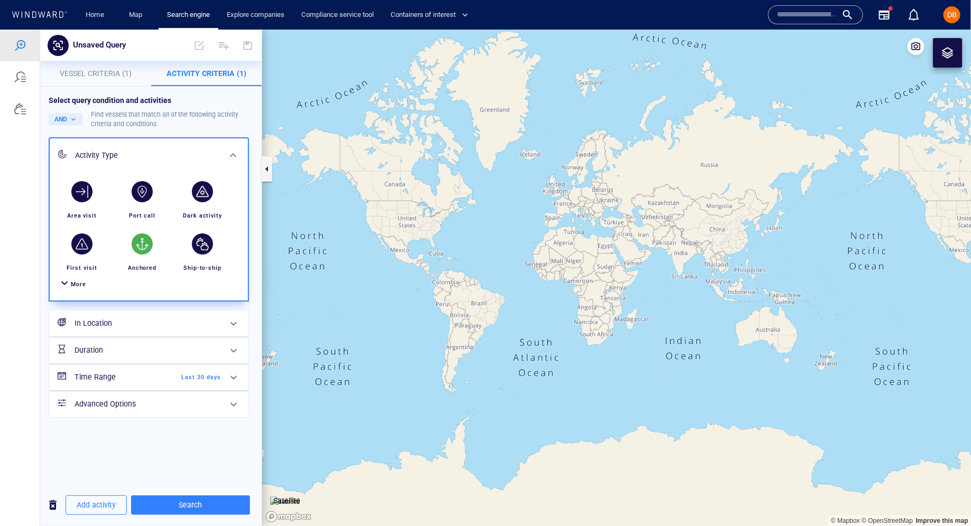
scroll to position [0, 0]
click at [145, 239] on div "button" at bounding box center [142, 243] width 21 height 21
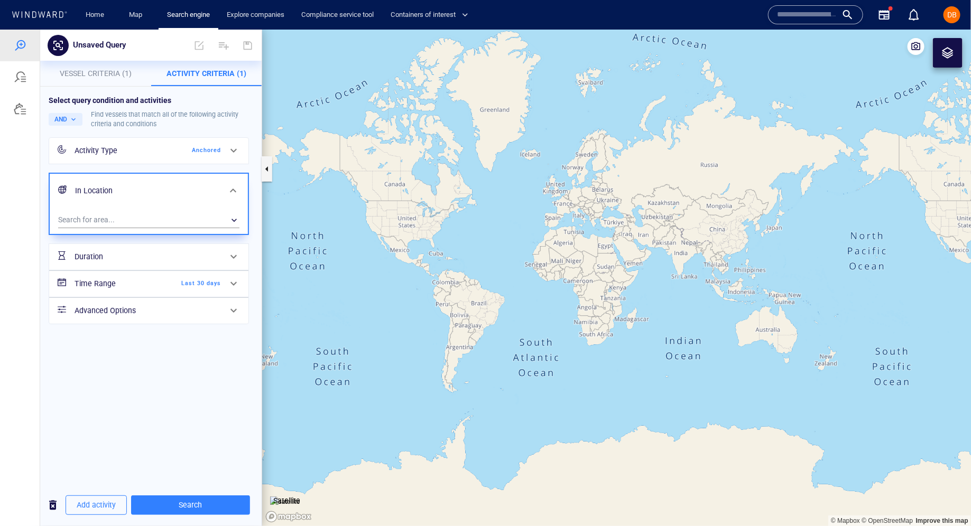
click at [230, 144] on icon at bounding box center [233, 150] width 13 height 13
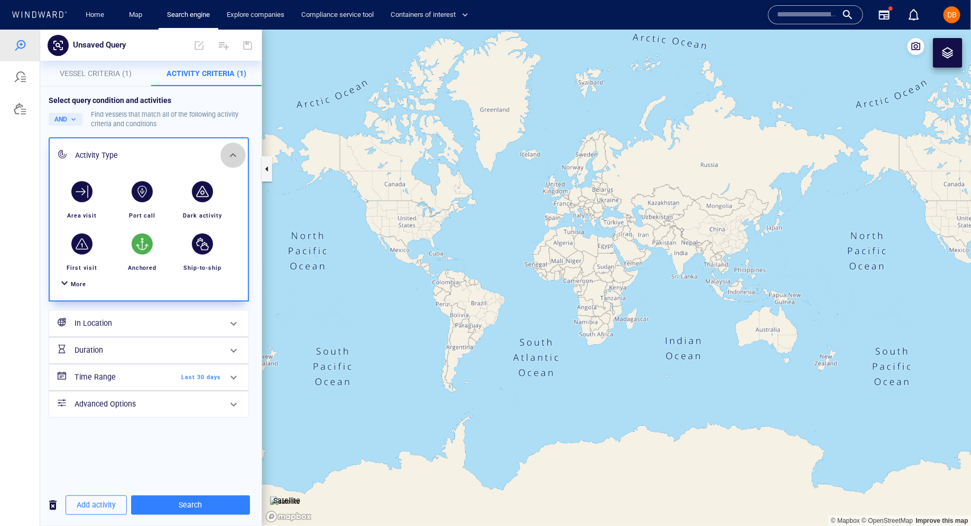
click at [240, 146] on div at bounding box center [232, 154] width 25 height 25
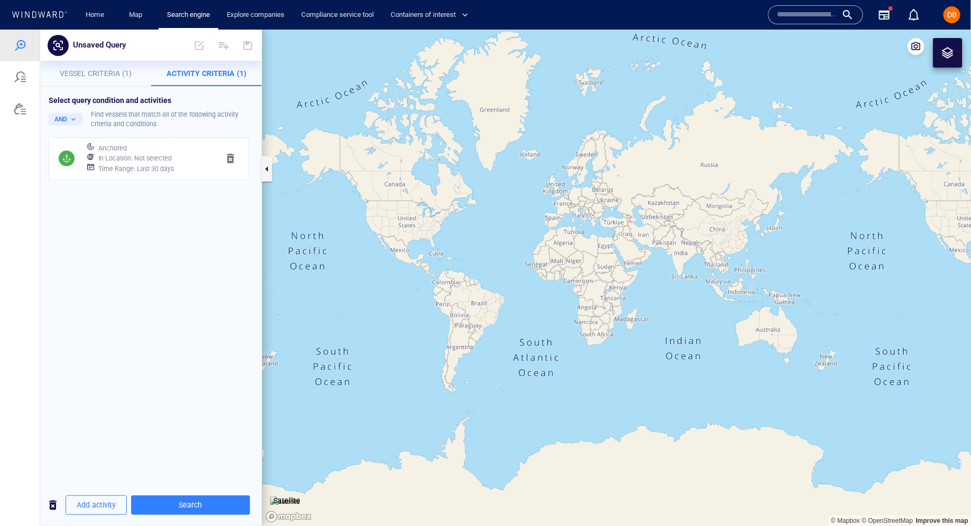
click at [138, 135] on div "Anchored In Location : Not selected Time Range : Last 30 days" at bounding box center [149, 158] width 205 height 47
click at [178, 495] on div "Add activity Search" at bounding box center [150, 505] width 221 height 26
click at [207, 518] on div "Add activity Search" at bounding box center [150, 505] width 221 height 42
click at [208, 507] on span "Search" at bounding box center [191, 504] width 102 height 13
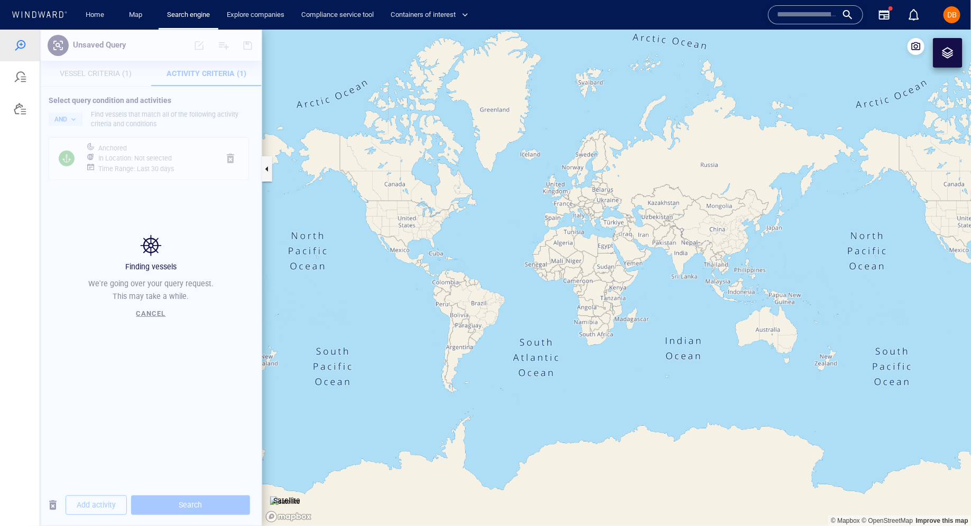
click at [7, 75] on div at bounding box center [20, 77] width 40 height 32
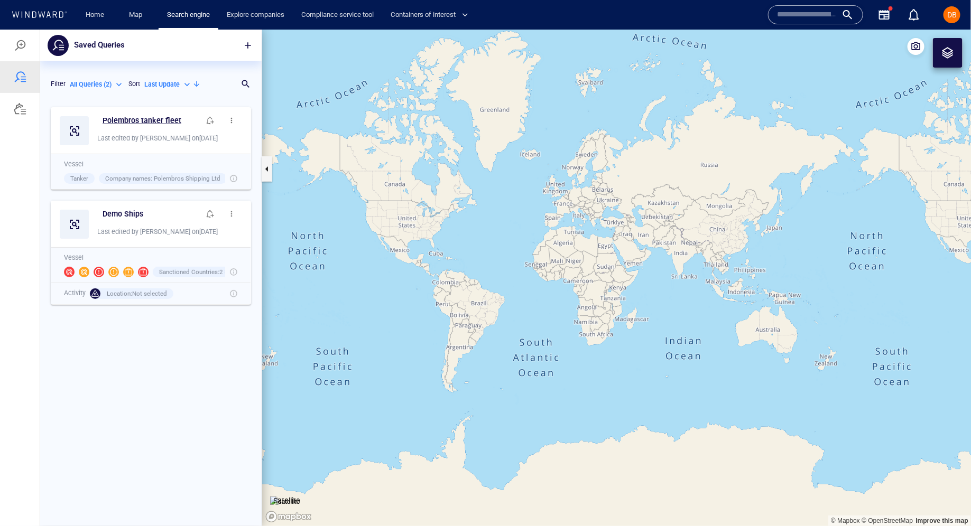
scroll to position [424, 221]
click at [15, 42] on div at bounding box center [20, 45] width 13 height 13
